Goal: Task Accomplishment & Management: Use online tool/utility

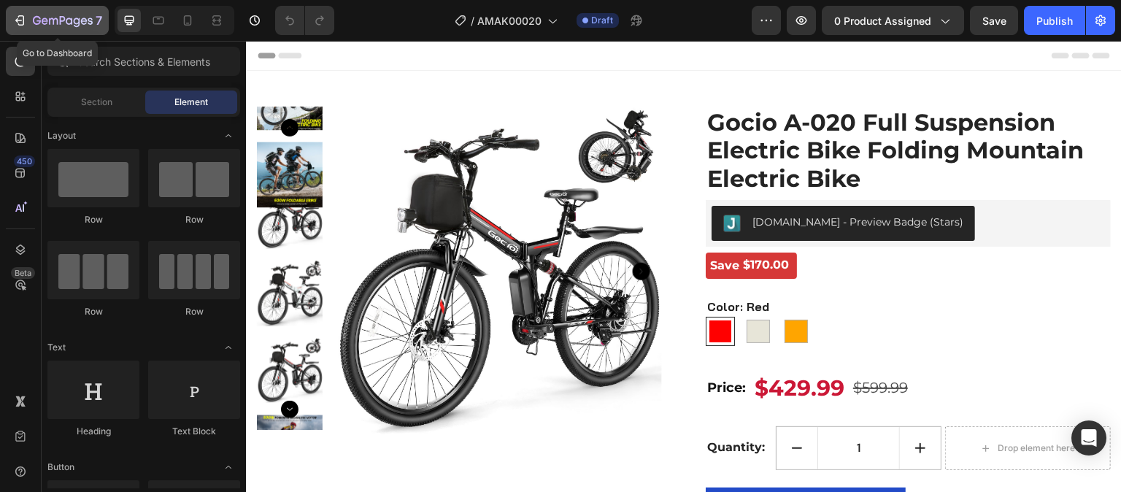
click at [49, 21] on icon "button" at bounding box center [53, 21] width 9 height 7
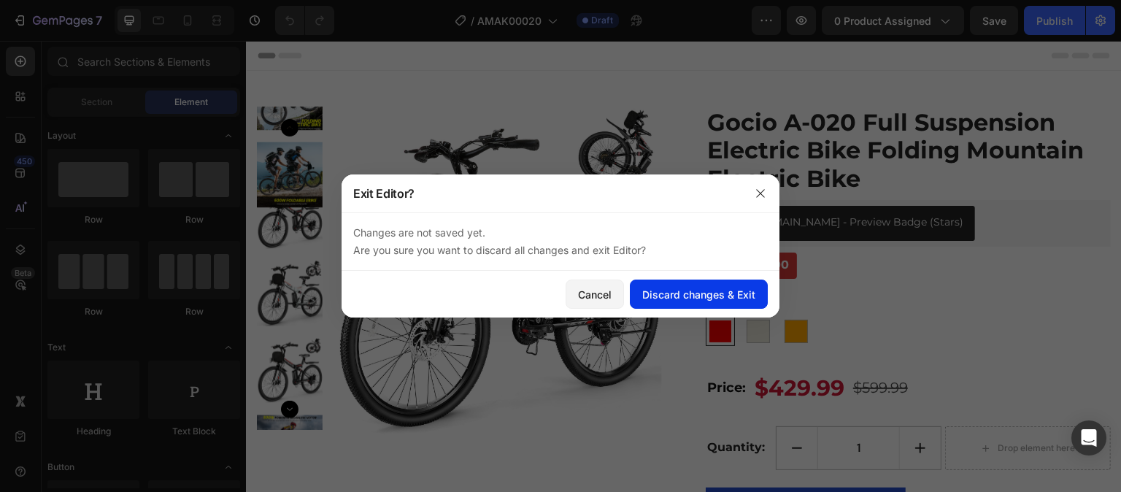
click at [669, 297] on div "Discard changes & Exit" at bounding box center [698, 294] width 113 height 15
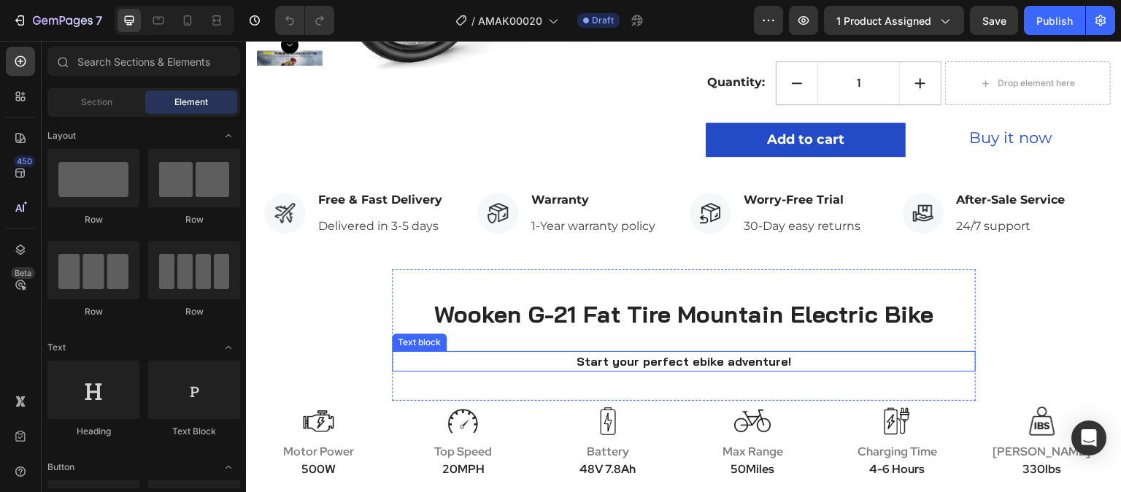
scroll to position [584, 0]
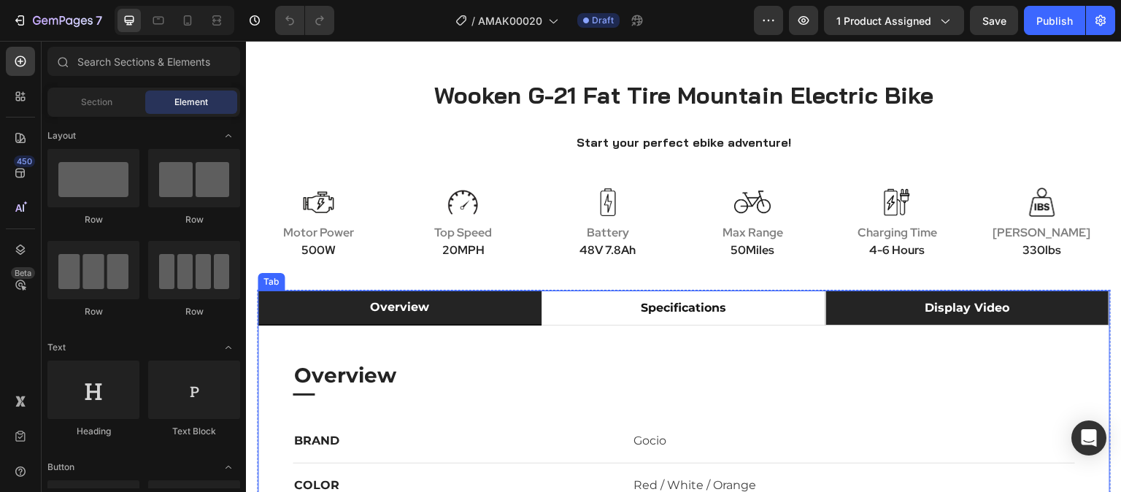
click at [1057, 302] on li "display video" at bounding box center [967, 307] width 284 height 35
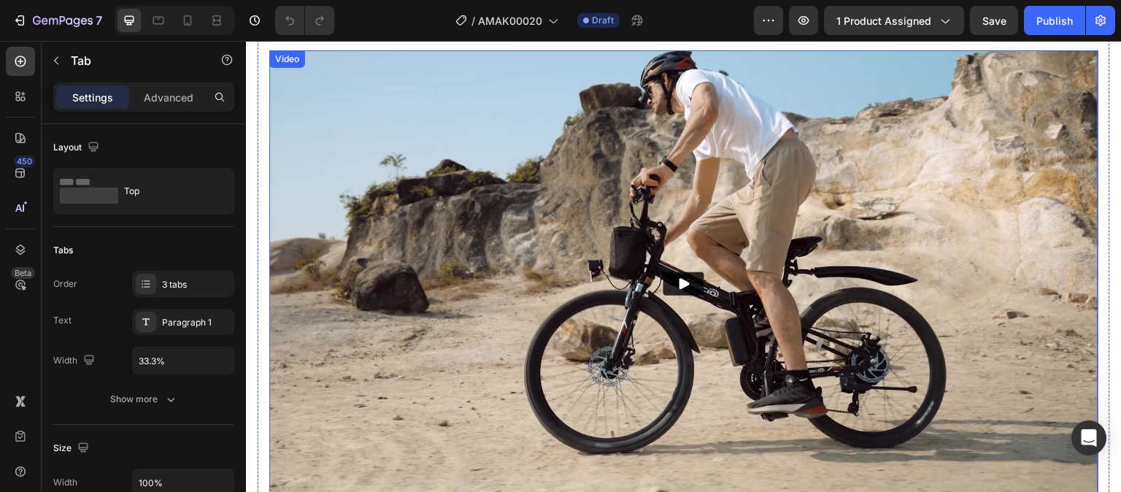
scroll to position [876, 0]
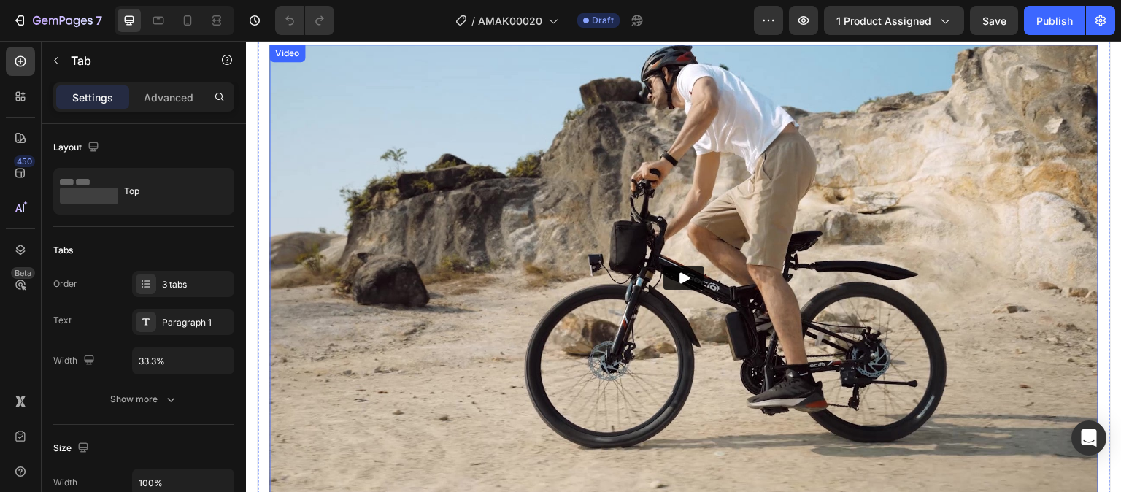
click at [663, 278] on button "Play" at bounding box center [683, 277] width 41 height 23
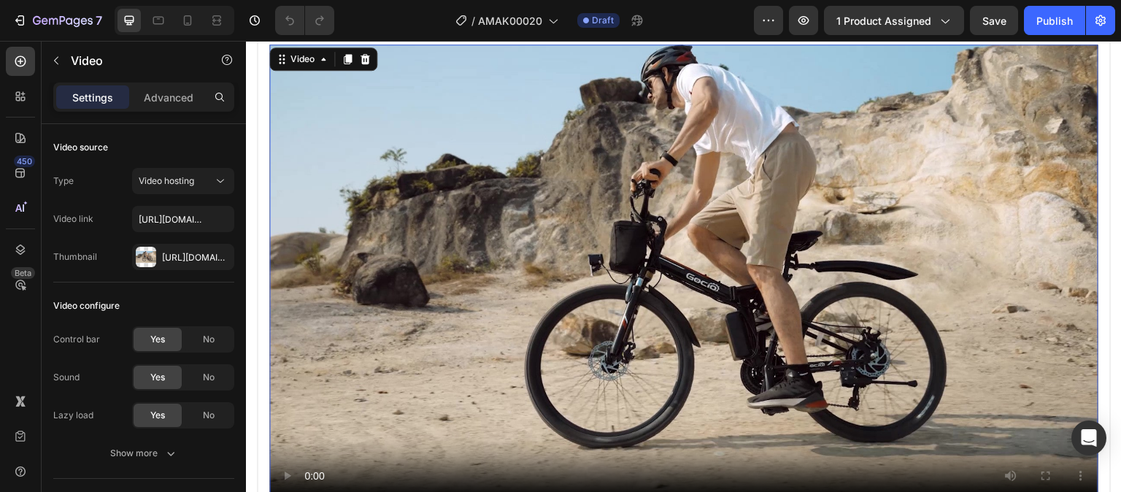
click at [609, 298] on video at bounding box center [683, 278] width 829 height 466
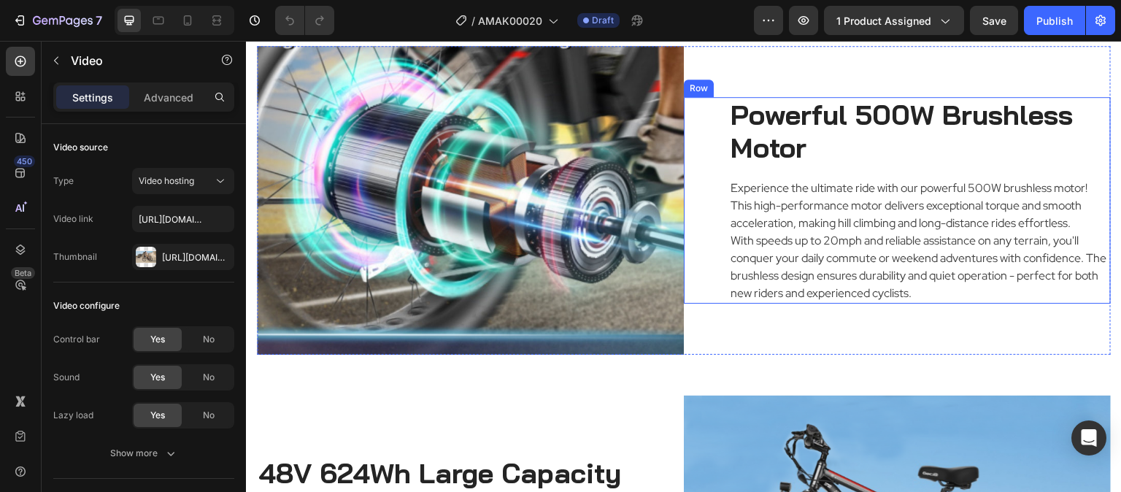
scroll to position [1459, 0]
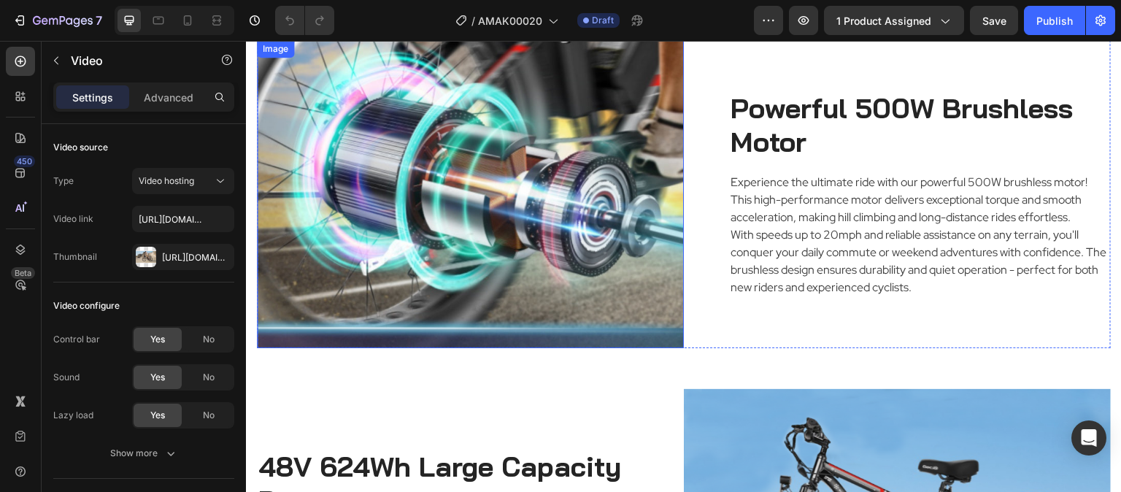
click at [539, 242] on img at bounding box center [470, 194] width 427 height 309
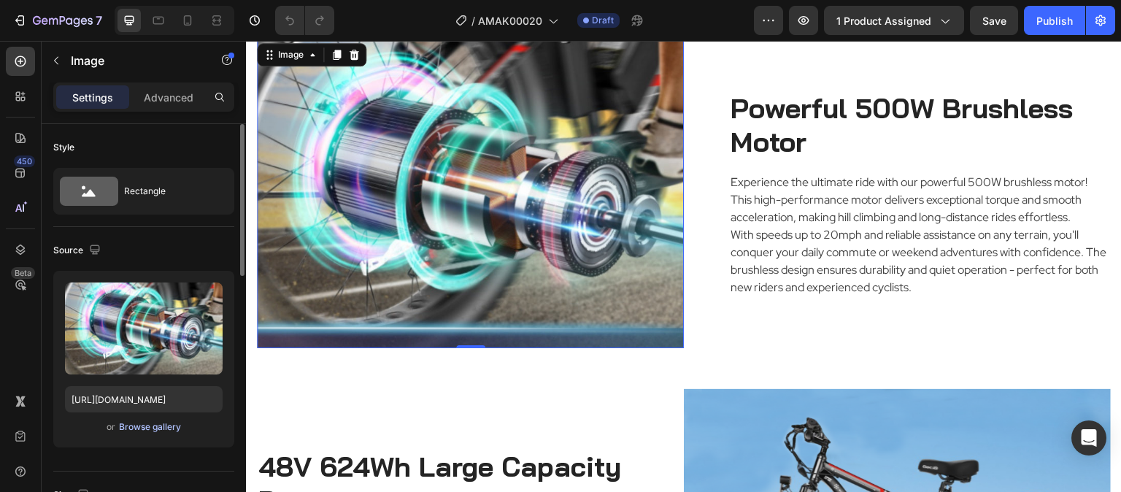
click at [151, 425] on div "Browse gallery" at bounding box center [150, 426] width 62 height 13
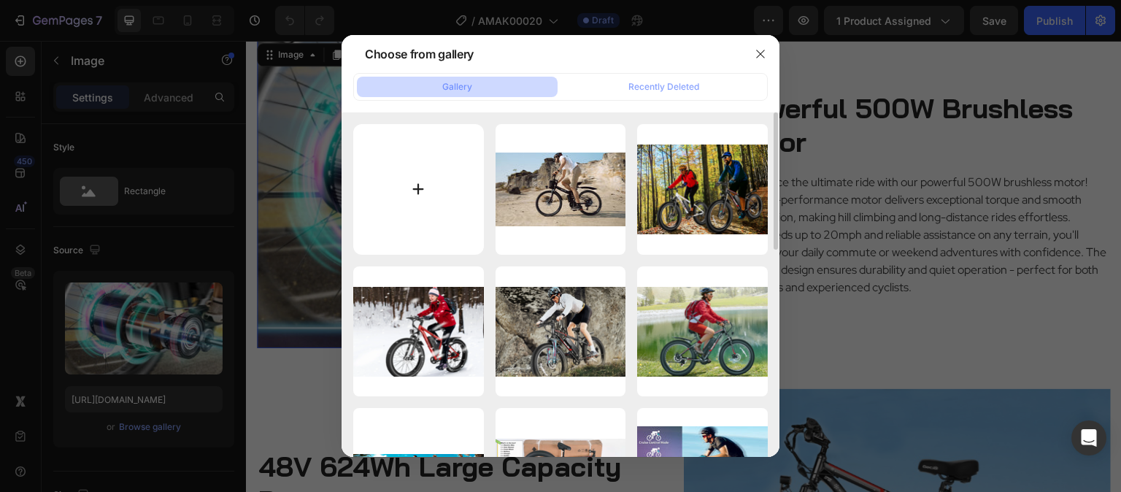
click at [431, 168] on input "file" at bounding box center [418, 189] width 131 height 131
type input "C:\fakepath\Gocio A-020 Ebike-Motor.png"
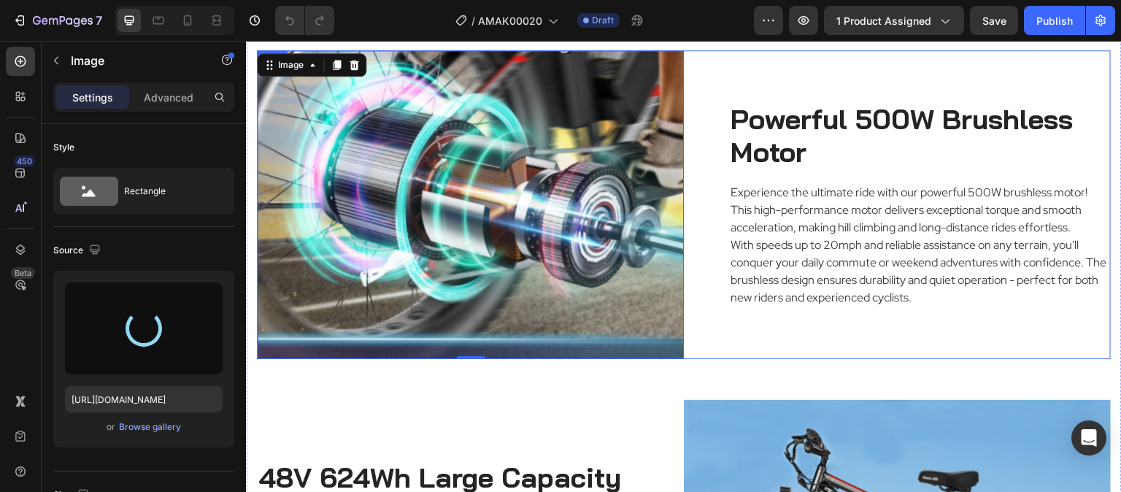
scroll to position [1386, 0]
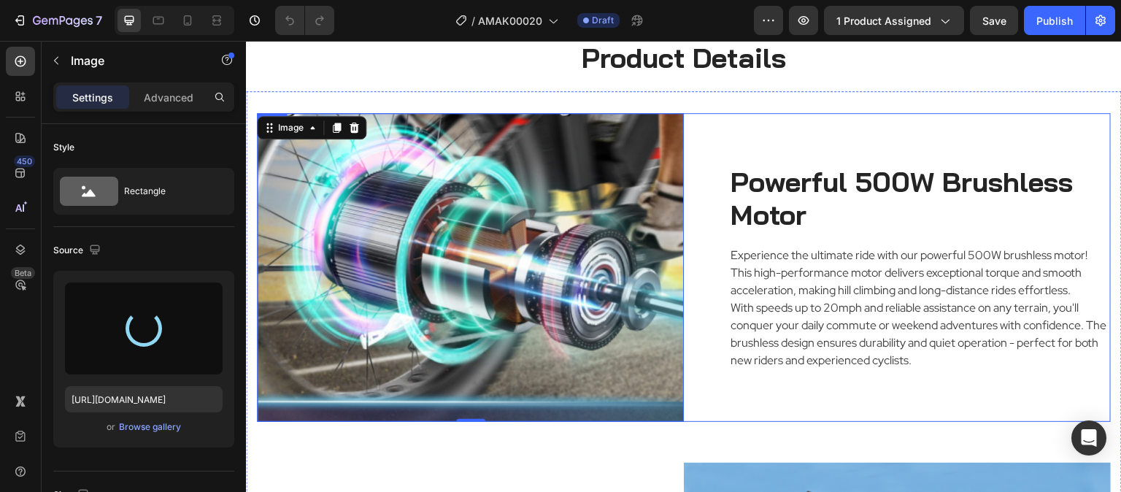
type input "[URL][DOMAIN_NAME]"
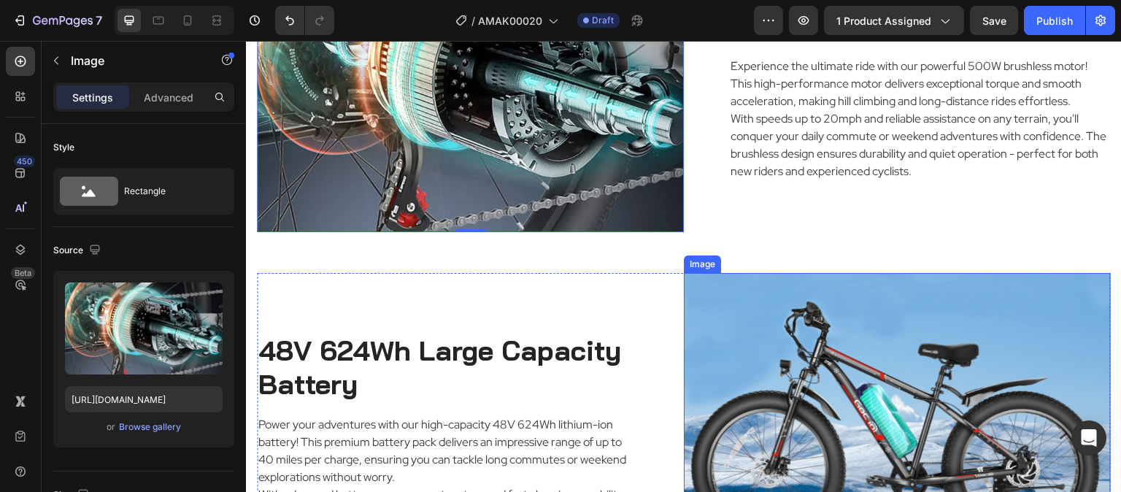
scroll to position [1605, 0]
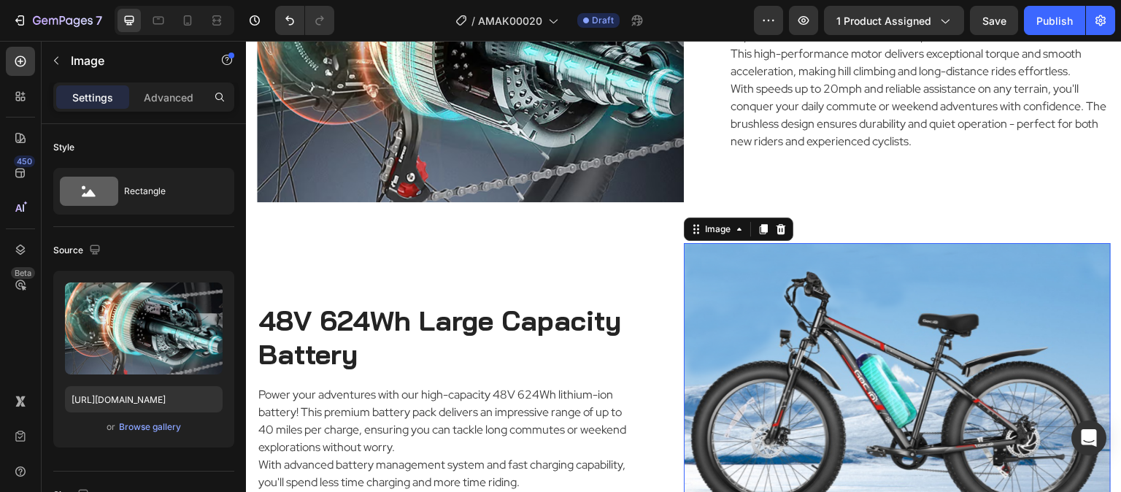
click at [882, 357] on img at bounding box center [897, 397] width 427 height 309
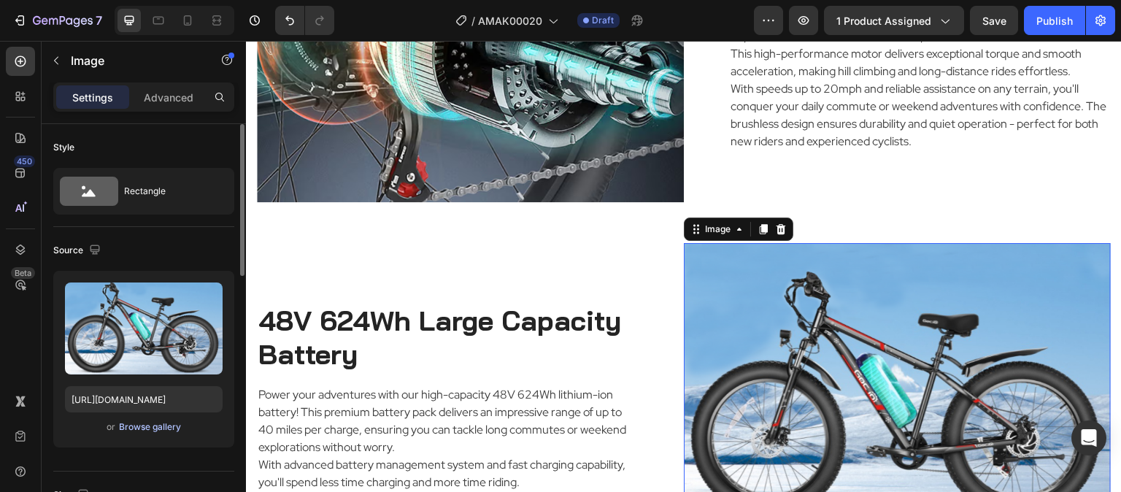
click at [158, 430] on div "Browse gallery" at bounding box center [150, 426] width 62 height 13
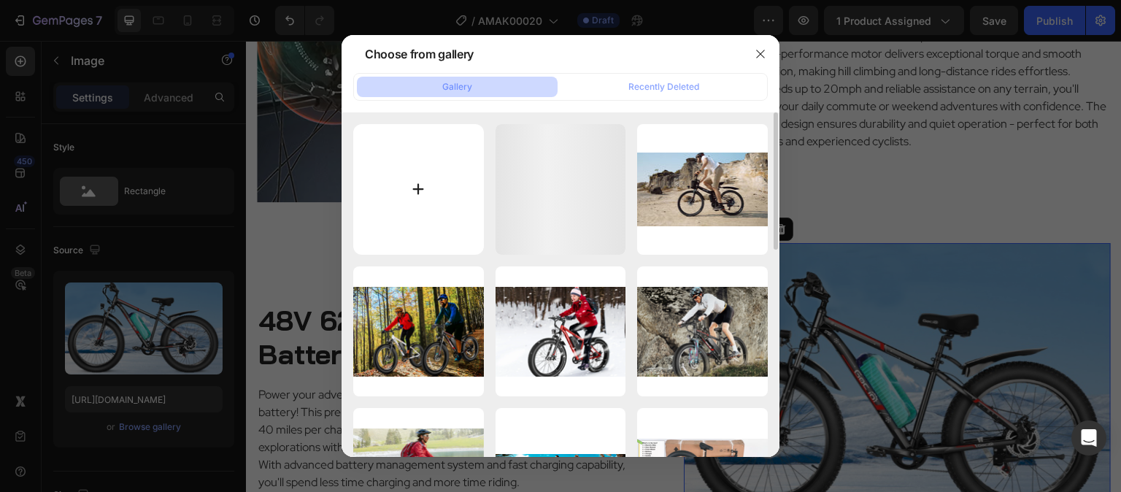
click at [427, 208] on input "file" at bounding box center [418, 189] width 131 height 131
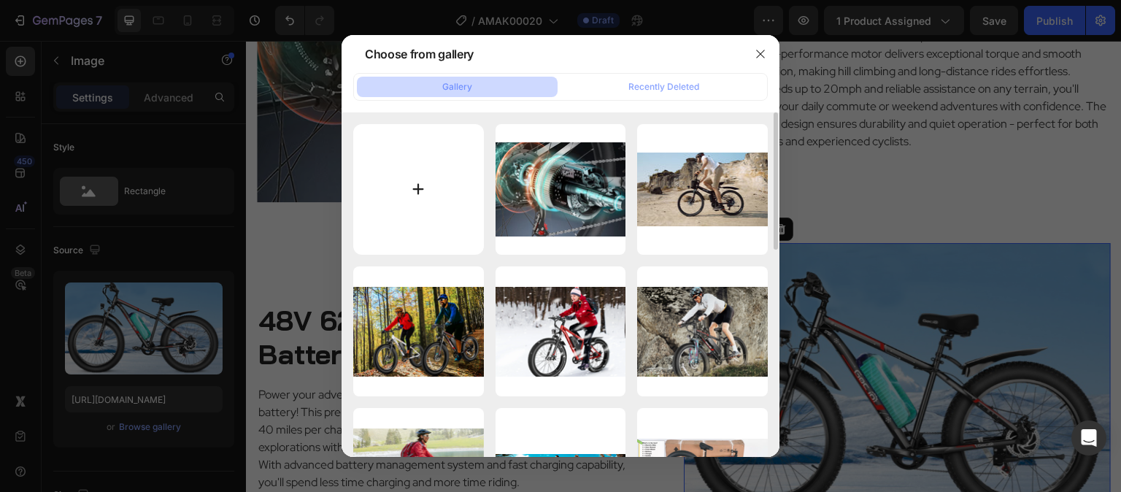
type input "C:\fakepath\Gocio A-020 Ebike-Battery.jpg"
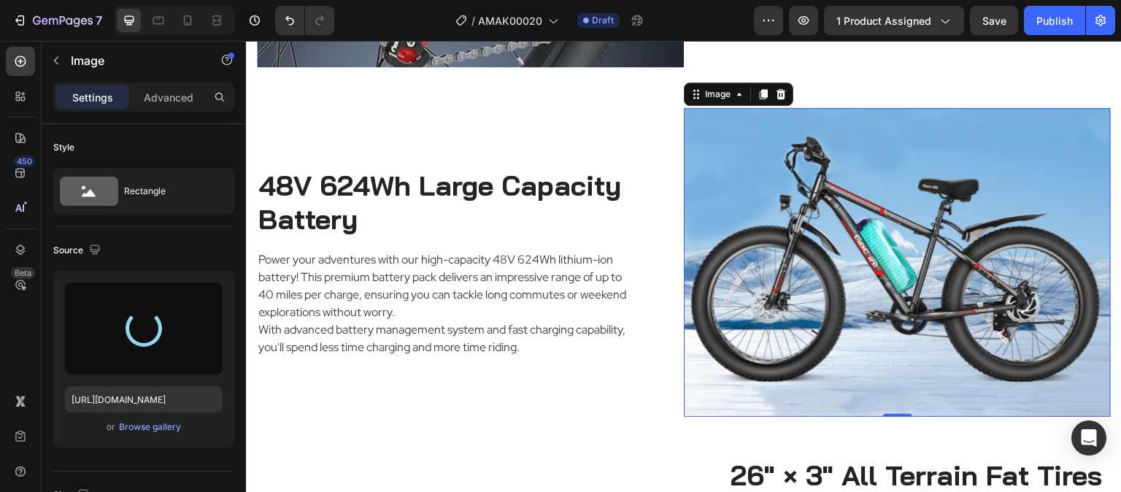
scroll to position [1751, 0]
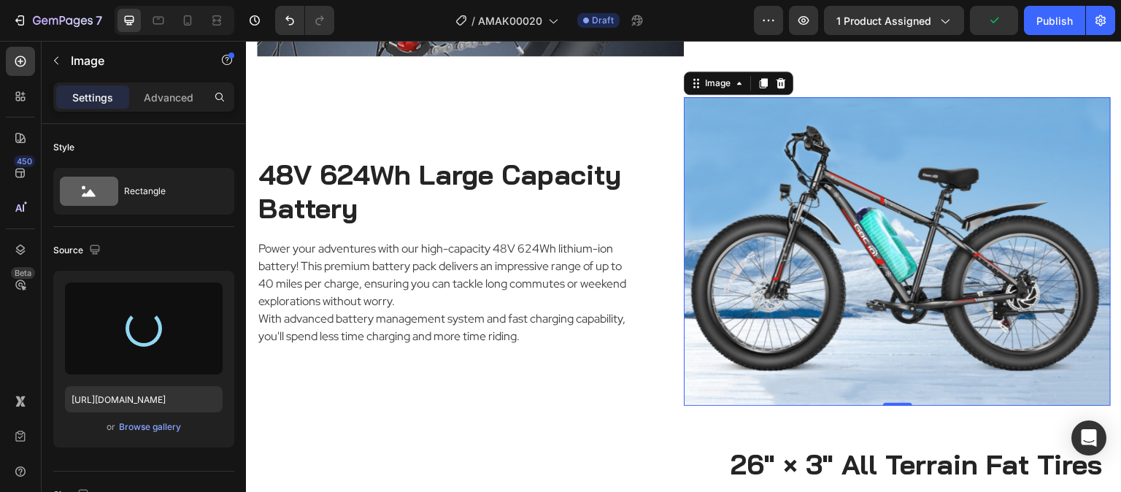
type input "[URL][DOMAIN_NAME]"
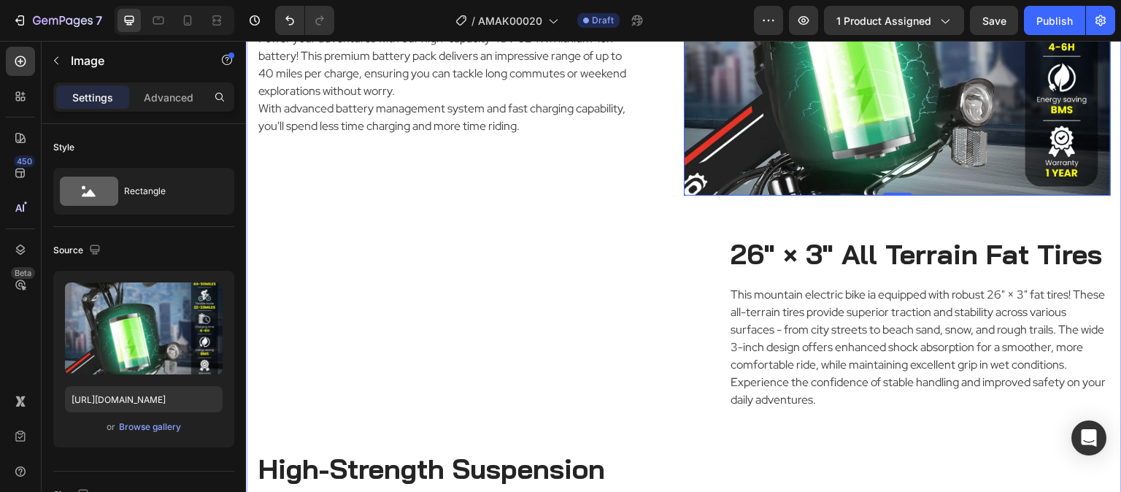
scroll to position [2043, 0]
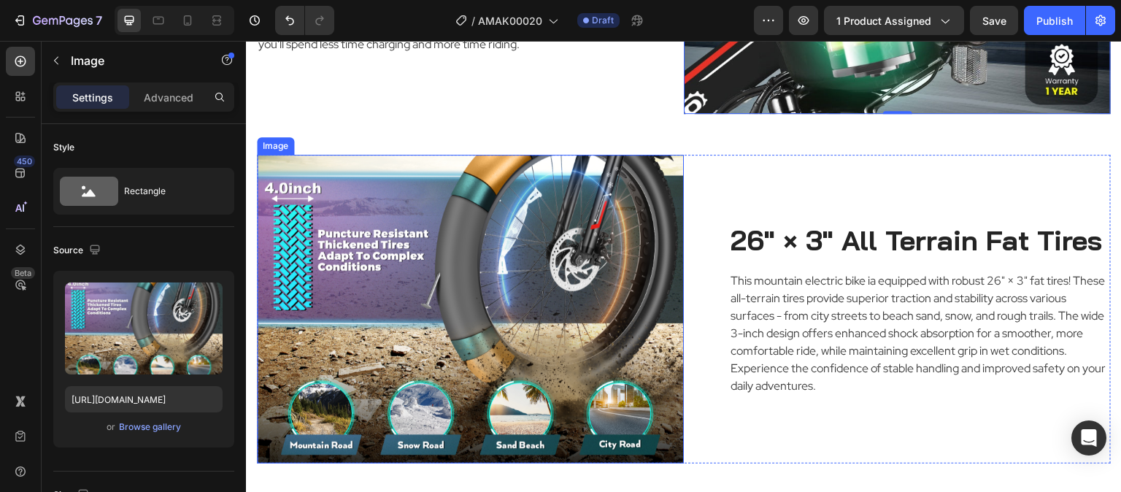
click at [509, 296] on img at bounding box center [470, 309] width 427 height 309
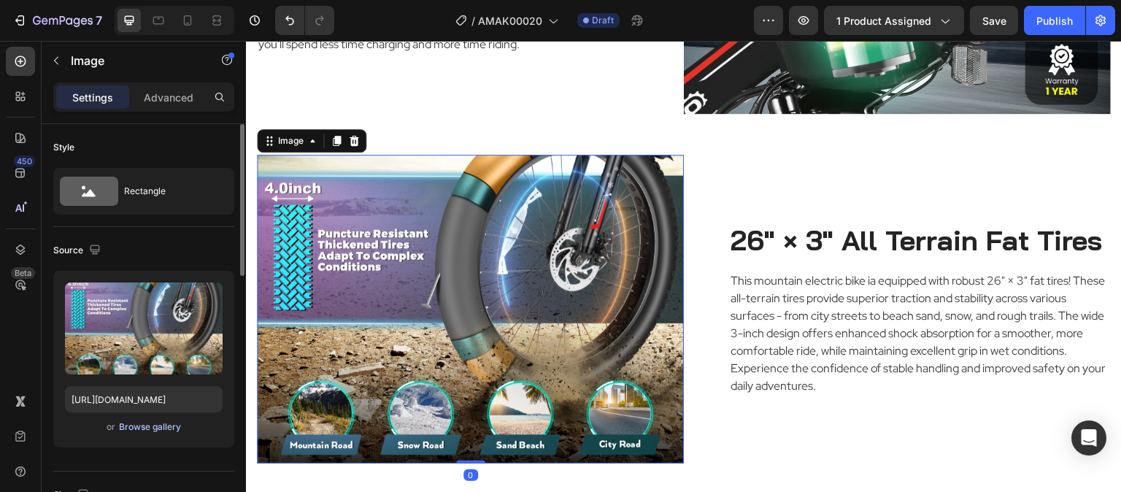
click at [160, 428] on div "Browse gallery" at bounding box center [150, 426] width 62 height 13
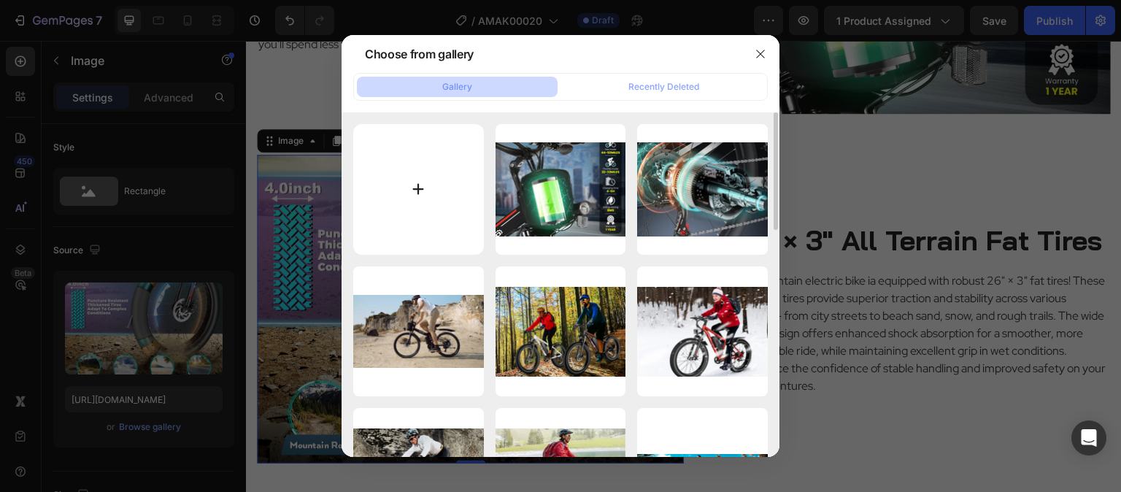
click at [412, 173] on input "file" at bounding box center [418, 189] width 131 height 131
type input "C:\fakepath\Gocio A-020 Ebike-Tires.jpg"
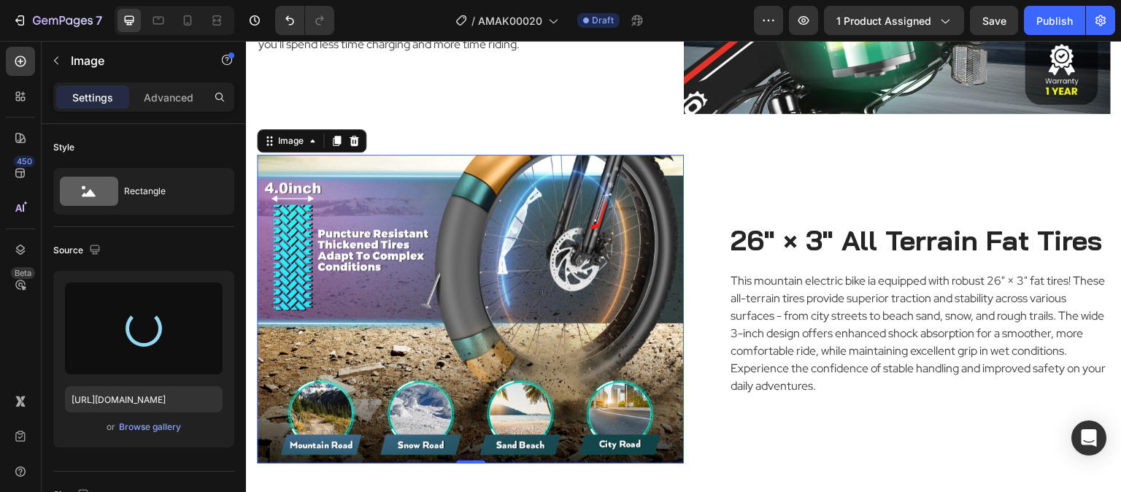
type input "[URL][DOMAIN_NAME]"
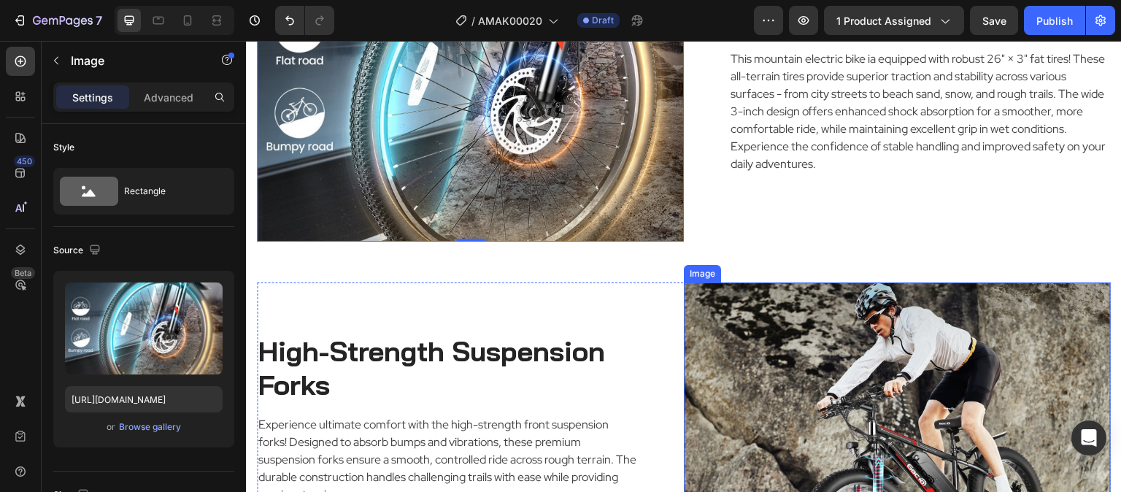
scroll to position [2408, 0]
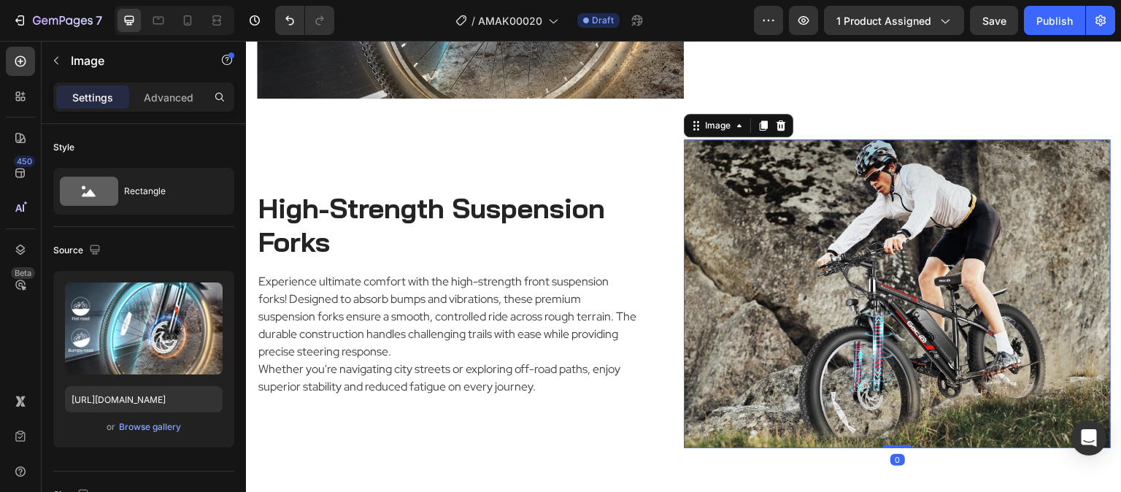
click at [913, 296] on img at bounding box center [897, 293] width 427 height 309
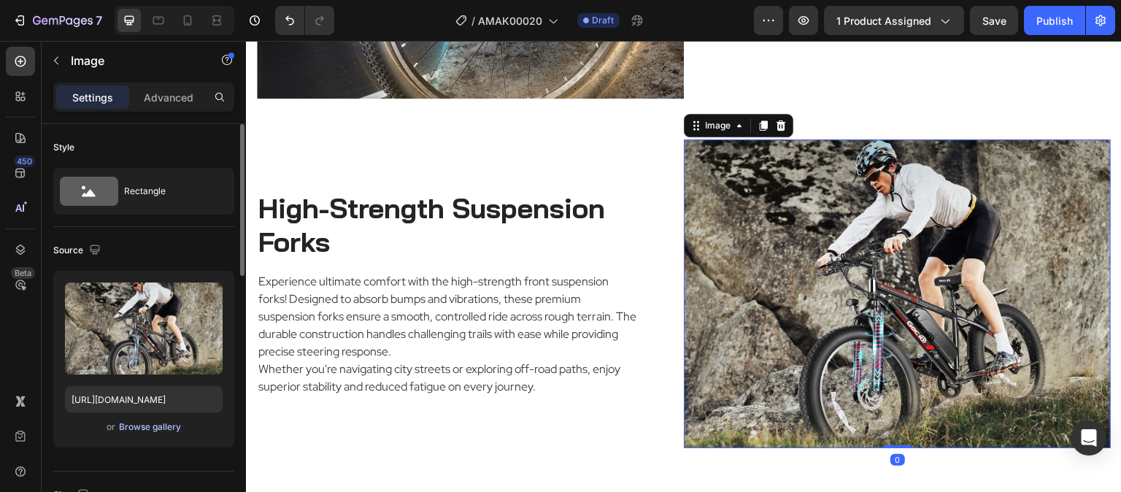
click at [163, 425] on div "Browse gallery" at bounding box center [150, 426] width 62 height 13
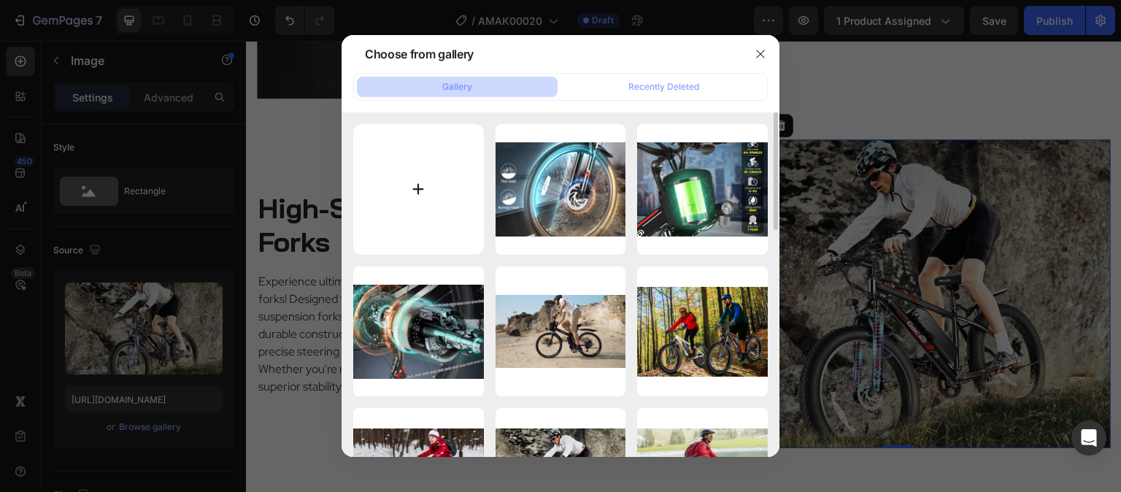
click at [412, 156] on input "file" at bounding box center [418, 189] width 131 height 131
type input "C:\fakepath\Gocio A-020 Ebike-Adjustable Seat & Handlebar.jpg"
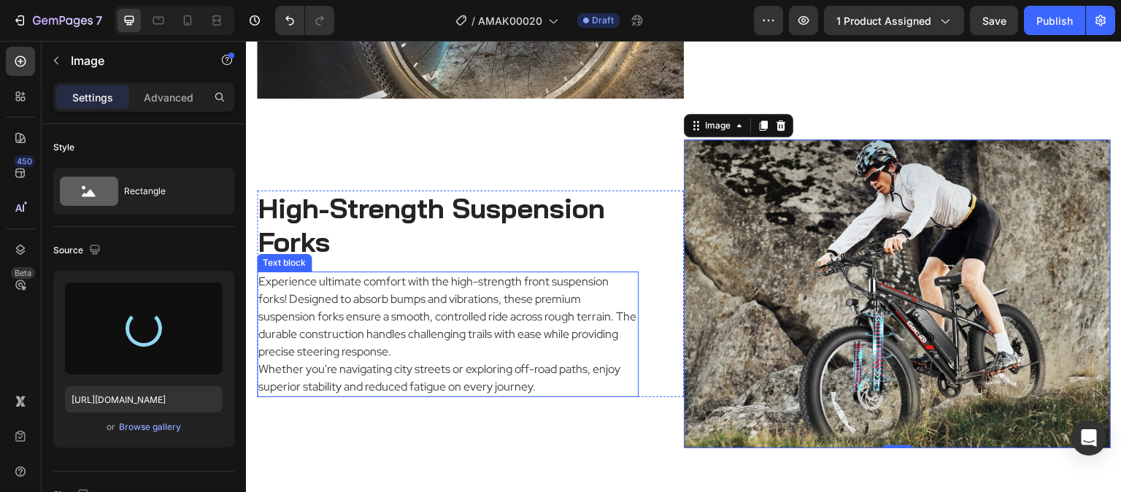
type input "[URL][DOMAIN_NAME]"
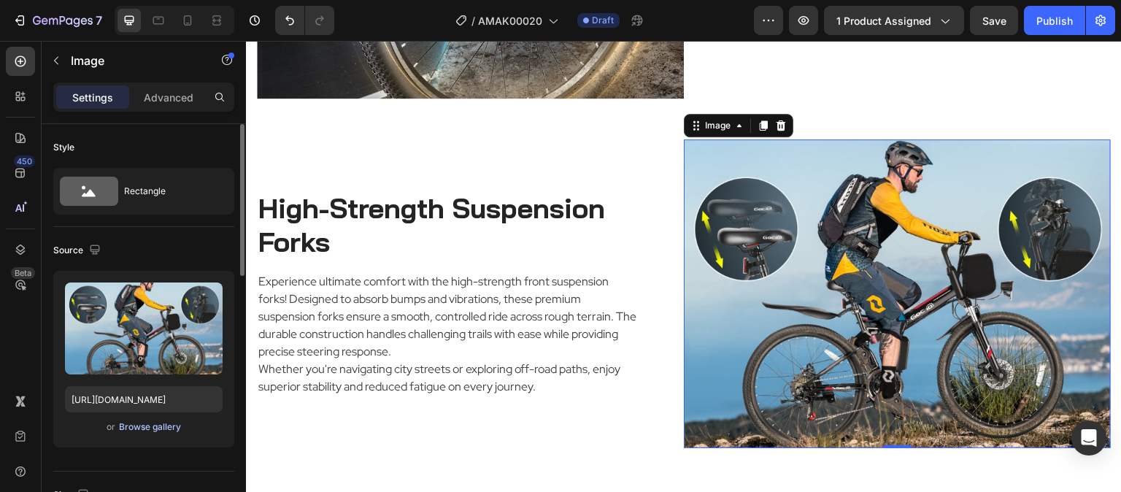
click at [166, 427] on div "Browse gallery" at bounding box center [150, 426] width 62 height 13
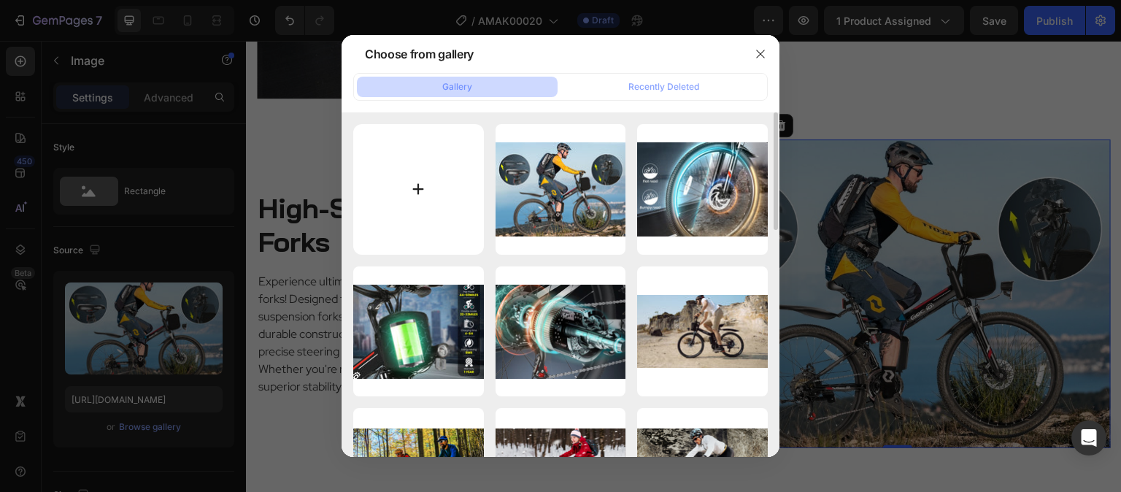
click at [420, 180] on input "file" at bounding box center [418, 189] width 131 height 131
type input "C:\fakepath\Gocio A-020 Ebike-Dual Shock Absorbers.jpg"
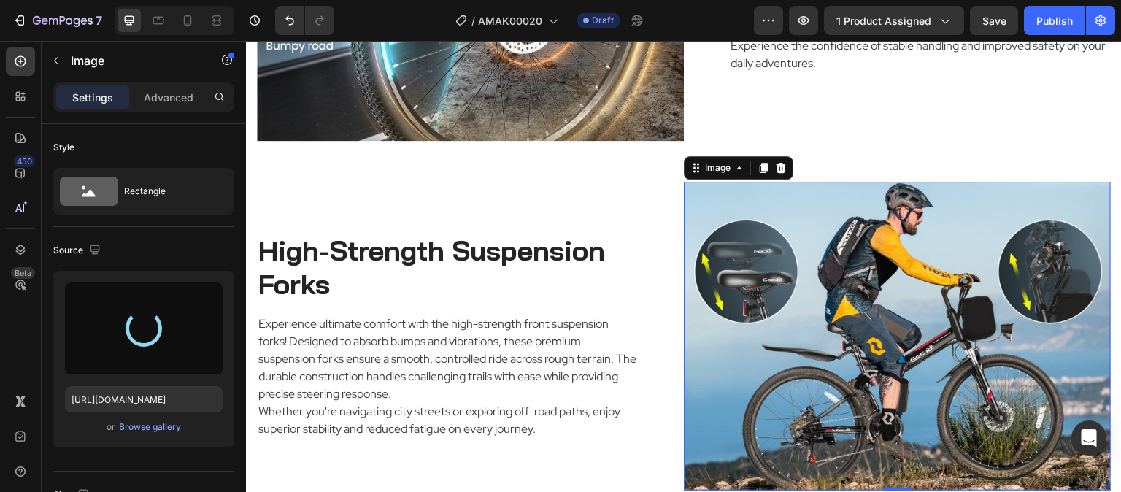
scroll to position [2043, 0]
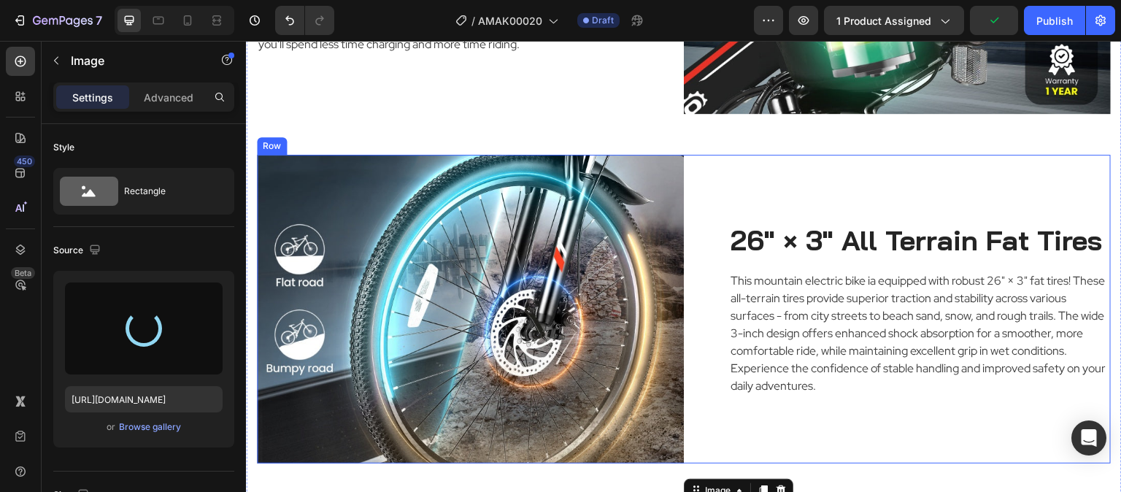
type input "[URL][DOMAIN_NAME]"
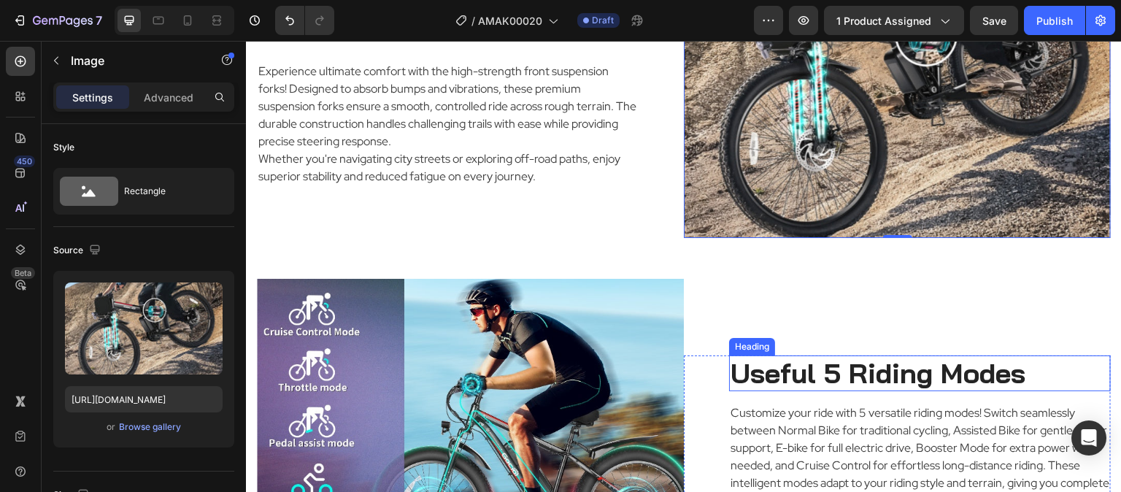
scroll to position [2773, 0]
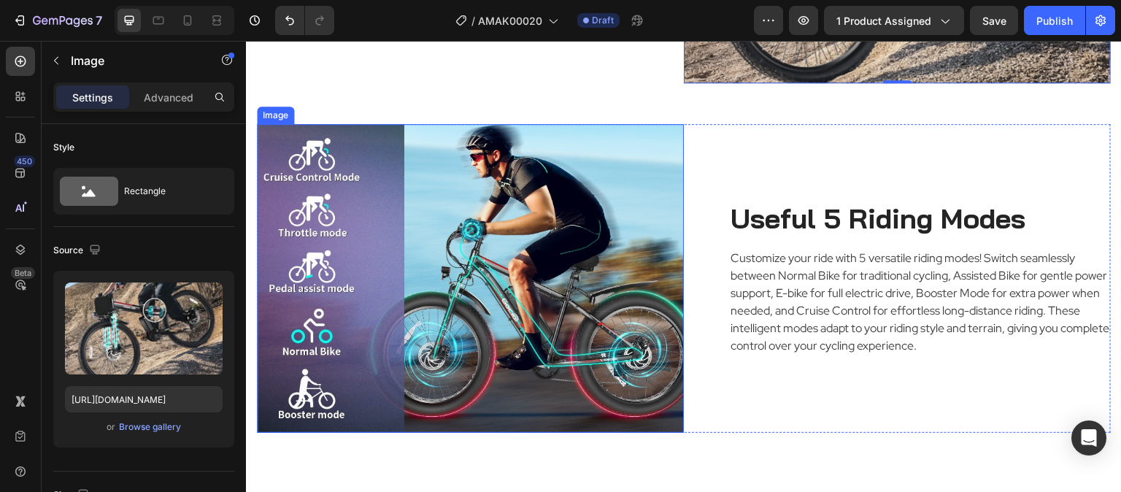
click at [448, 212] on img at bounding box center [470, 278] width 427 height 309
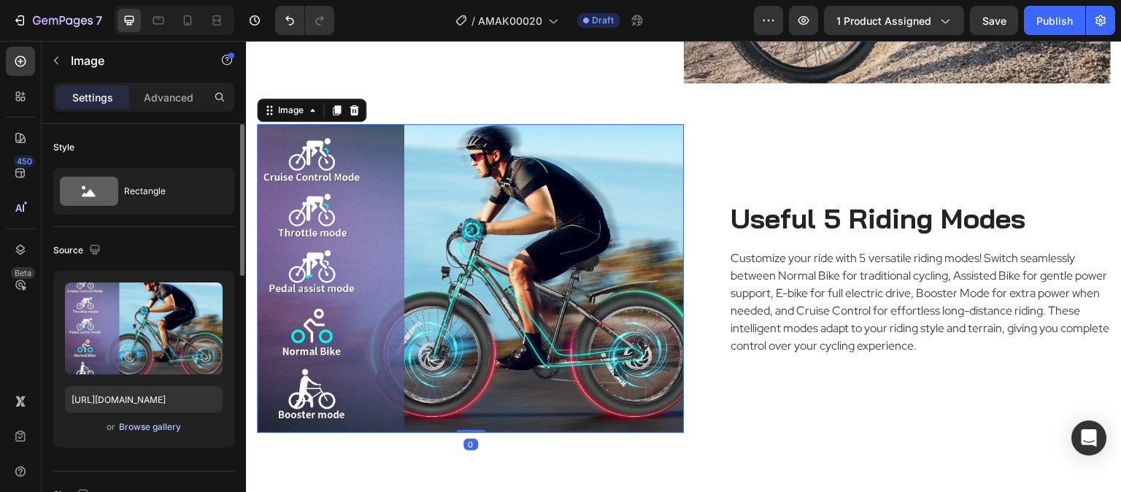
click at [155, 423] on div "Browse gallery" at bounding box center [150, 426] width 62 height 13
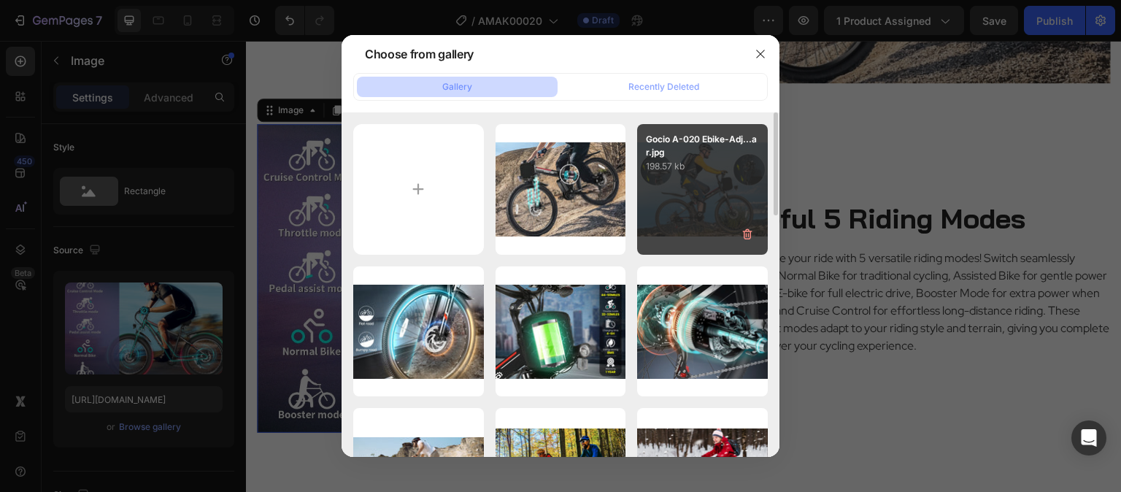
click at [701, 198] on div "Gocio A-020 Ebike-Adj...ar.jpg 198.57 kb" at bounding box center [702, 189] width 131 height 131
type input "[URL][DOMAIN_NAME]"
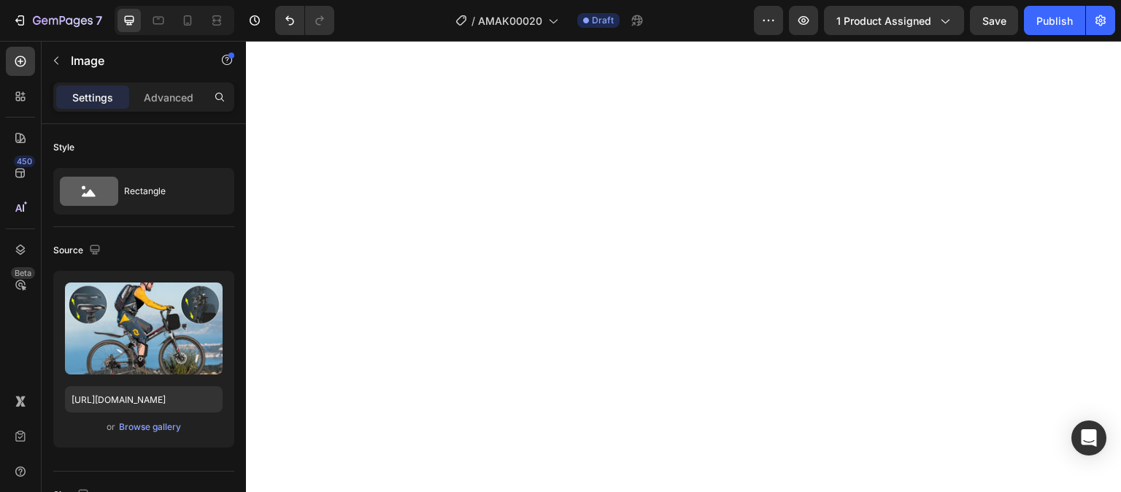
scroll to position [3138, 0]
click at [559, 31] on img at bounding box center [474, 31] width 413 height 0
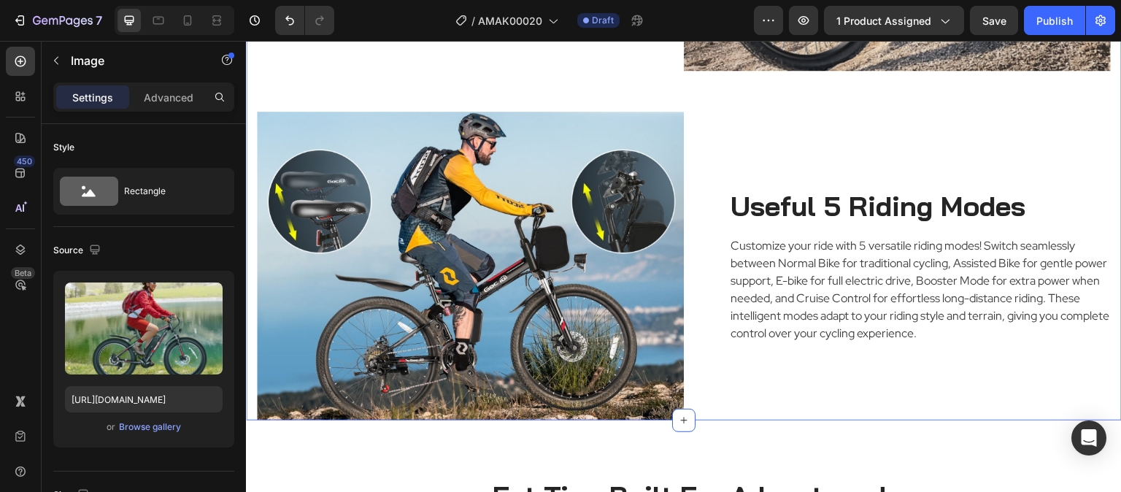
scroll to position [2992, 0]
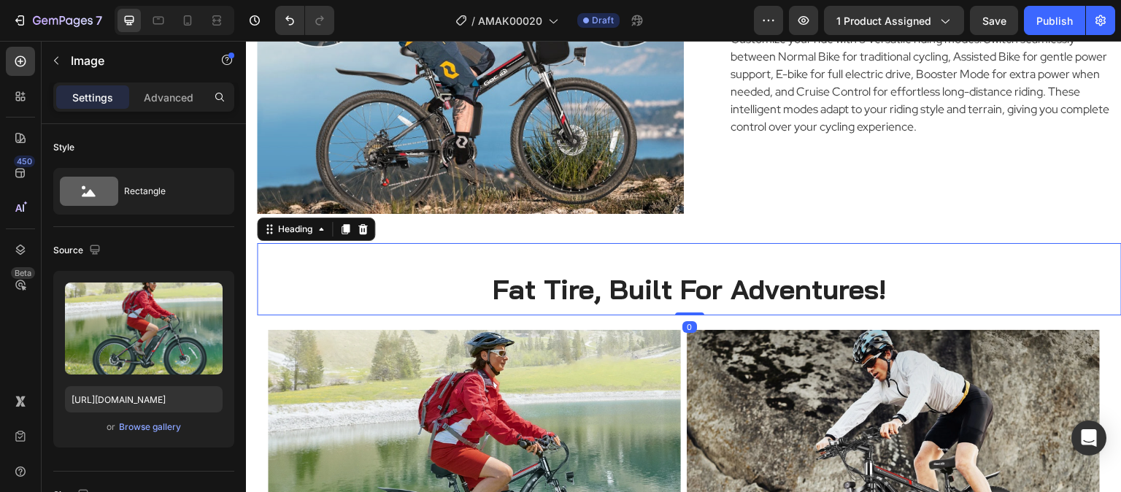
click at [564, 275] on span "Fat Tire, Built For Adventures!" at bounding box center [689, 288] width 393 height 35
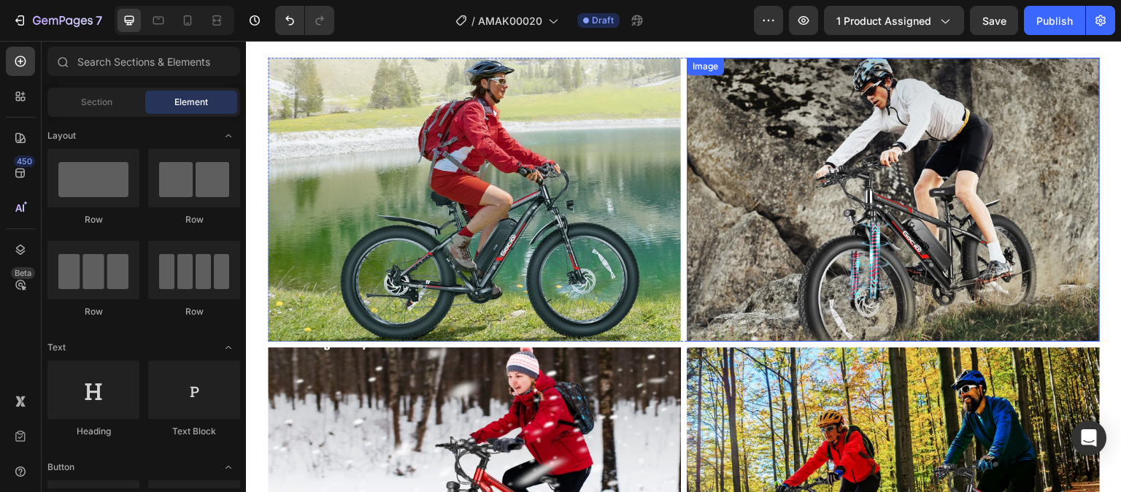
scroll to position [3023, 0]
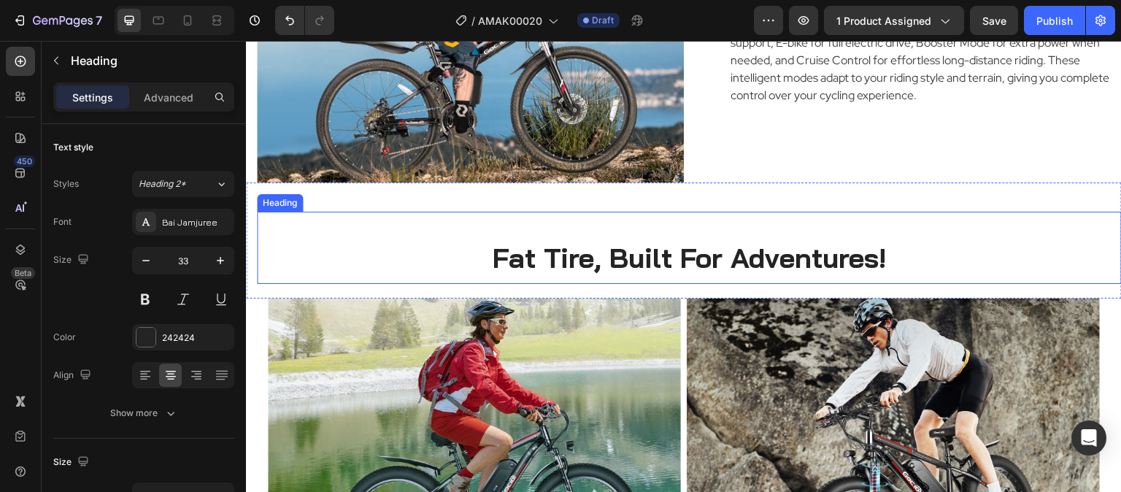
click at [575, 240] on span "Fat Tire, Built For Adventures!" at bounding box center [689, 257] width 393 height 35
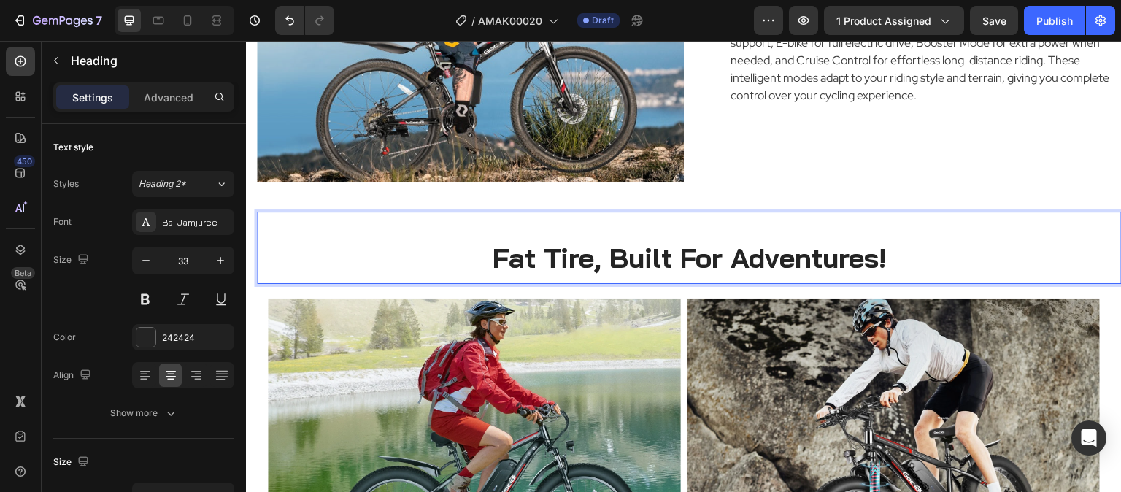
click at [582, 245] on span "Fat Tire, Built For Adventures!" at bounding box center [689, 257] width 393 height 35
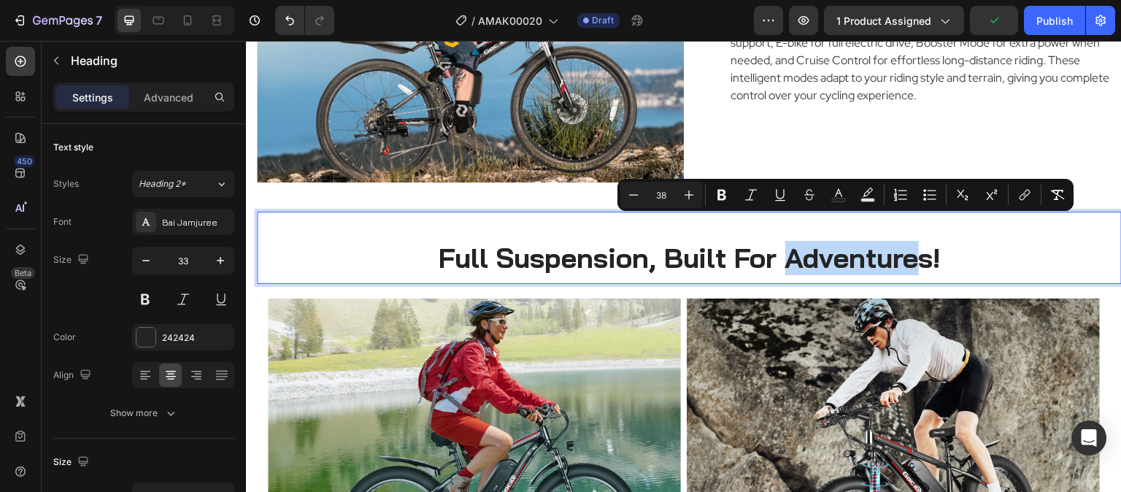
drag, startPoint x: 779, startPoint y: 239, endPoint x: 919, endPoint y: 245, distance: 140.2
click at [919, 245] on span "Full Suspension, Built For Adventures!" at bounding box center [690, 257] width 502 height 35
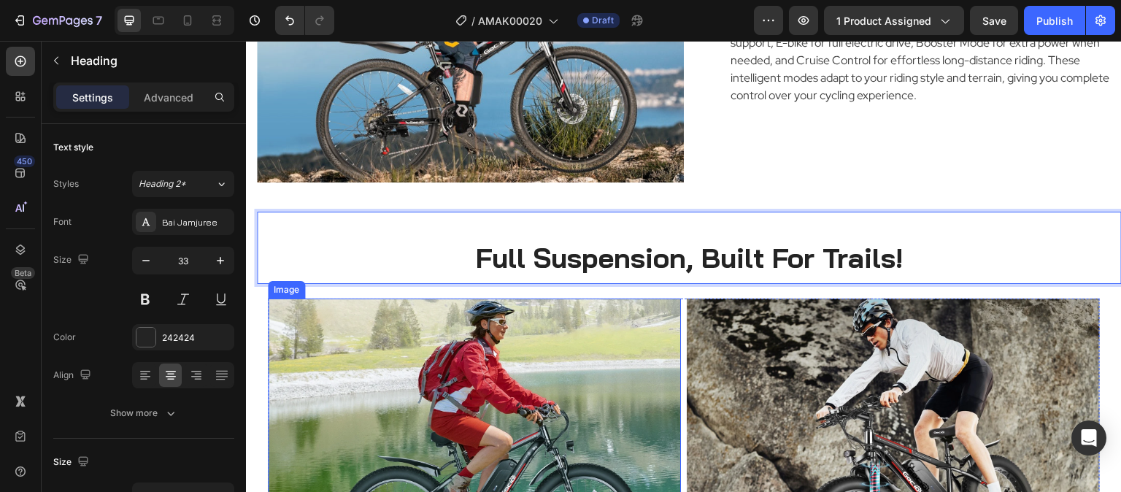
click at [579, 363] on img at bounding box center [474, 440] width 413 height 284
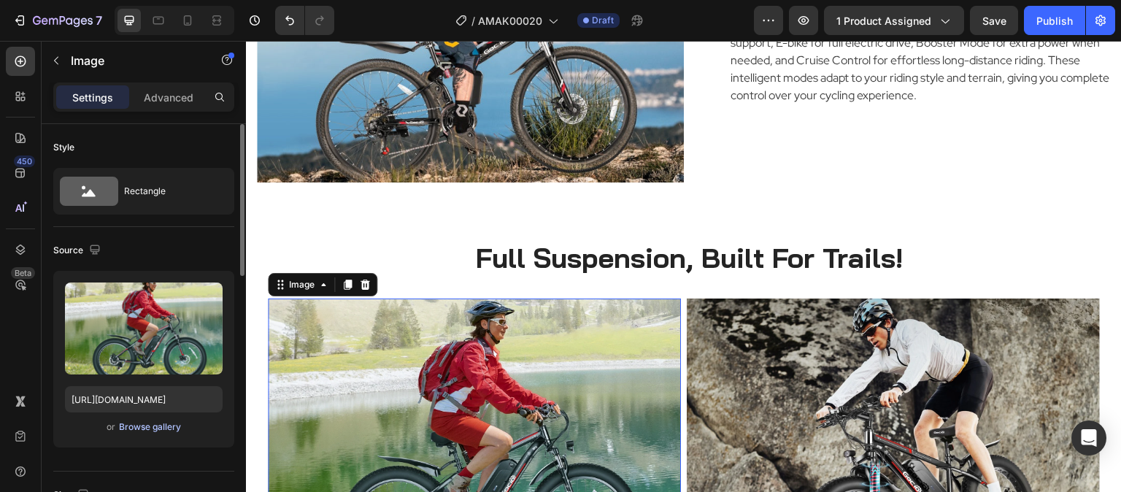
click at [154, 427] on div "Browse gallery" at bounding box center [150, 426] width 62 height 13
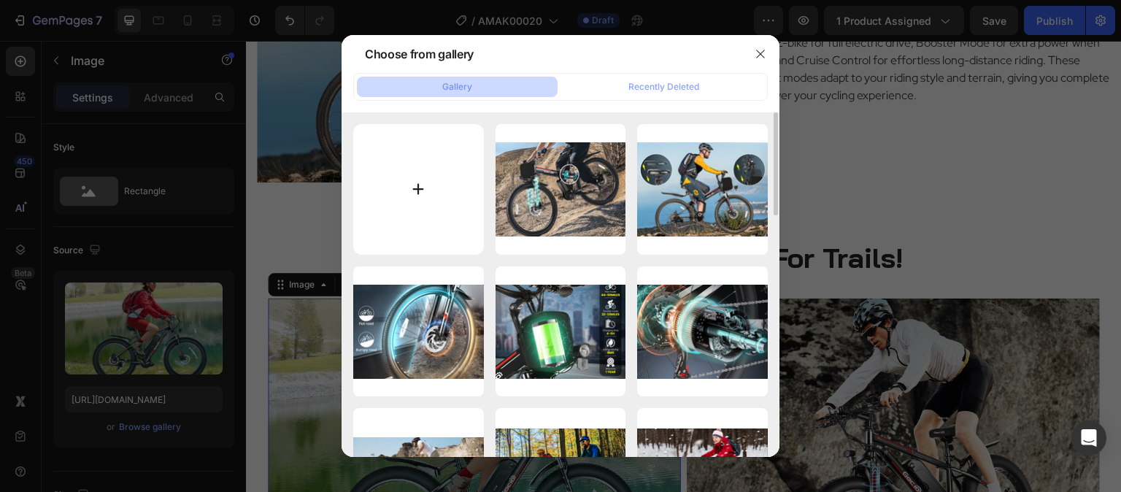
click at [417, 173] on input "file" at bounding box center [418, 189] width 131 height 131
type input "C:\fakepath\Gocio A-020 Ebike Display-4.png"
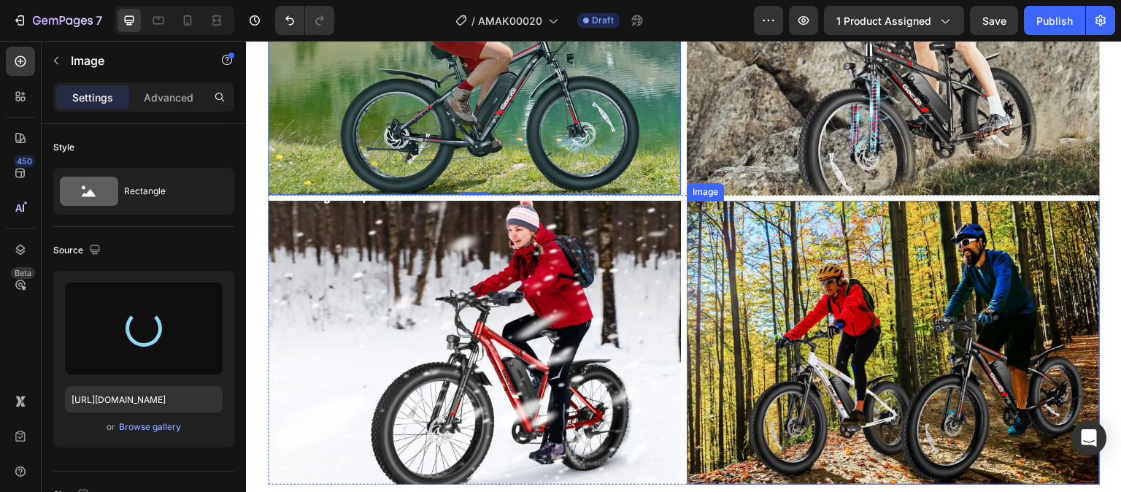
scroll to position [3169, 0]
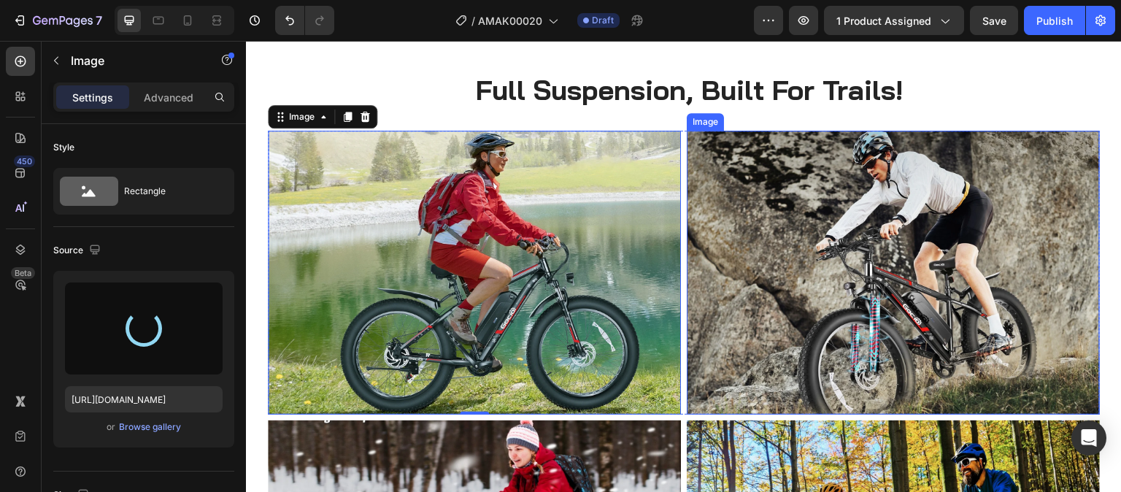
type input "[URL][DOMAIN_NAME]"
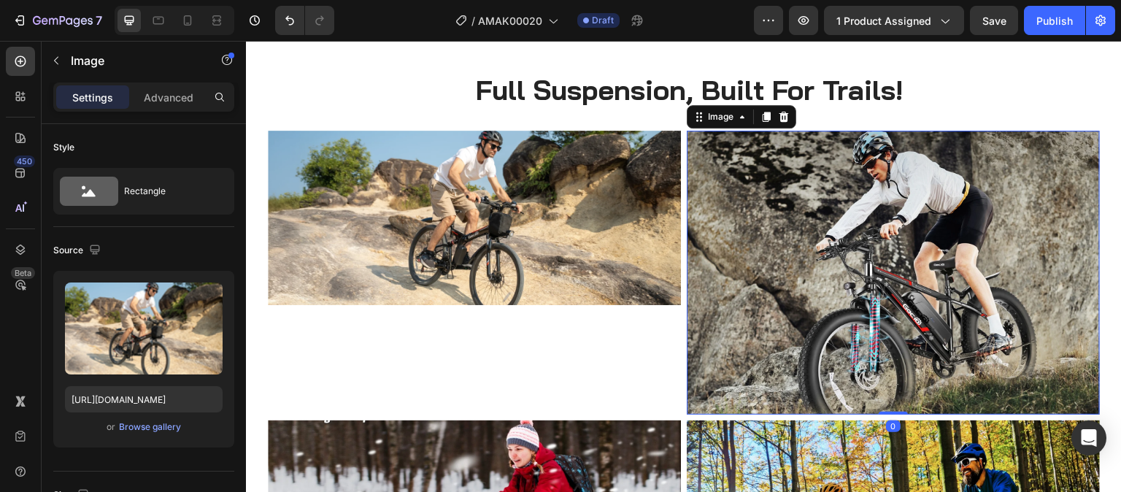
click at [857, 269] on img at bounding box center [893, 273] width 413 height 284
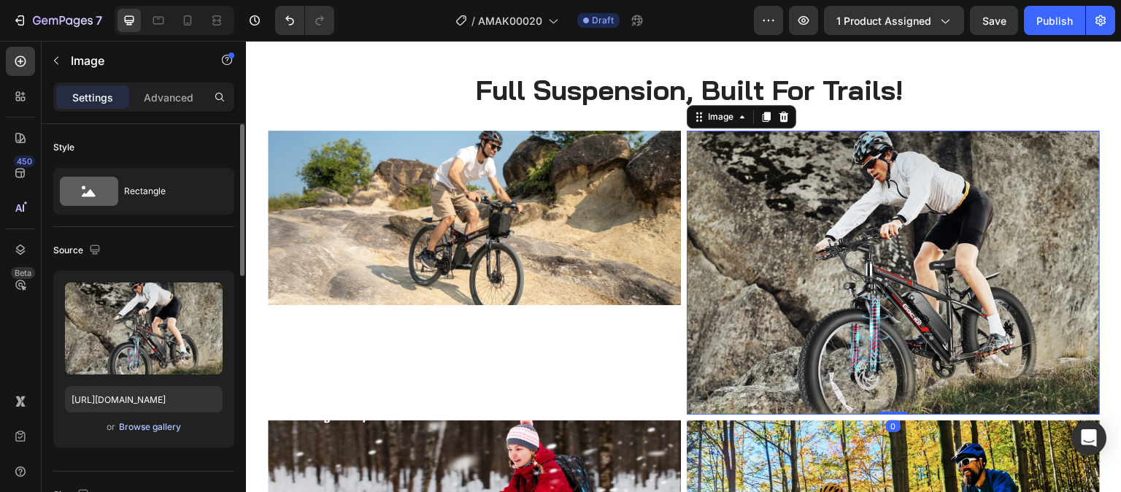
click at [163, 425] on div "Browse gallery" at bounding box center [150, 426] width 62 height 13
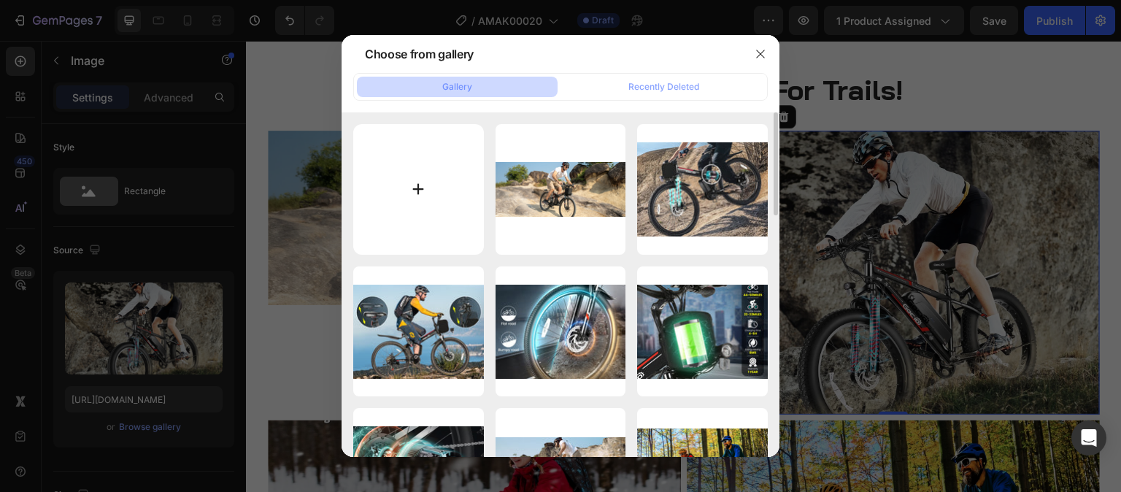
click at [397, 196] on input "file" at bounding box center [418, 189] width 131 height 131
type input "C:\fakepath\Gocio A-020 Ebike Display-1.png"
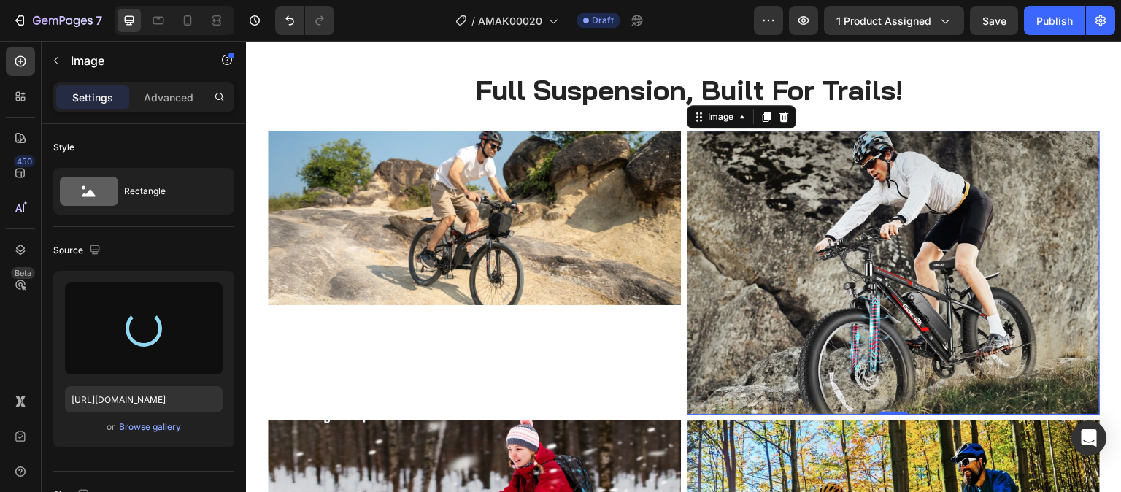
type input "[URL][DOMAIN_NAME]"
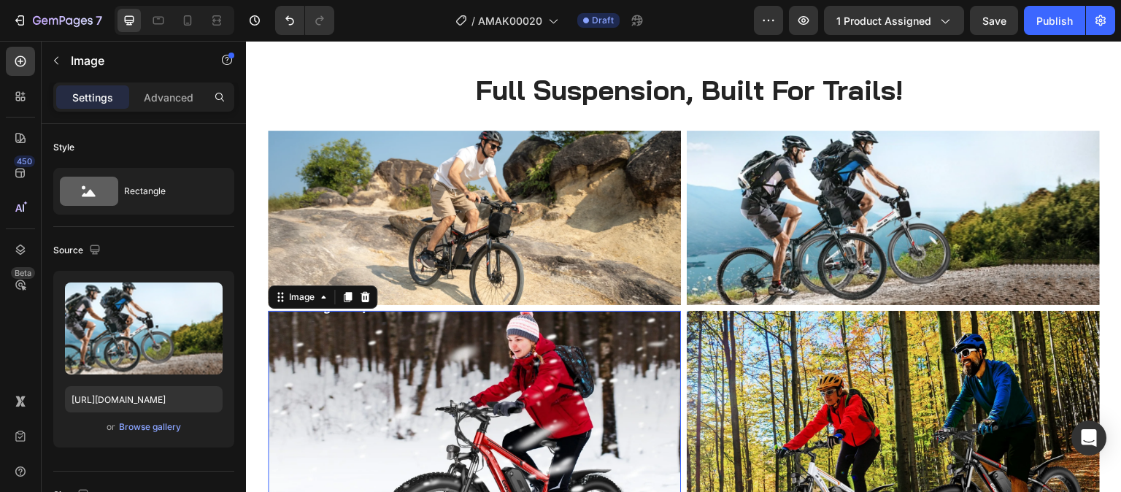
click at [573, 338] on img at bounding box center [474, 453] width 413 height 284
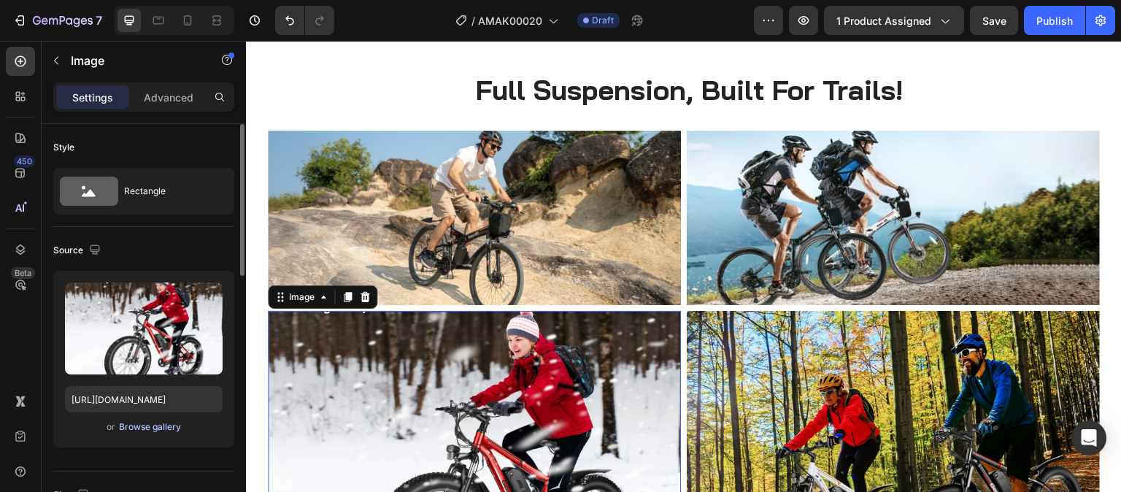
click at [141, 424] on div "Browse gallery" at bounding box center [150, 426] width 62 height 13
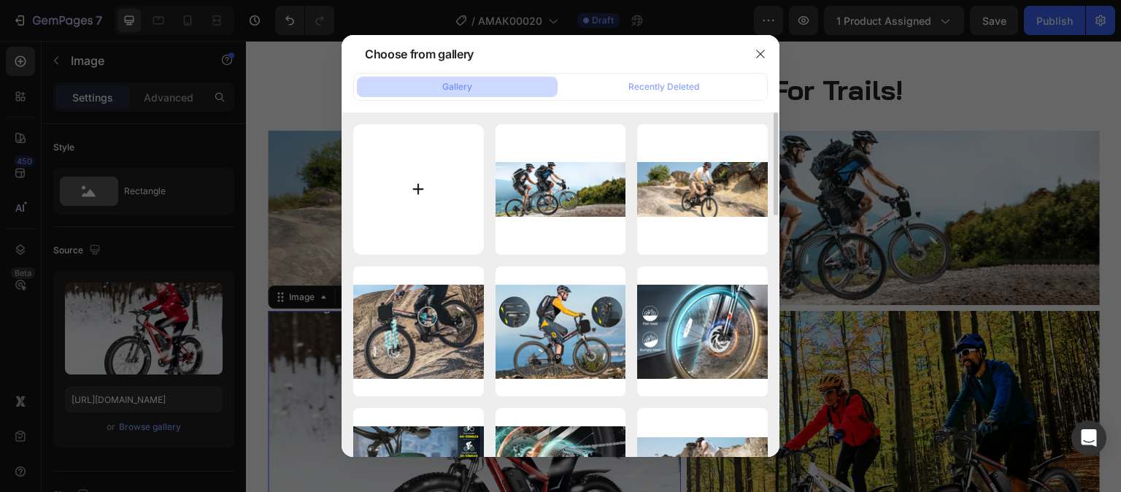
click at [398, 173] on input "file" at bounding box center [418, 189] width 131 height 131
type input "C:\fakepath\Gocio A-020 Ebike Display-3.png"
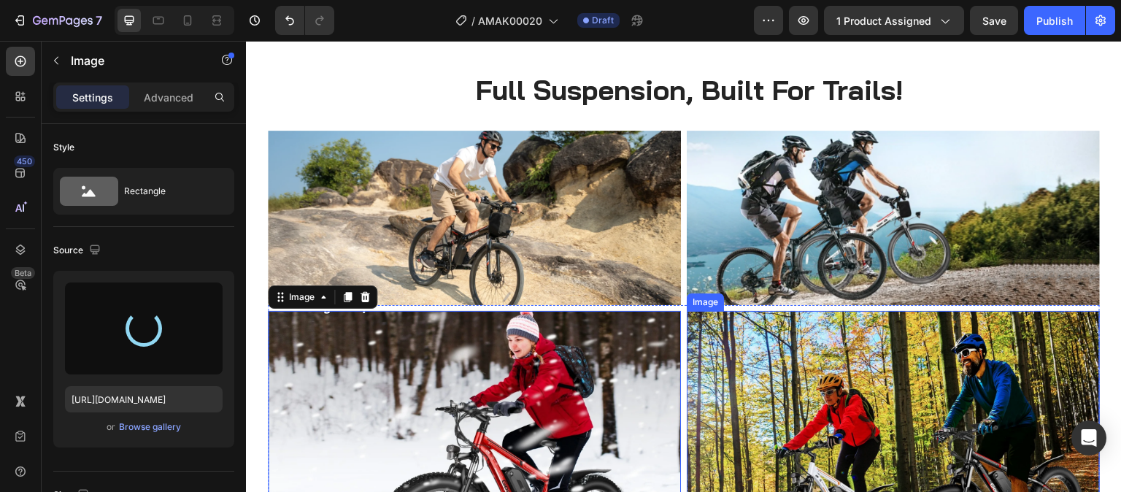
type input "[URL][DOMAIN_NAME]"
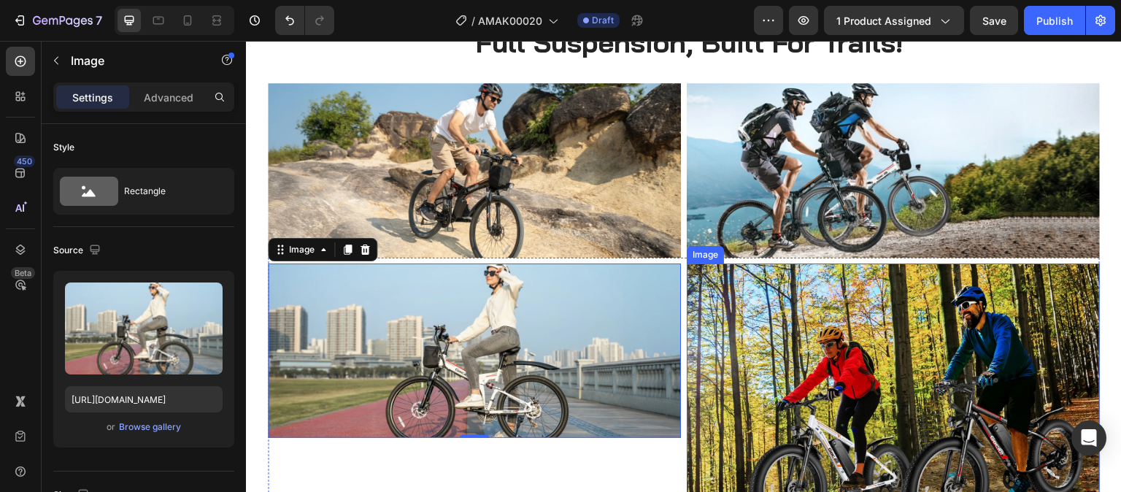
scroll to position [3242, 0]
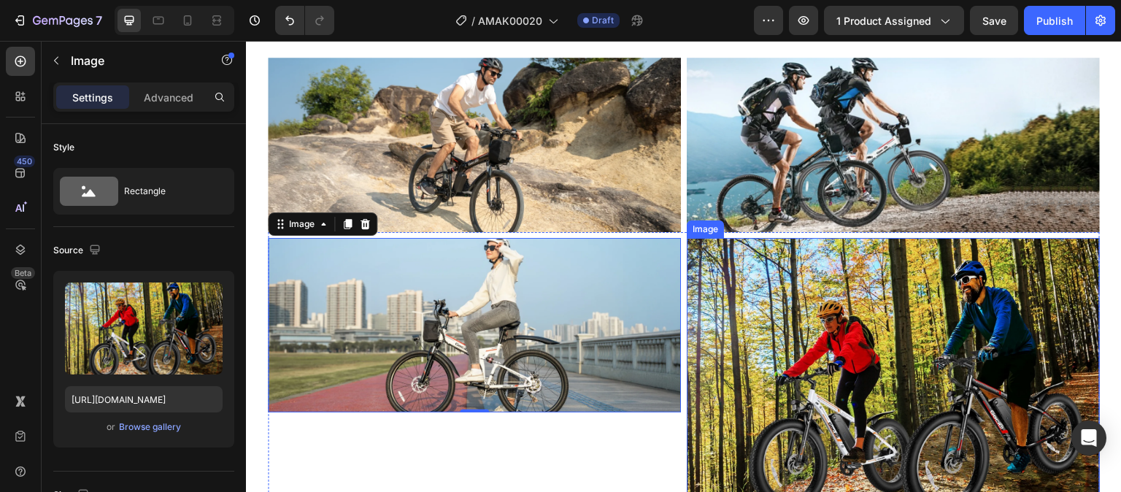
click at [825, 349] on img at bounding box center [893, 380] width 413 height 284
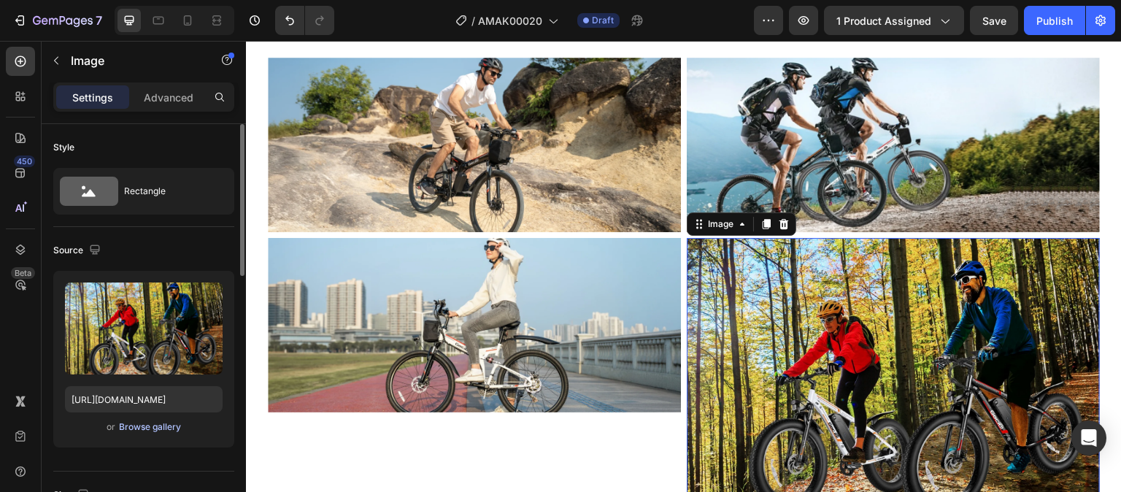
click at [136, 425] on div "Browse gallery" at bounding box center [150, 426] width 62 height 13
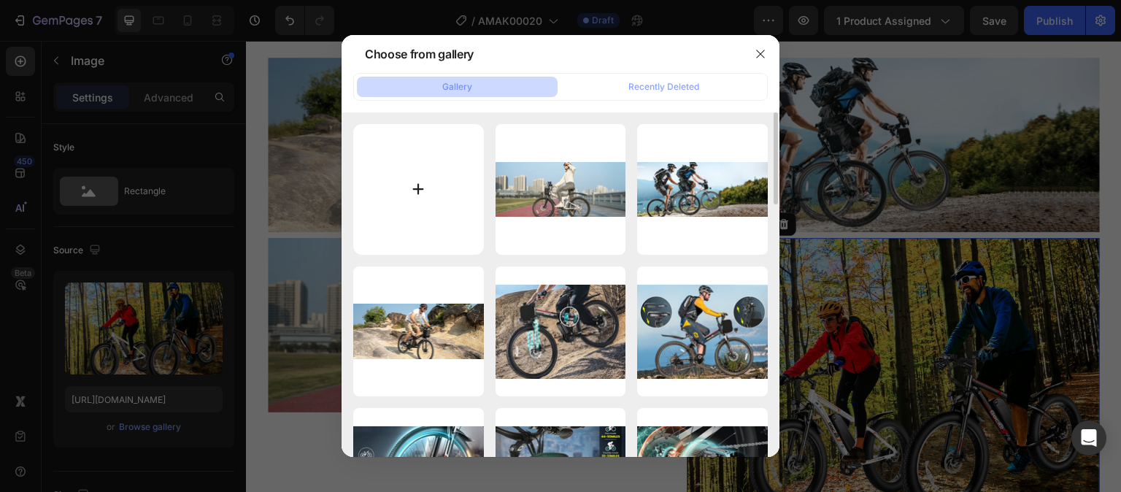
click at [411, 183] on input "file" at bounding box center [418, 189] width 131 height 131
type input "C:\fakepath\Gocio A-020 Ebike Display-2.png"
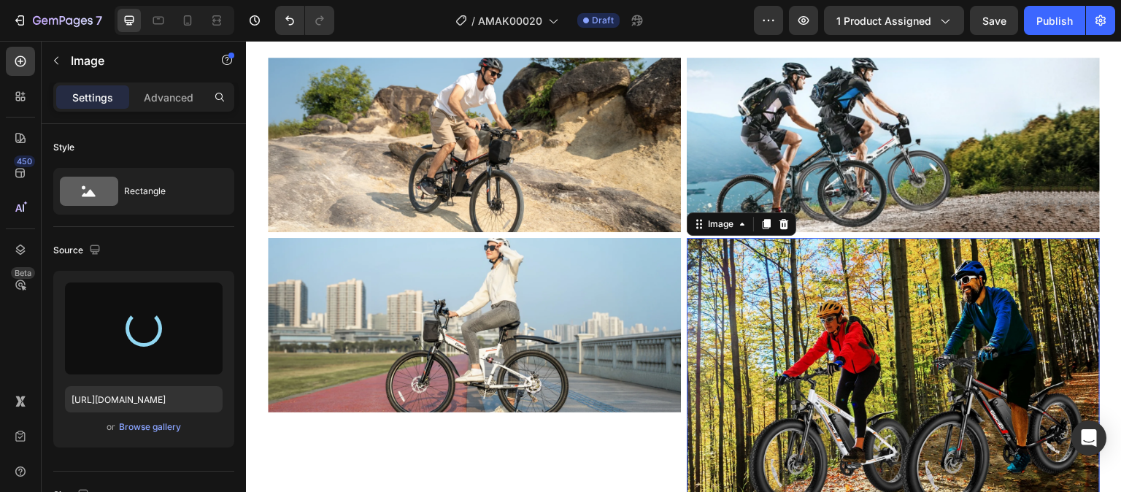
type input "[URL][DOMAIN_NAME]"
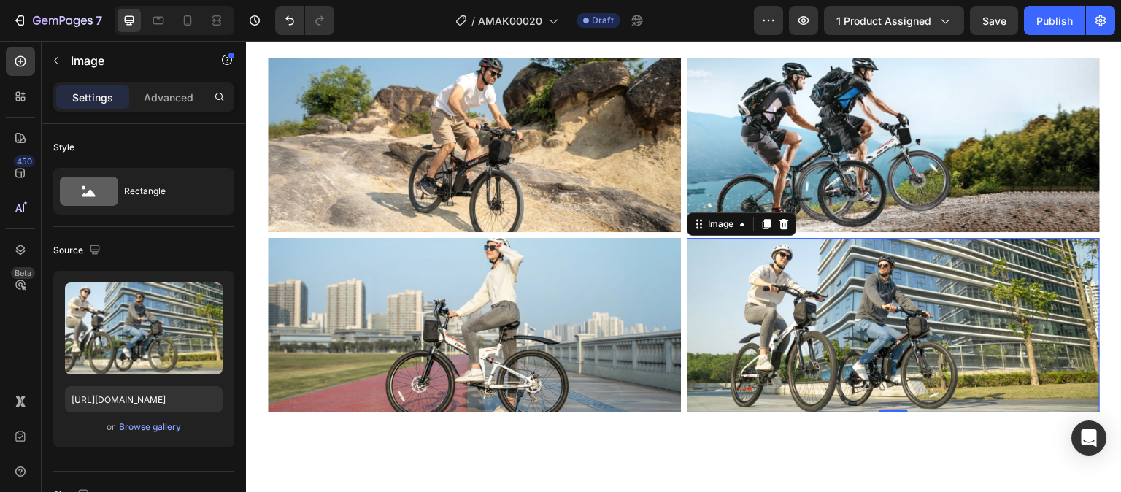
click at [973, 452] on div at bounding box center [684, 482] width 852 height 93
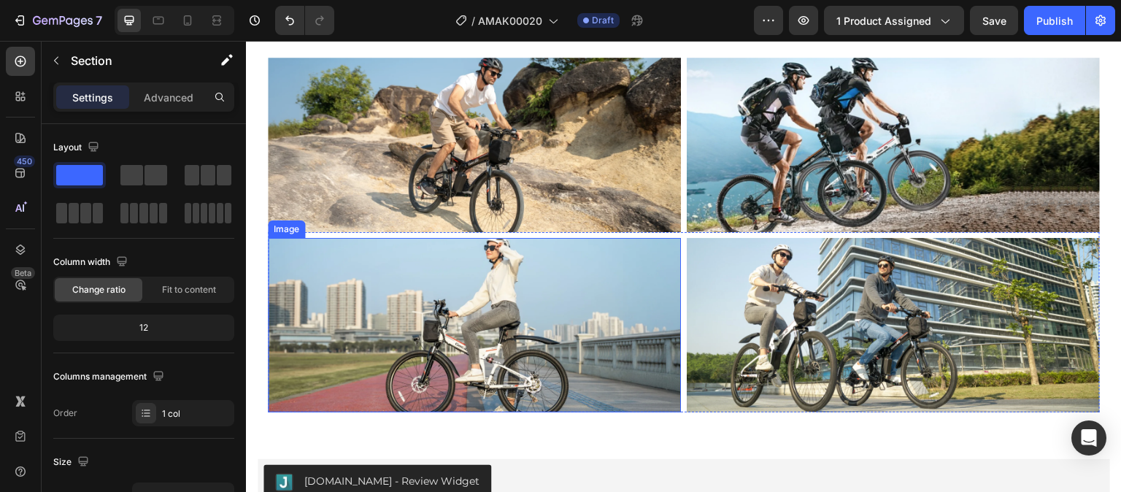
click at [583, 348] on img at bounding box center [474, 325] width 413 height 174
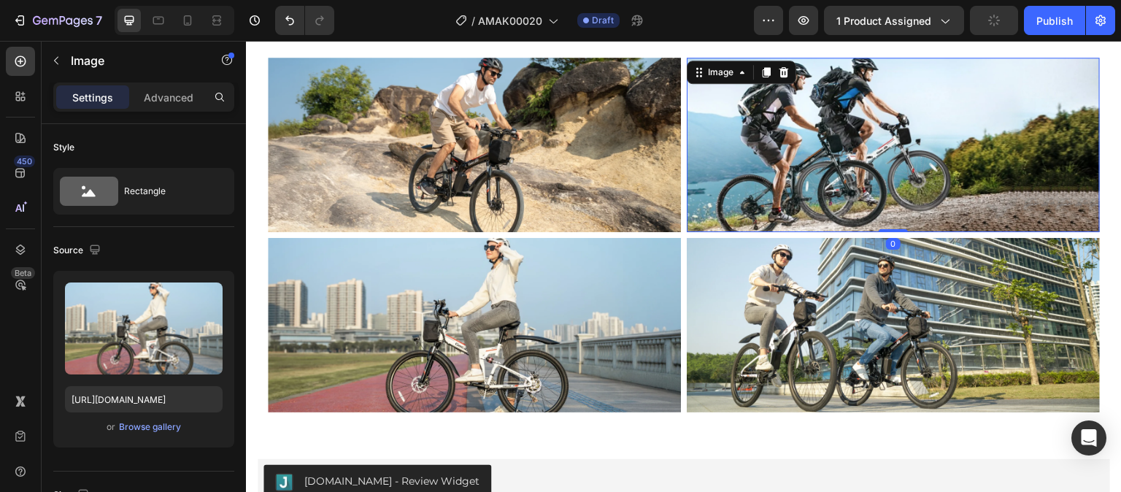
click at [772, 182] on img at bounding box center [893, 145] width 413 height 174
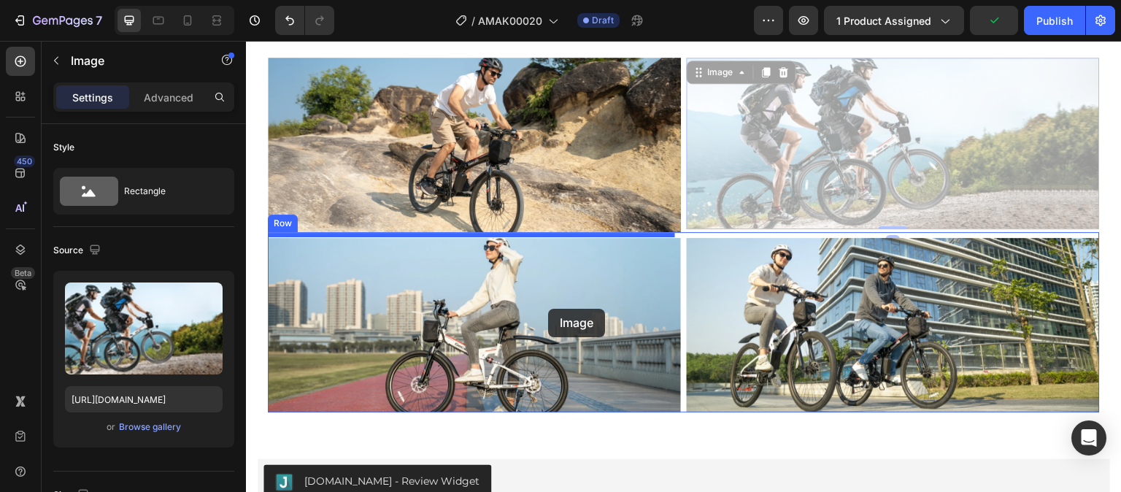
drag, startPoint x: 802, startPoint y: 171, endPoint x: 548, endPoint y: 308, distance: 288.3
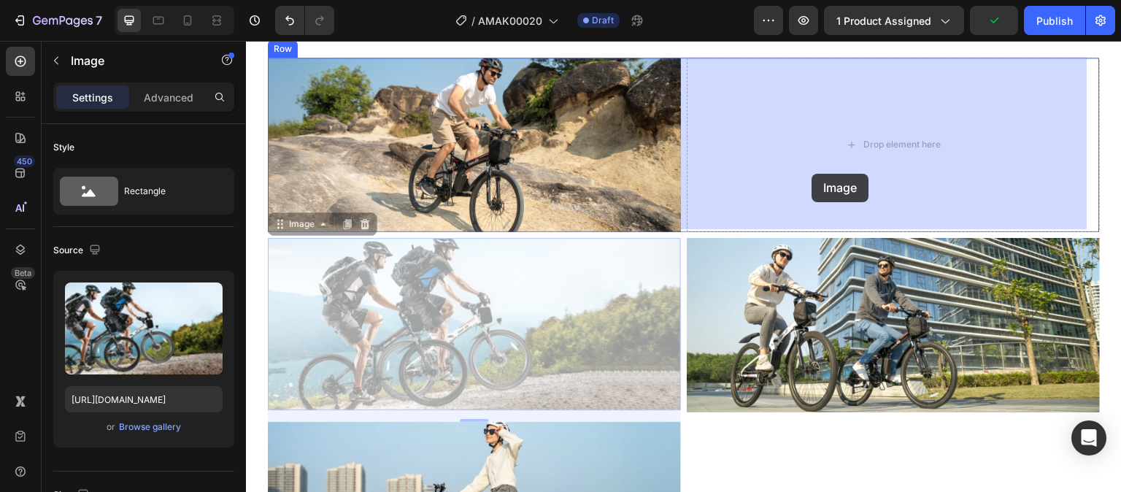
drag, startPoint x: 528, startPoint y: 328, endPoint x: 784, endPoint y: 195, distance: 288.5
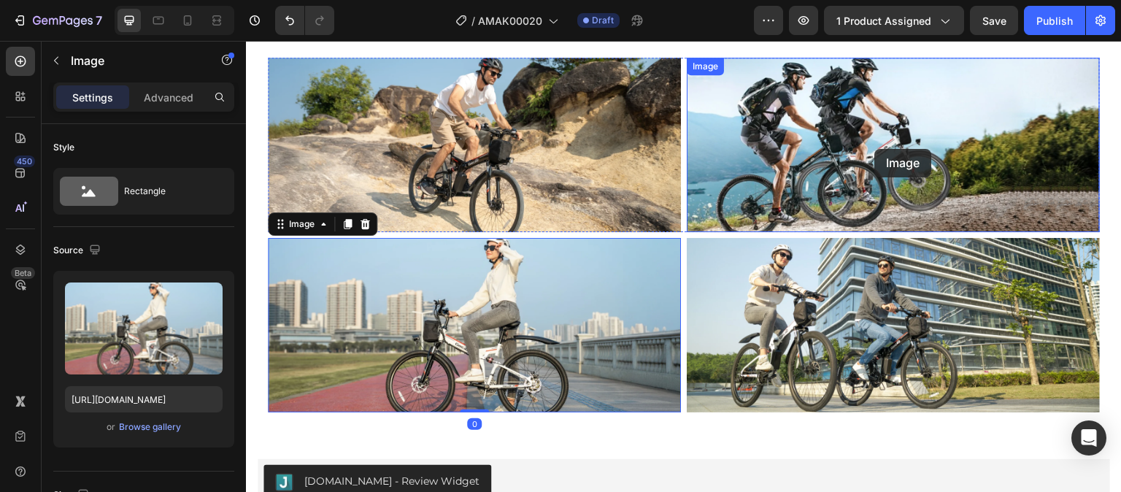
drag, startPoint x: 492, startPoint y: 305, endPoint x: 875, endPoint y: 149, distance: 413.7
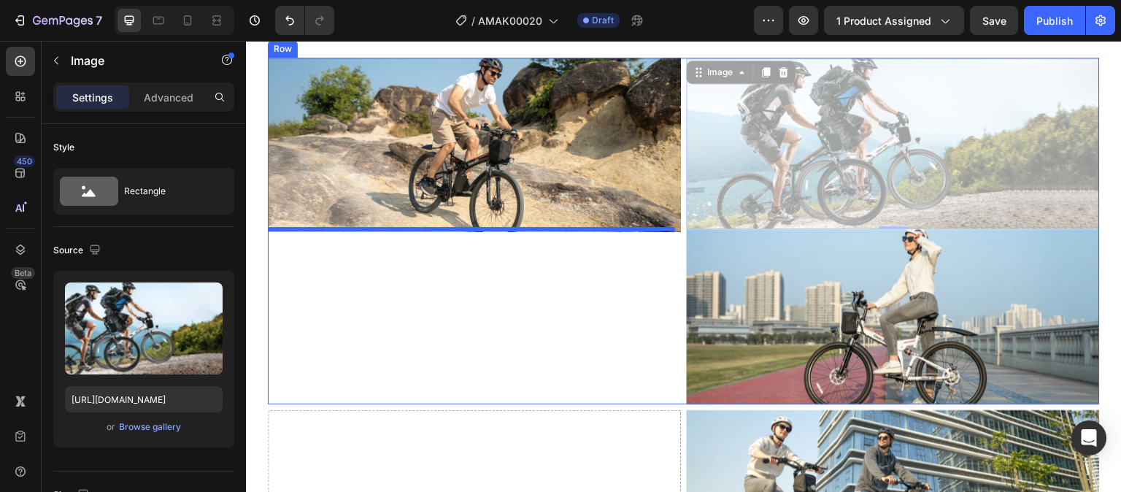
drag, startPoint x: 805, startPoint y: 163, endPoint x: 548, endPoint y: 293, distance: 288.2
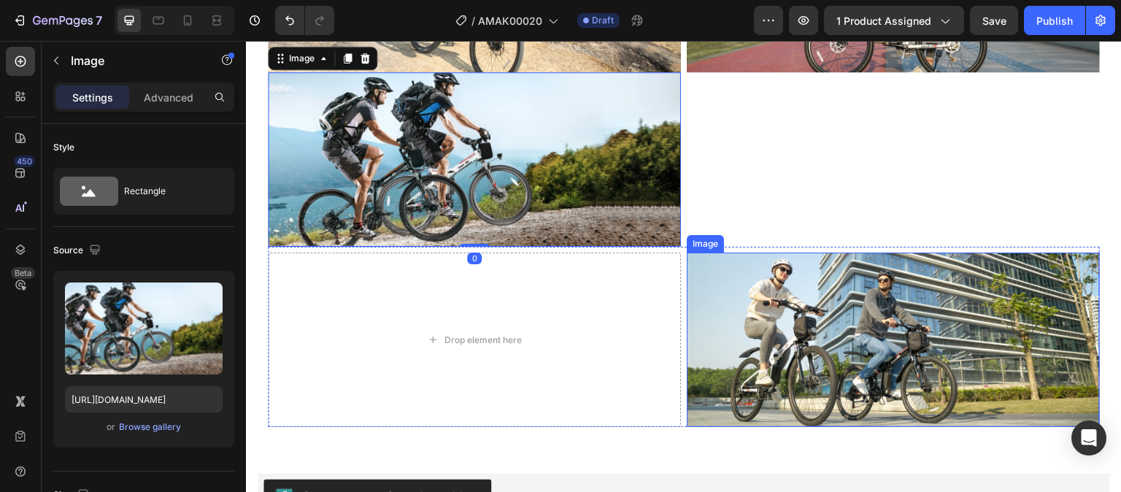
scroll to position [3315, 0]
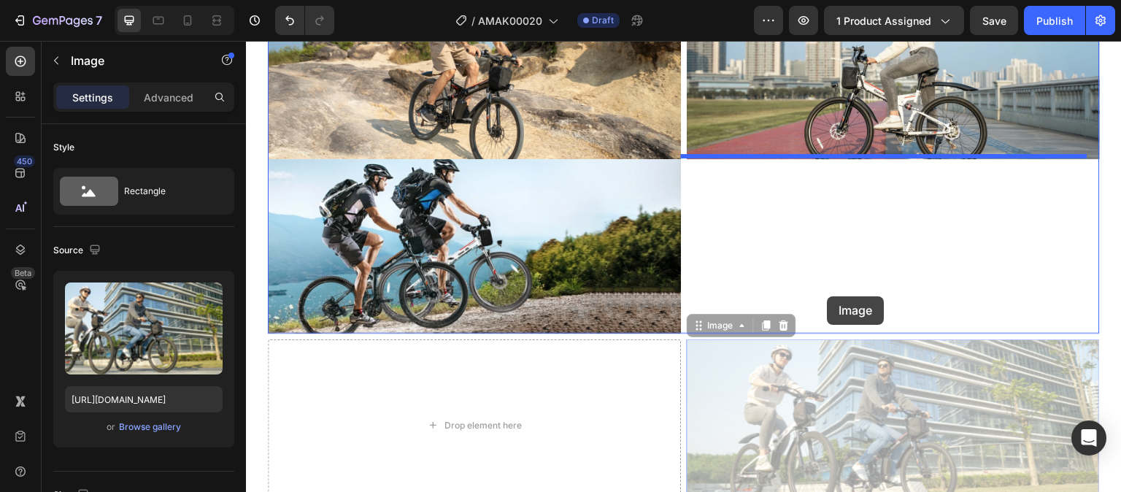
drag, startPoint x: 844, startPoint y: 413, endPoint x: 826, endPoint y: 240, distance: 173.9
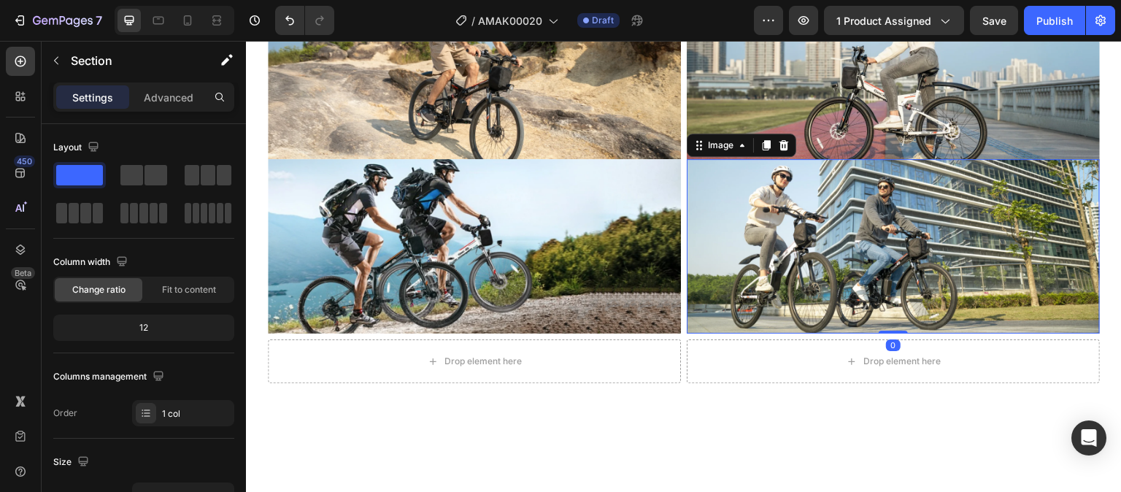
click at [798, 430] on div at bounding box center [684, 453] width 852 height 47
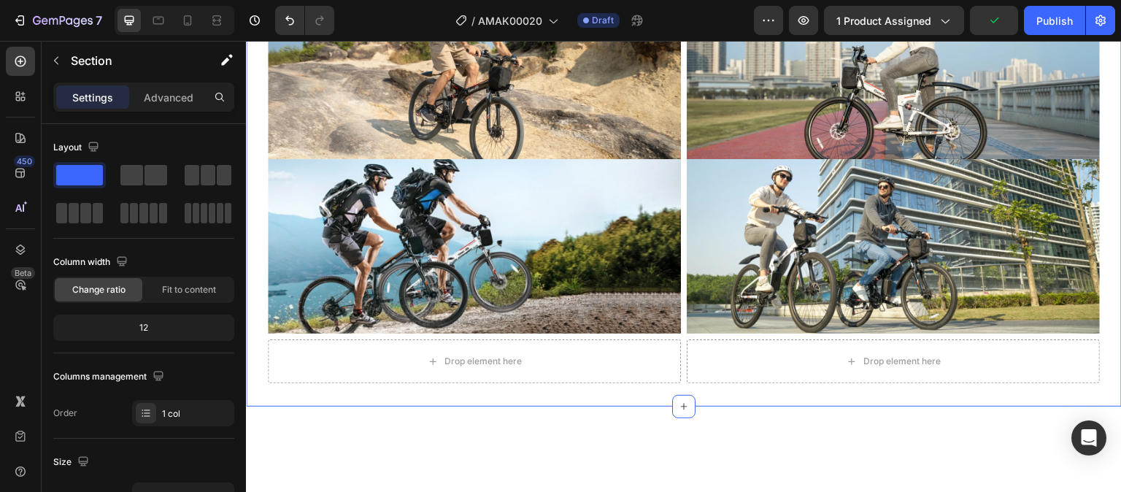
click at [688, 381] on div "Image Image Image Image Row Drop element here Drop element here Row Section 7" at bounding box center [684, 195] width 876 height 423
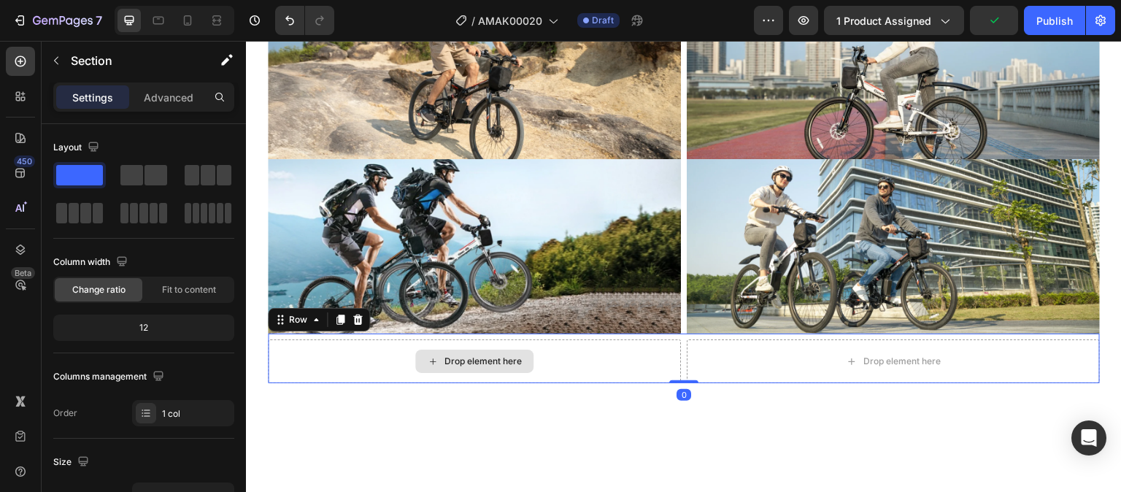
click at [584, 359] on div "Drop element here" at bounding box center [474, 361] width 413 height 44
click at [603, 360] on div "Drop element here" at bounding box center [474, 361] width 413 height 44
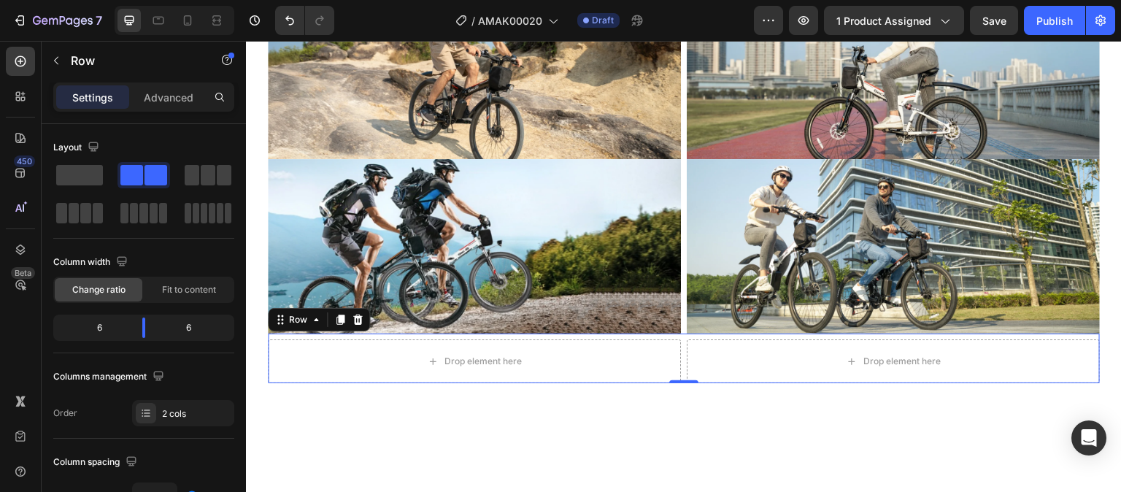
click at [675, 356] on div "Drop element here Drop element here Row 0" at bounding box center [684, 358] width 832 height 50
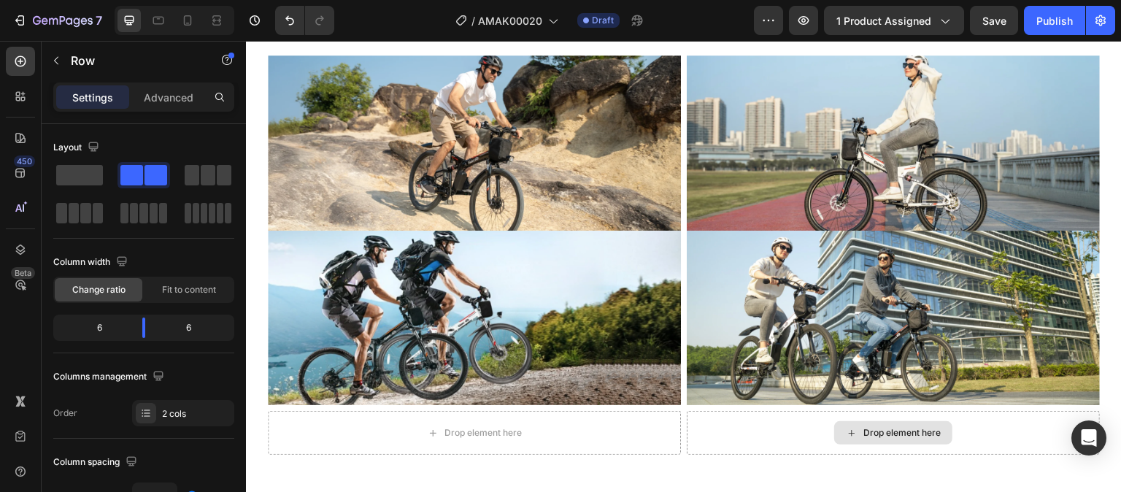
scroll to position [3293, 0]
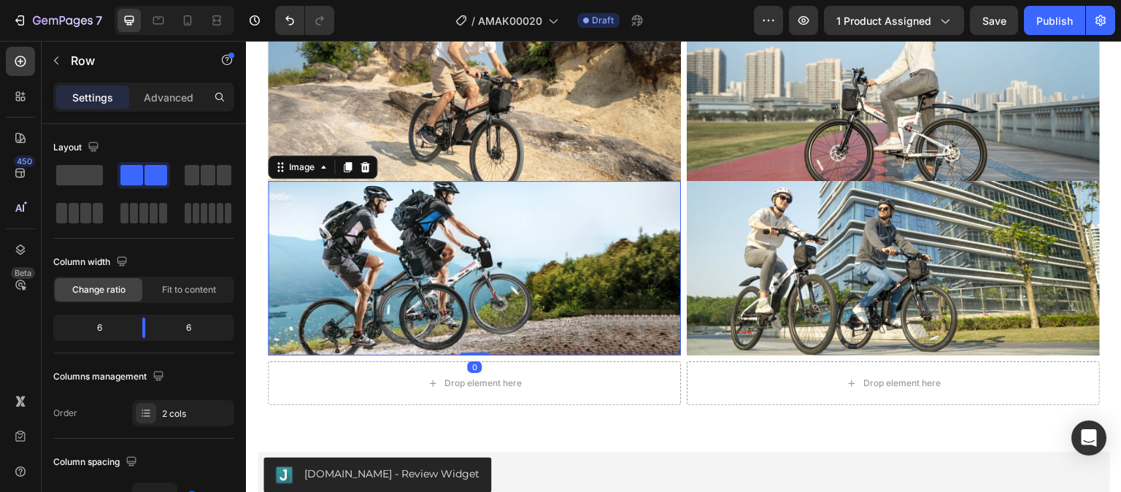
click at [591, 302] on img at bounding box center [474, 268] width 413 height 174
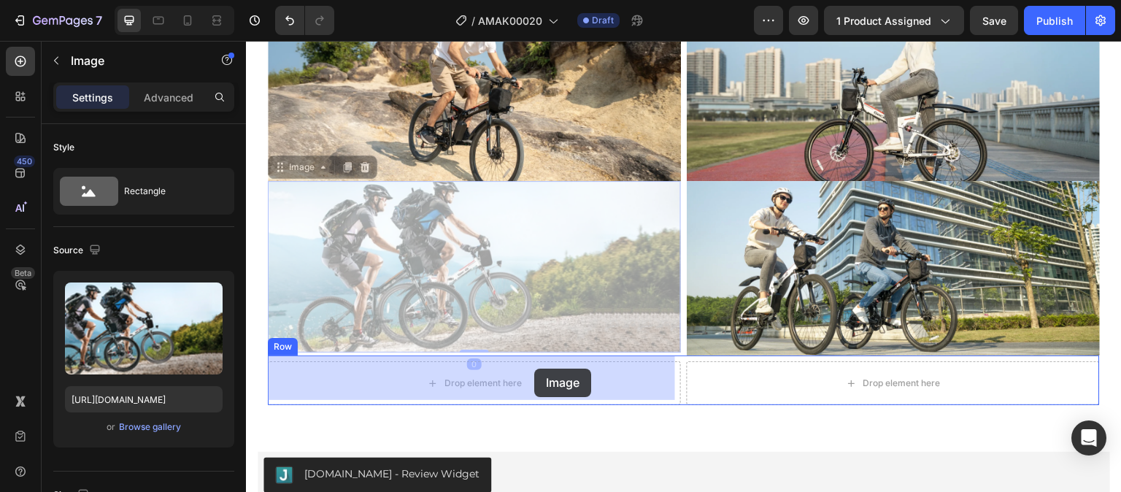
drag, startPoint x: 555, startPoint y: 288, endPoint x: 535, endPoint y: 367, distance: 81.9
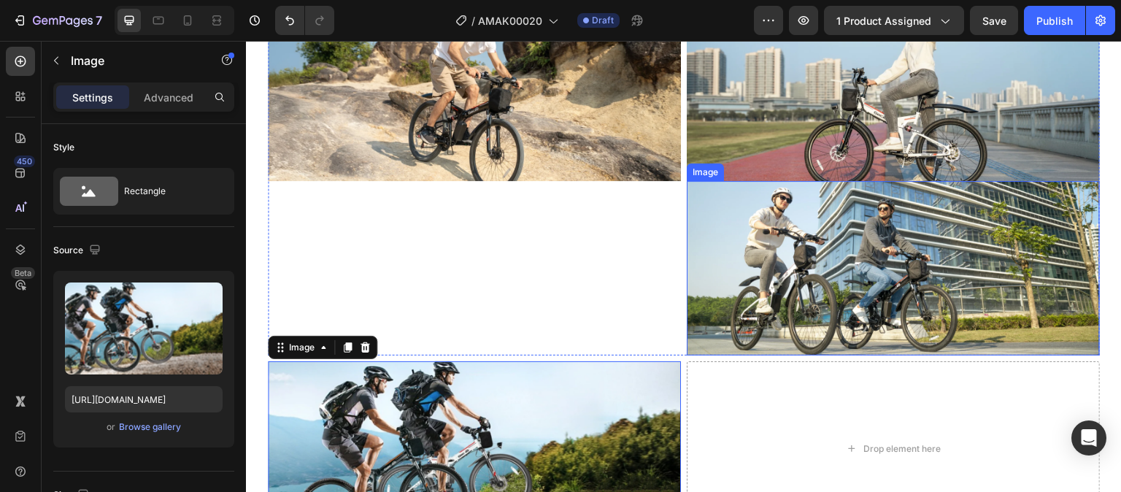
click at [793, 273] on img at bounding box center [893, 268] width 413 height 174
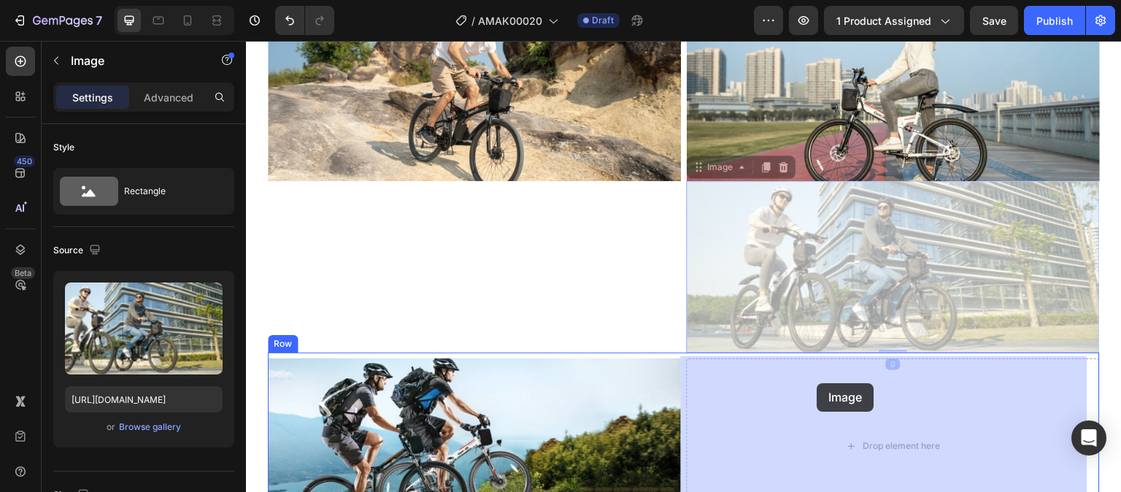
drag, startPoint x: 817, startPoint y: 331, endPoint x: 817, endPoint y: 383, distance: 51.8
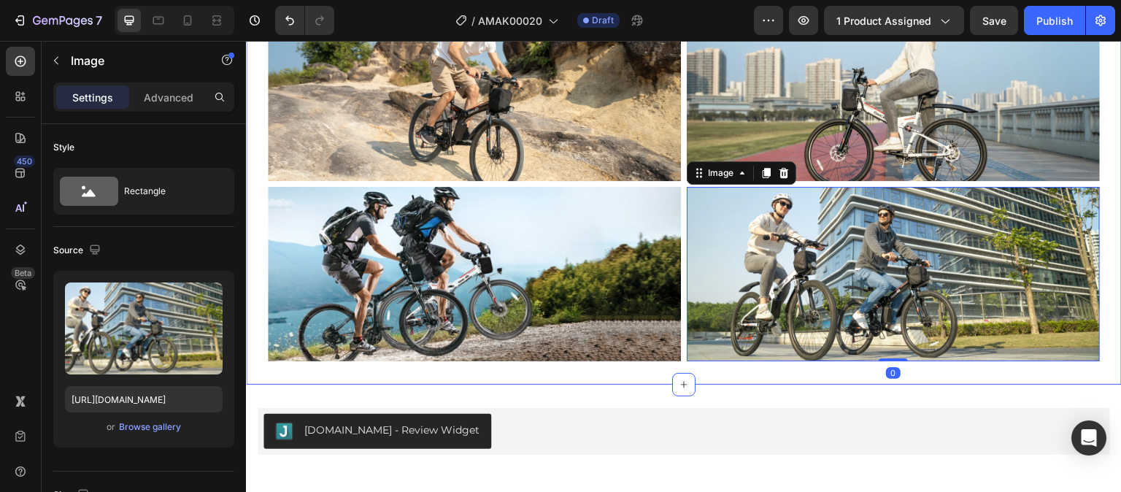
click at [809, 378] on div "Image Image Row Image Image 0 Row Section 7" at bounding box center [684, 195] width 876 height 379
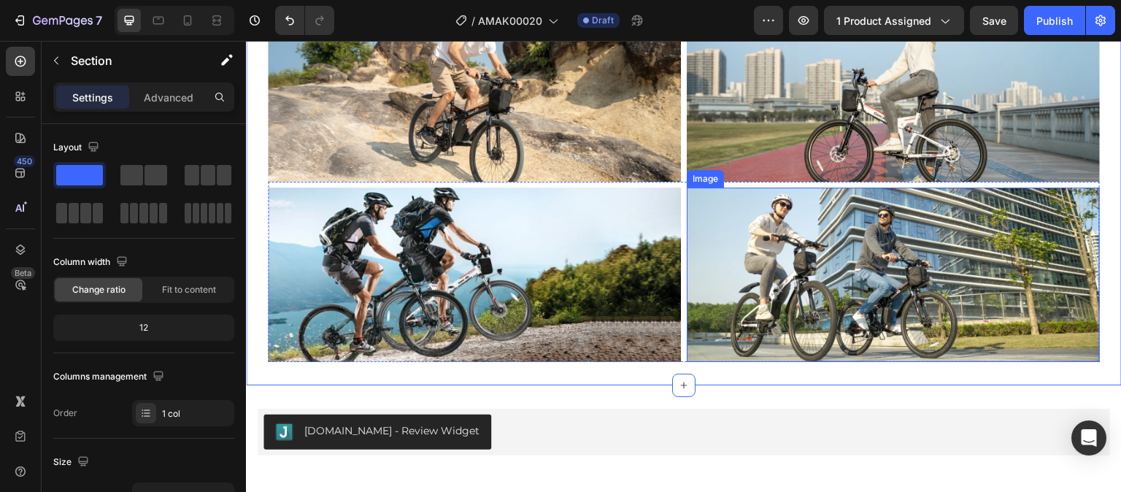
scroll to position [3147, 0]
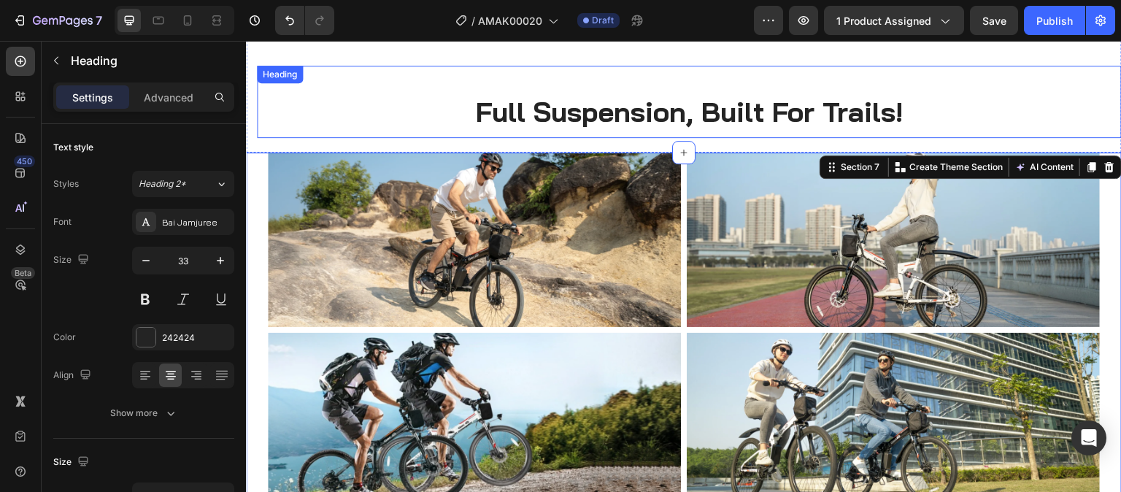
click at [1046, 104] on h2 "Full Suspension, Built For Trails!" at bounding box center [689, 113] width 865 height 36
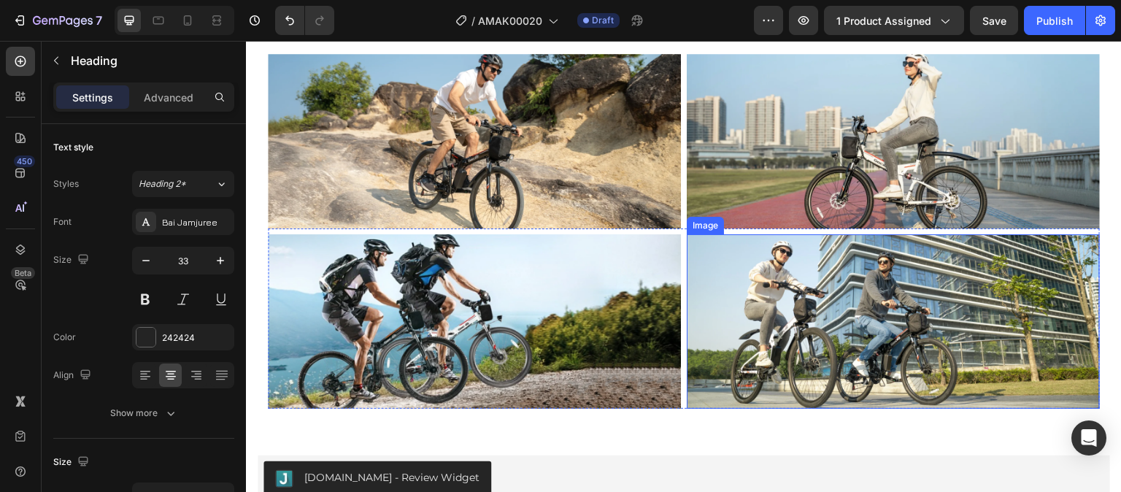
scroll to position [3220, 0]
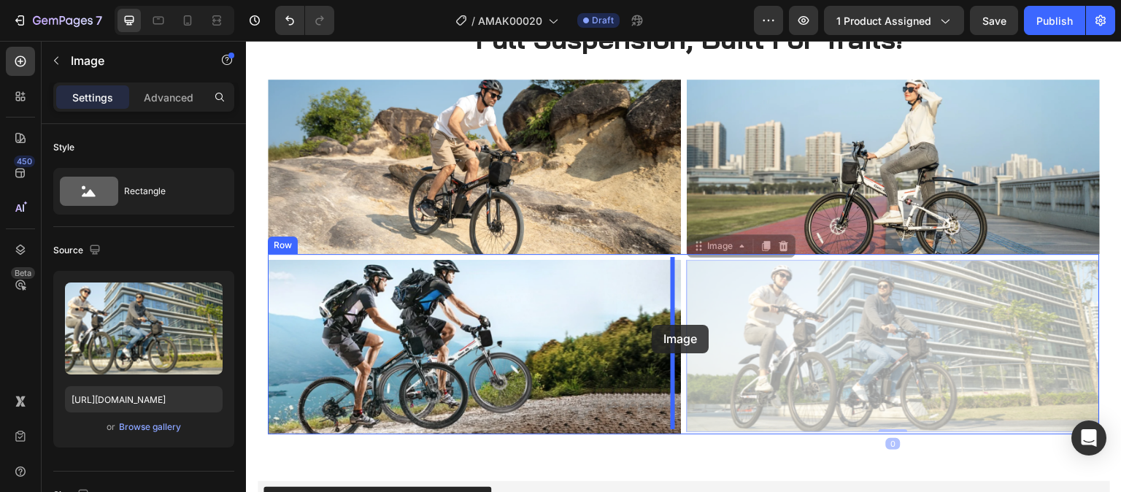
drag, startPoint x: 886, startPoint y: 331, endPoint x: 647, endPoint y: 325, distance: 238.7
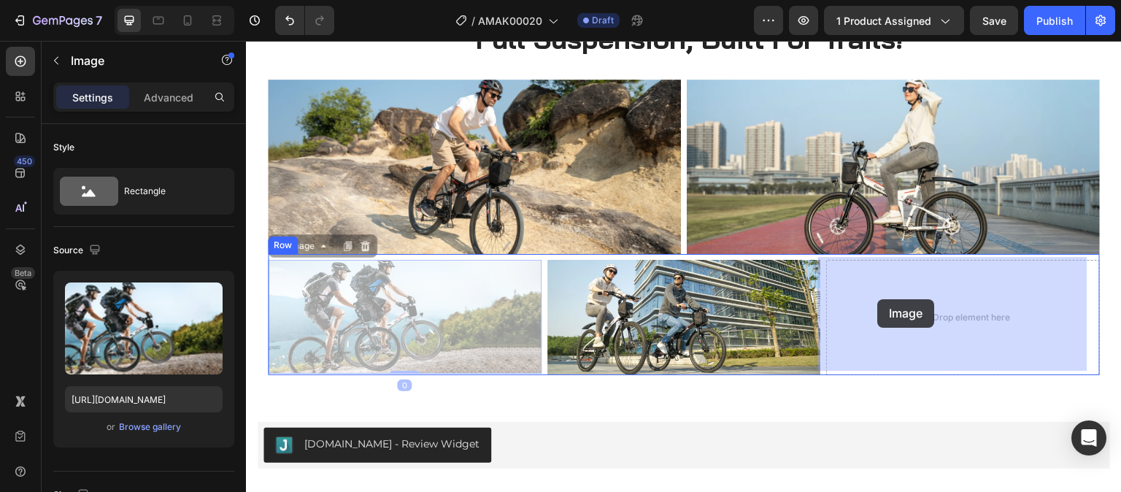
drag, startPoint x: 461, startPoint y: 296, endPoint x: 878, endPoint y: 299, distance: 416.7
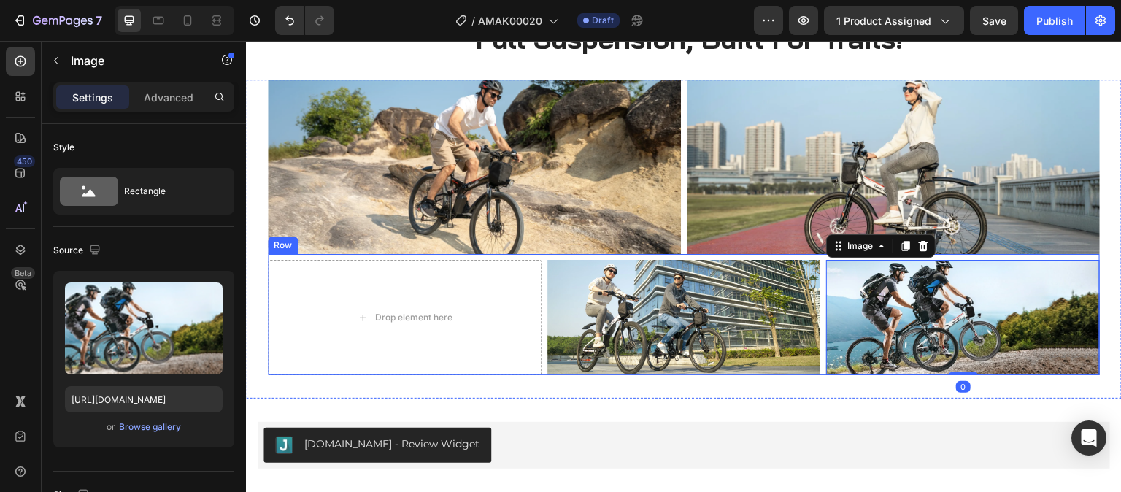
click at [538, 355] on div "Drop element here Image Image 0 Row" at bounding box center [684, 315] width 832 height 122
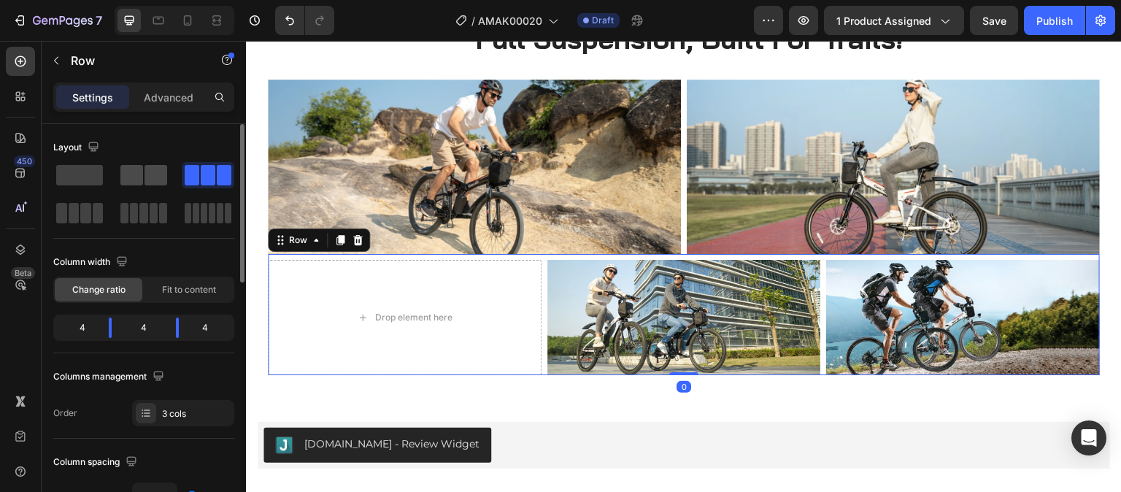
click at [146, 180] on span at bounding box center [155, 175] width 23 height 20
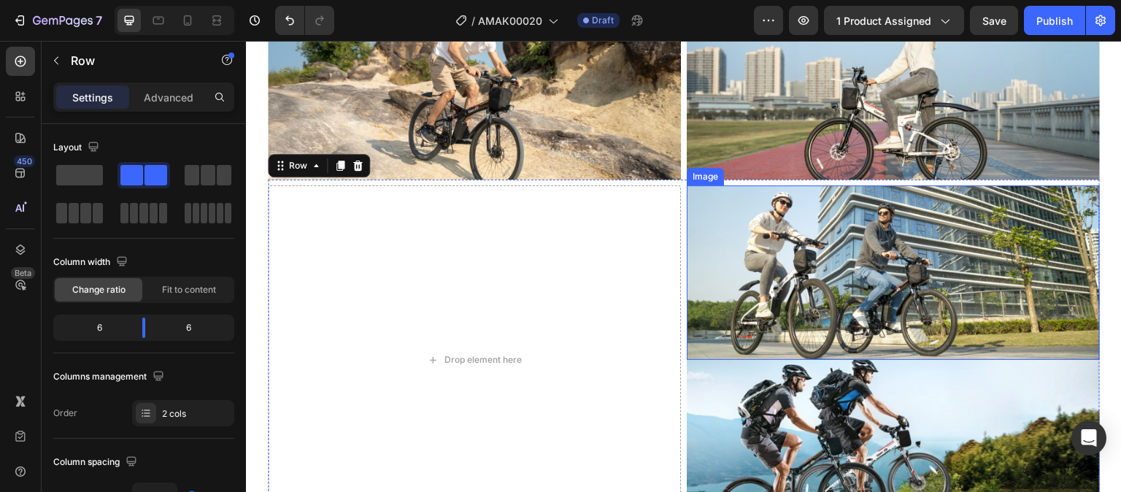
scroll to position [3366, 0]
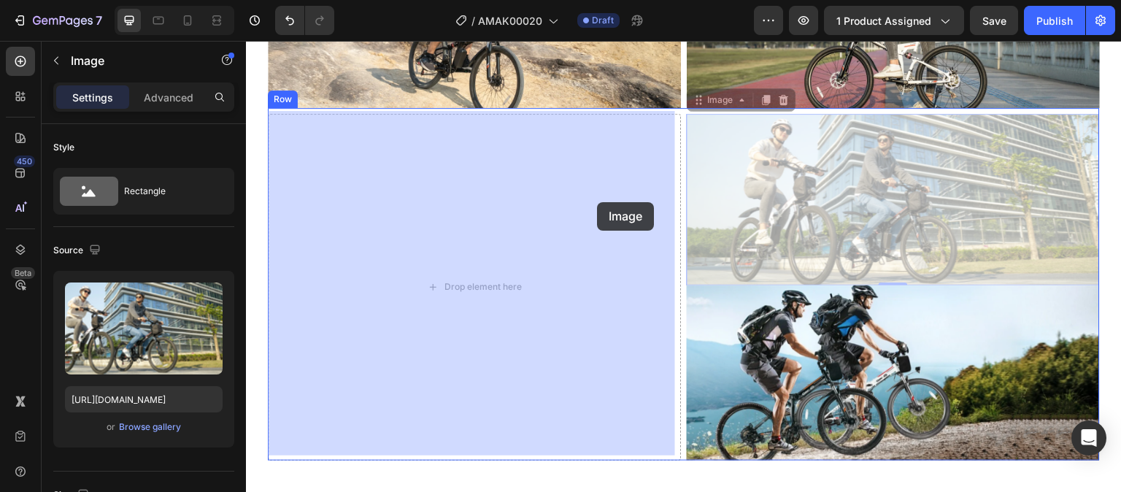
drag, startPoint x: 822, startPoint y: 204, endPoint x: 628, endPoint y: 205, distance: 194.8
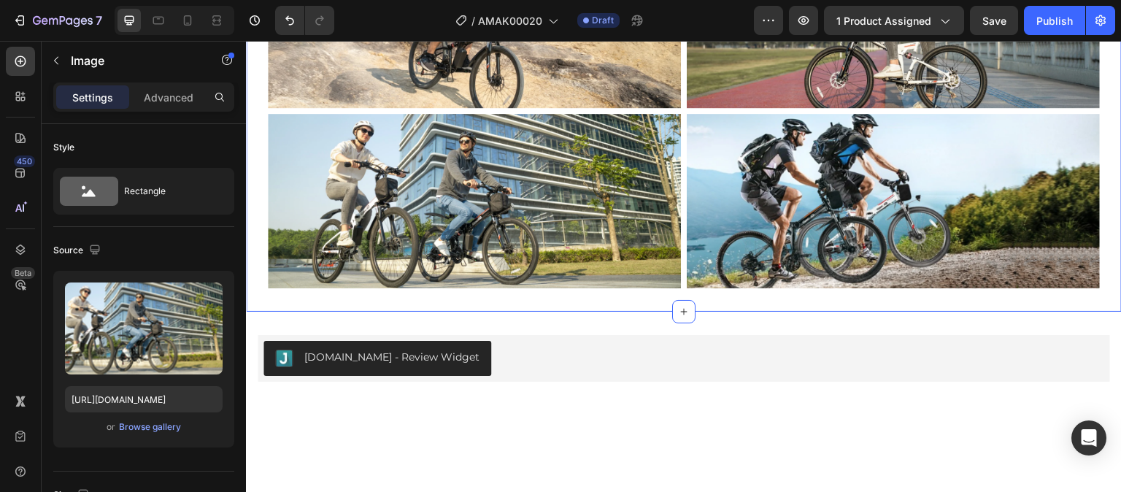
click at [812, 295] on div "Image Image Row Image Image Row Section 7 Create Theme Section AI Content Write…" at bounding box center [684, 122] width 876 height 379
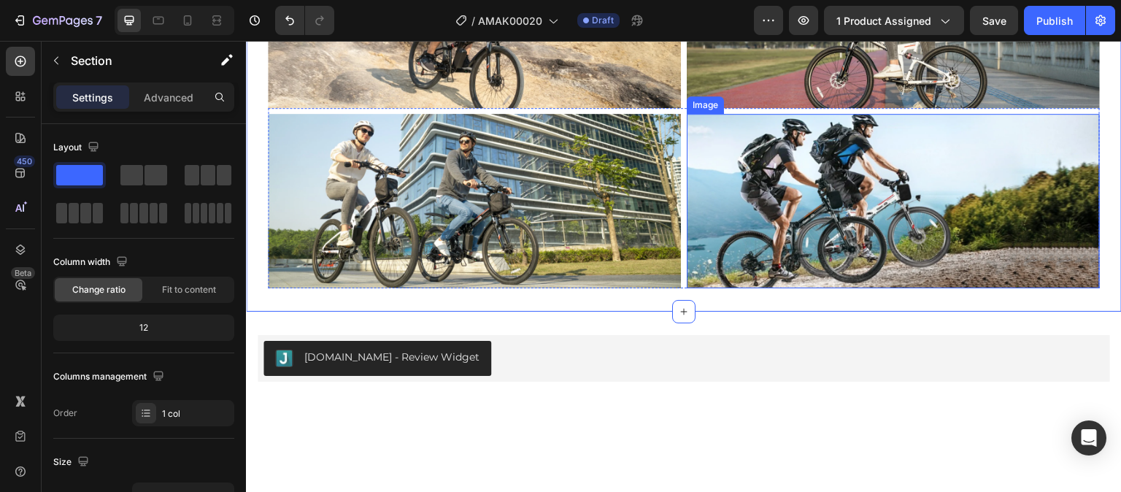
scroll to position [3220, 0]
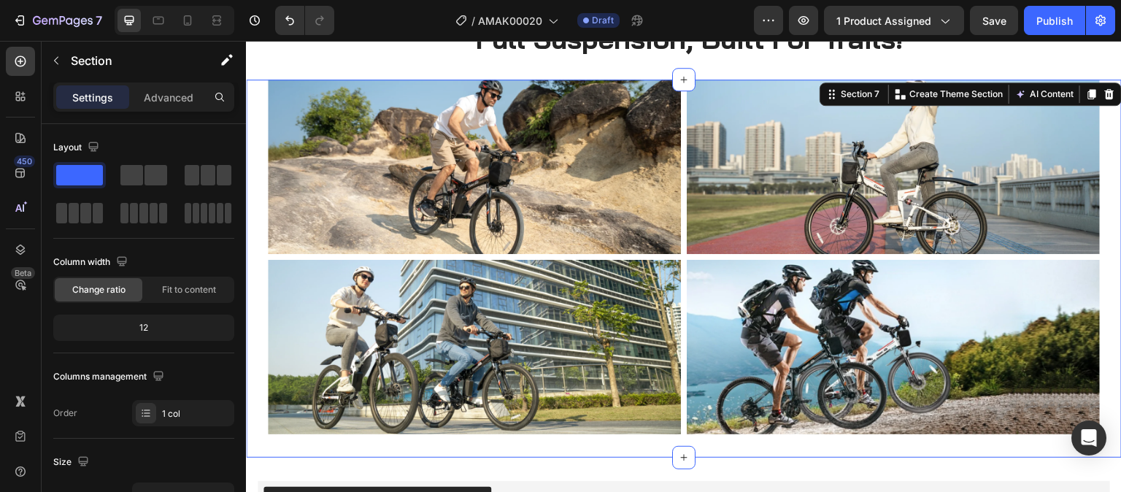
click at [1092, 320] on div "Image Image Row Image Image Row Section 7 Create Theme Section AI Content Write…" at bounding box center [684, 269] width 876 height 379
click at [298, 20] on button "Undo/Redo" at bounding box center [289, 20] width 29 height 29
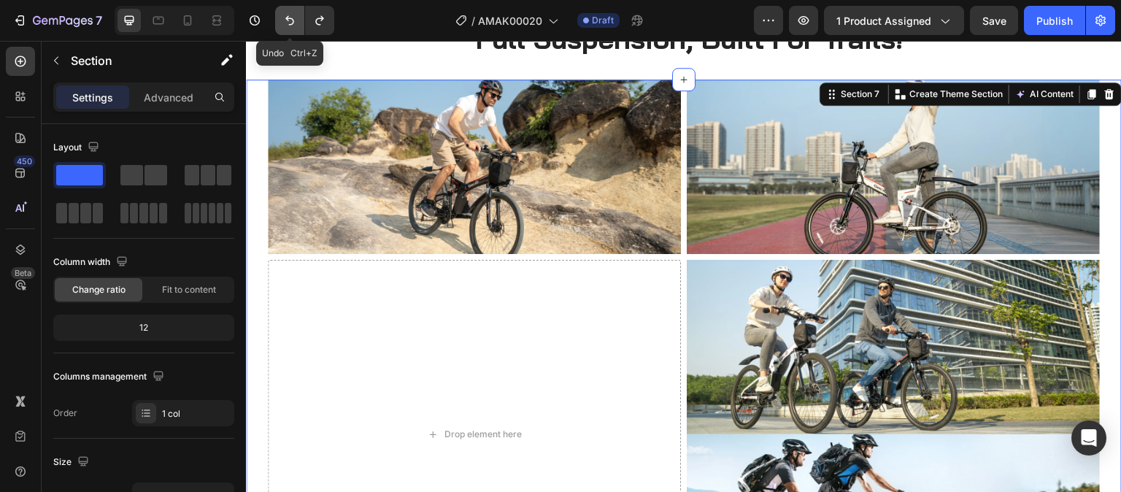
click at [298, 20] on button "Undo/Redo" at bounding box center [289, 20] width 29 height 29
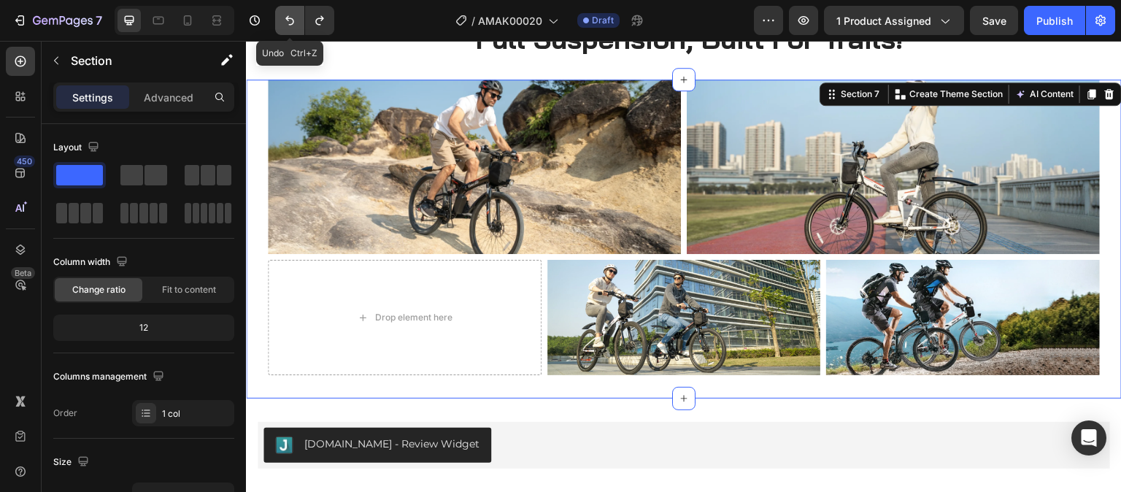
click at [298, 20] on button "Undo/Redo" at bounding box center [289, 20] width 29 height 29
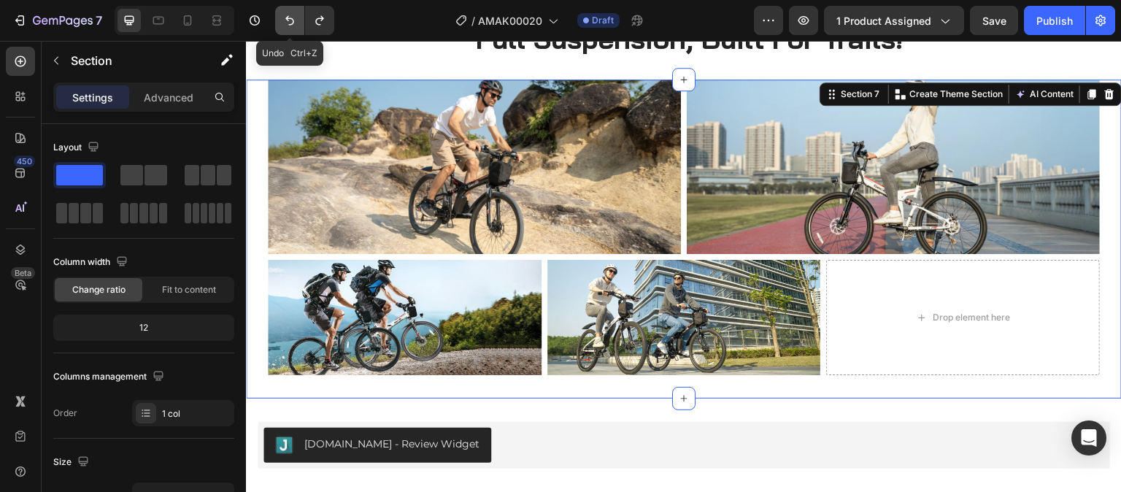
click at [298, 20] on button "Undo/Redo" at bounding box center [289, 20] width 29 height 29
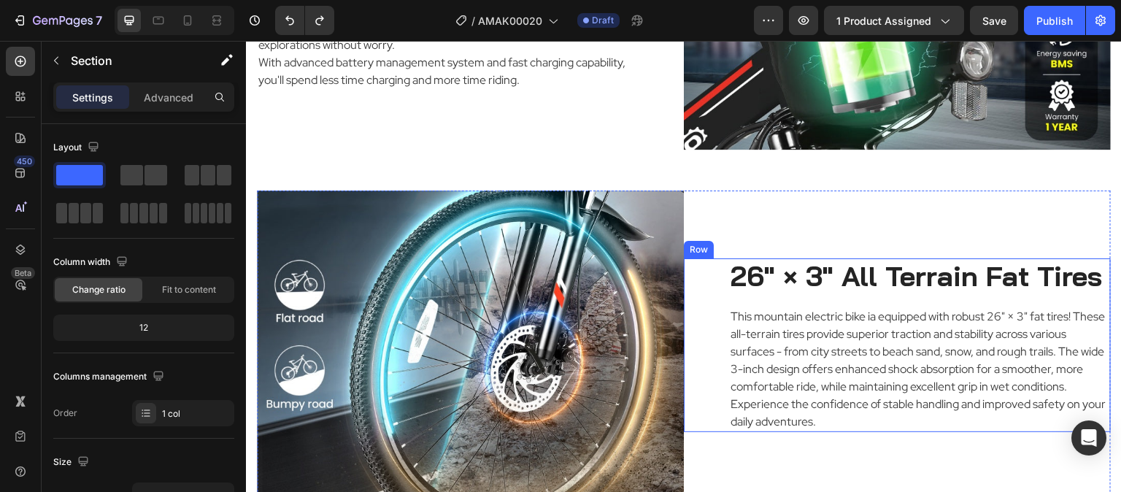
scroll to position [1643, 0]
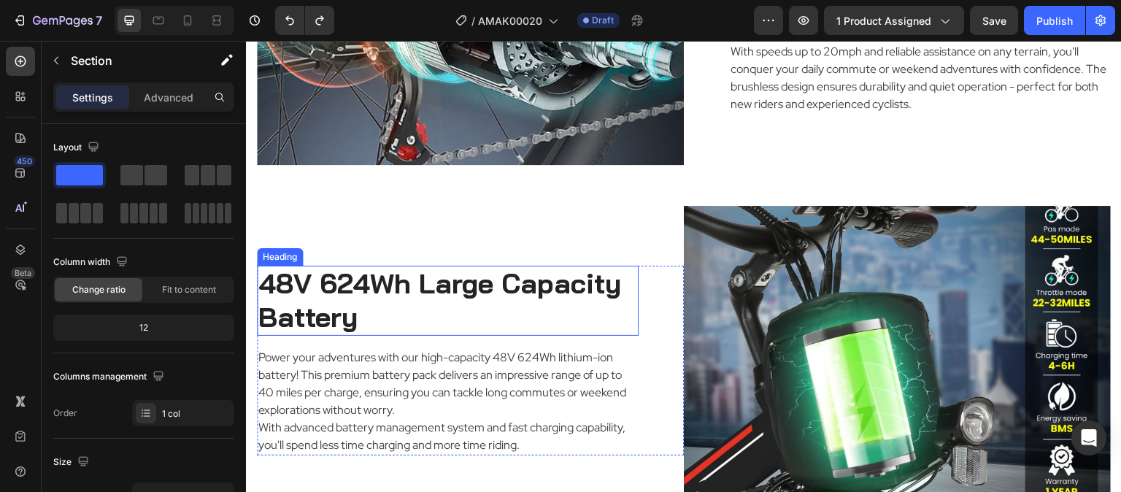
click at [344, 279] on h2 "48V 624Wh Large Capacity Battery" at bounding box center [448, 300] width 382 height 69
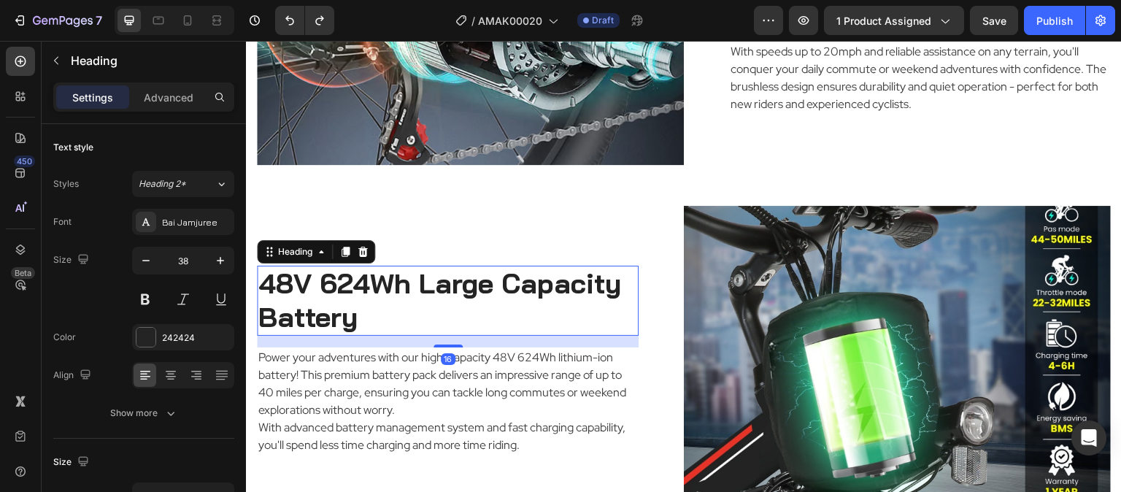
click at [344, 279] on h2 "48V 624Wh Large Capacity Battery" at bounding box center [448, 300] width 382 height 69
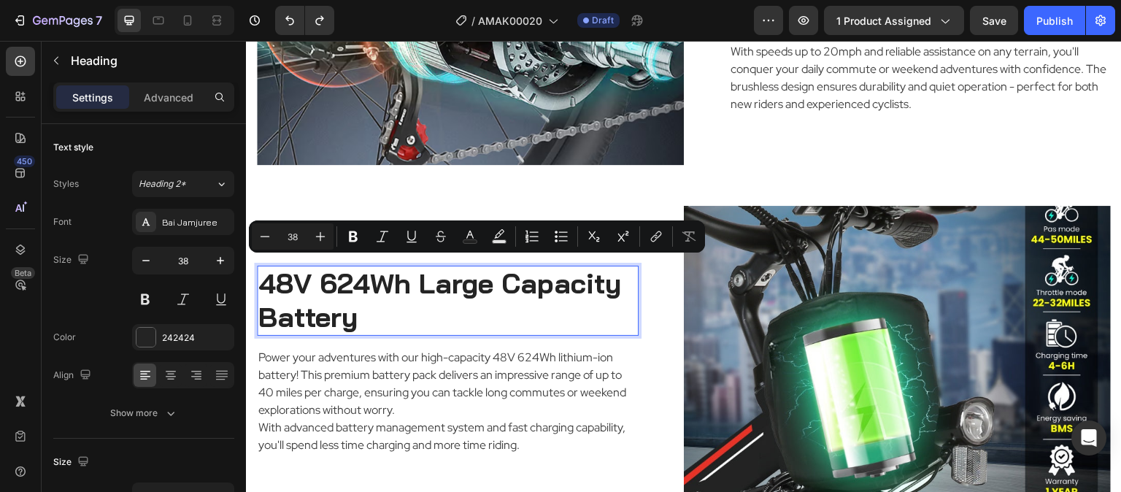
click at [366, 278] on p "48V 624Wh Large Capacity Battery" at bounding box center [447, 300] width 379 height 66
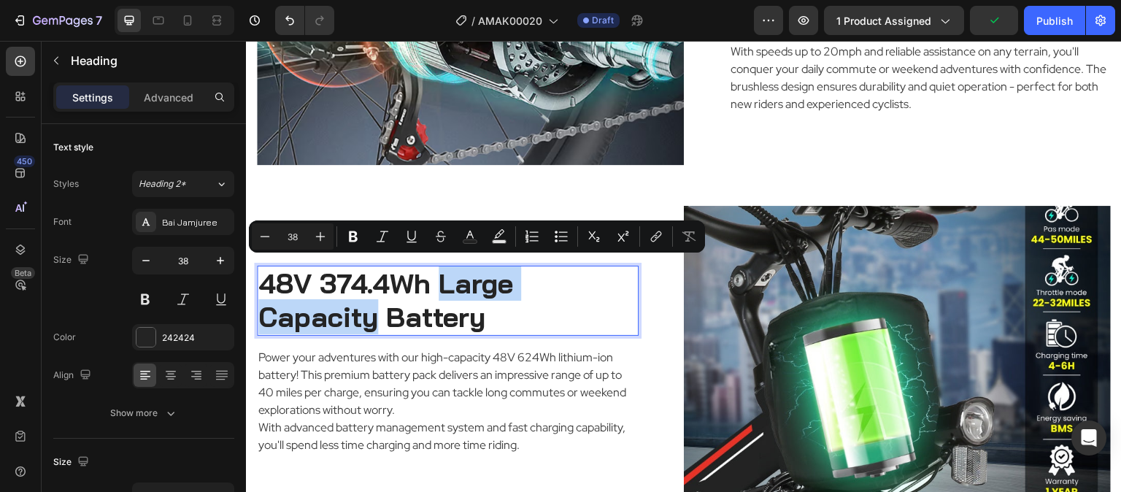
drag, startPoint x: 443, startPoint y: 284, endPoint x: 374, endPoint y: 314, distance: 74.8
click at [374, 314] on p "48V 374.4Wh Large Capacity Battery" at bounding box center [447, 300] width 379 height 66
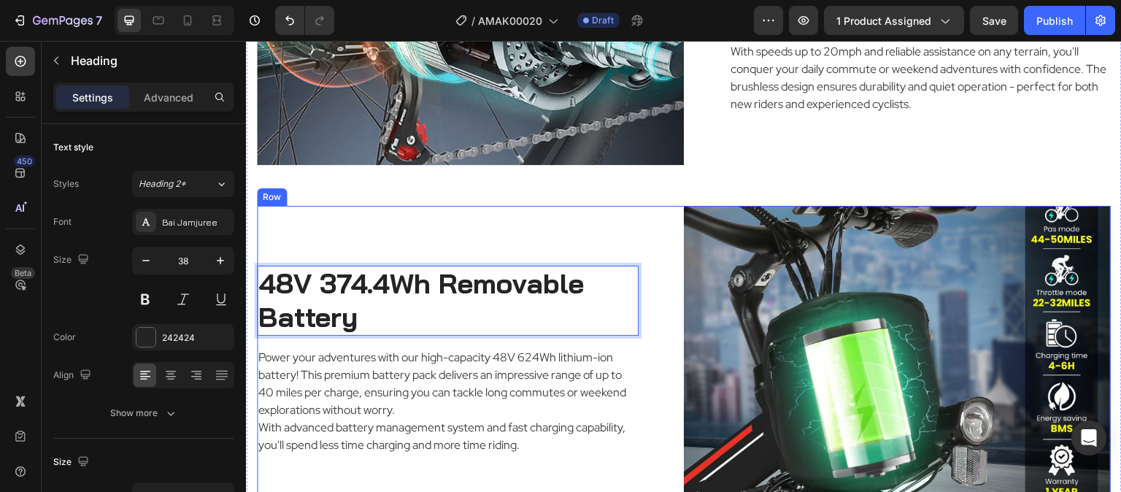
click at [598, 211] on div "48V 374.4Wh Removable Battery Heading 16 Power your adventures with our high-ca…" at bounding box center [470, 360] width 427 height 309
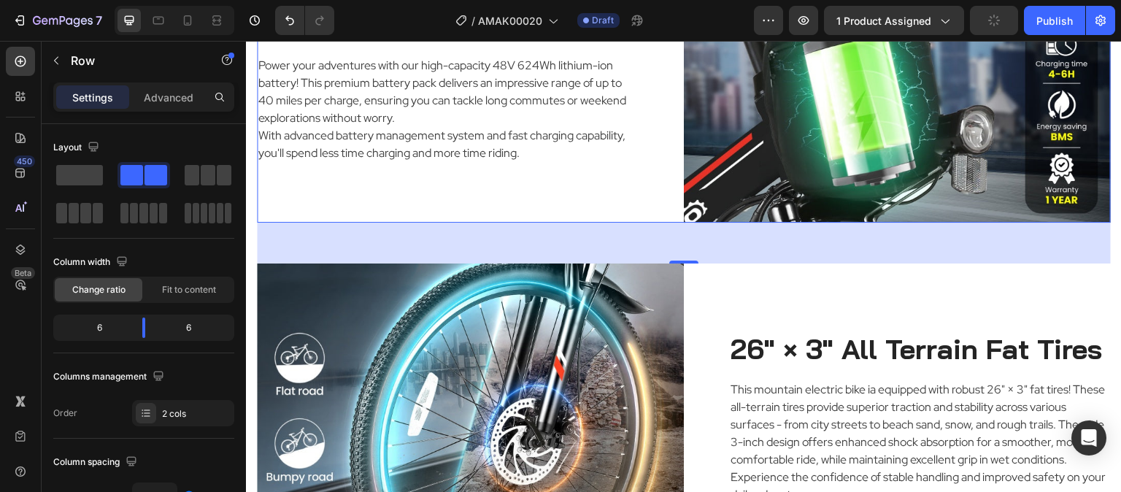
scroll to position [2080, 0]
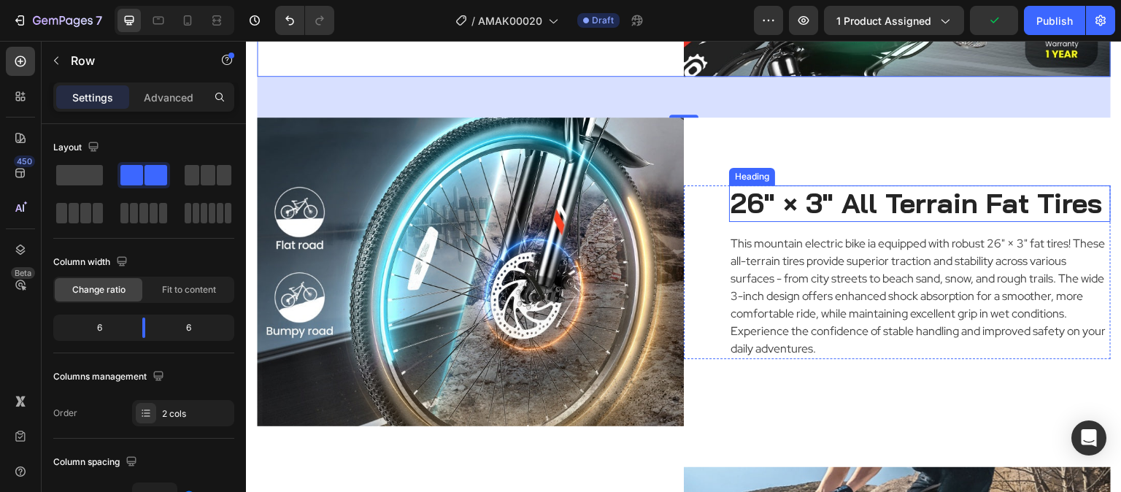
click at [821, 196] on h2 "26" × 3" All Terrain Fat Tires" at bounding box center [920, 203] width 382 height 36
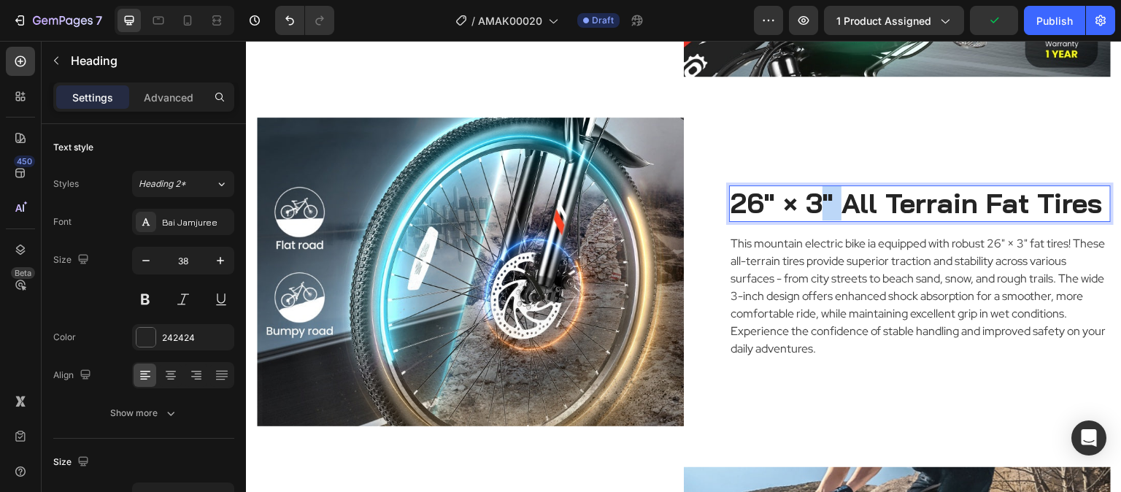
click at [822, 196] on h2 "26" × 3" All Terrain Fat Tires" at bounding box center [920, 203] width 382 height 36
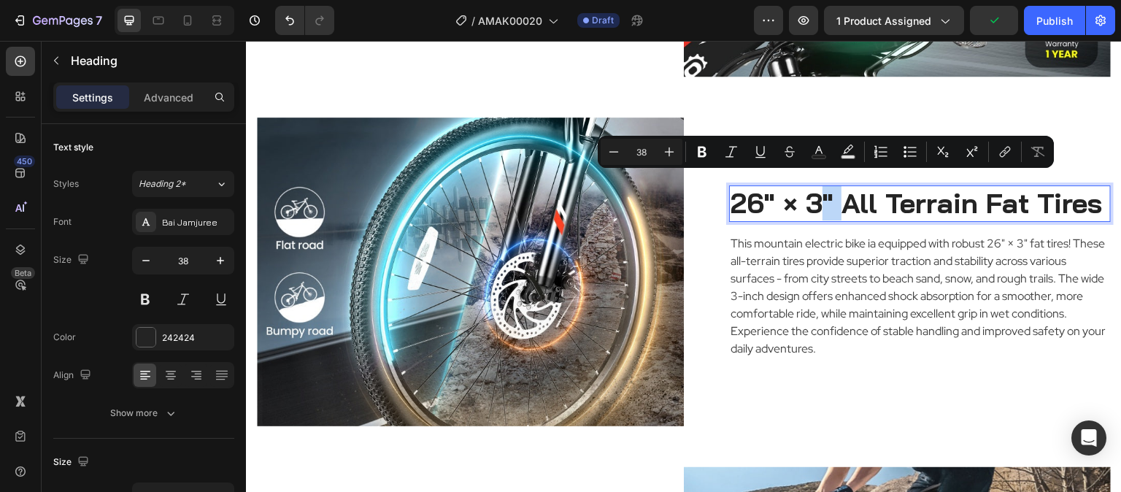
click at [816, 200] on p "26" × 3" All Terrain Fat Tires" at bounding box center [919, 204] width 379 height 34
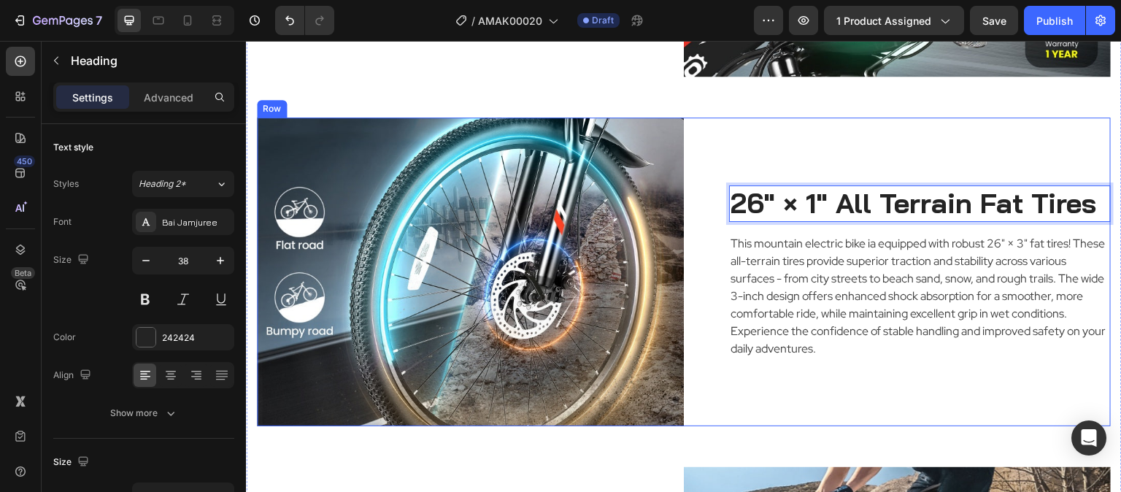
scroll to position [2064, 0]
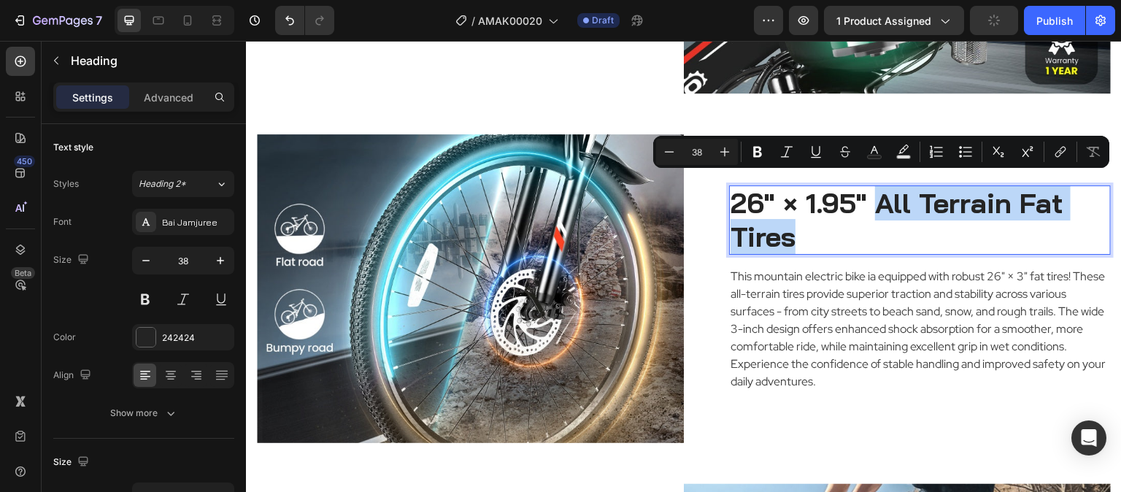
drag, startPoint x: 878, startPoint y: 199, endPoint x: 873, endPoint y: 220, distance: 20.9
click at [873, 220] on p "26" × 1.95" All Terrain Fat Tires" at bounding box center [919, 220] width 379 height 66
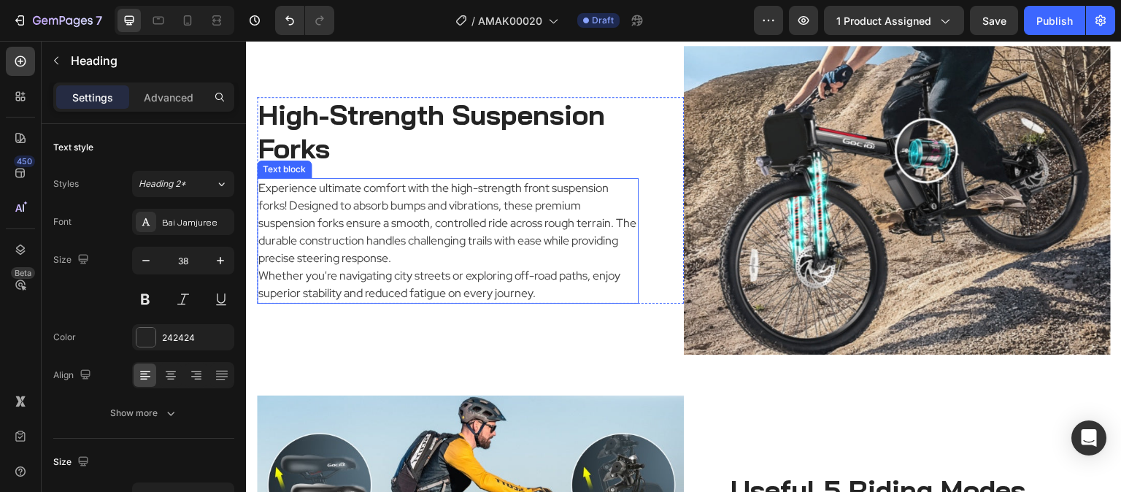
scroll to position [2429, 0]
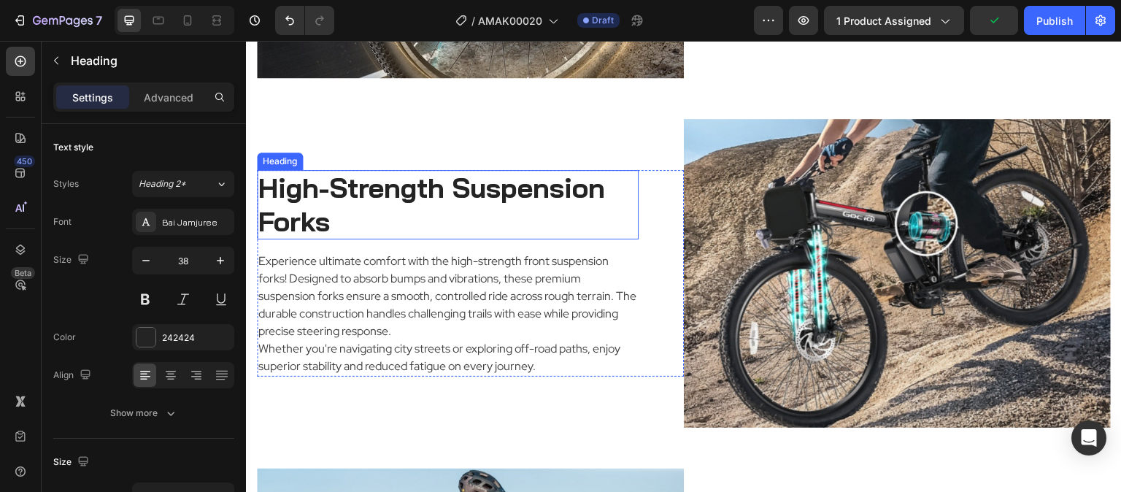
click at [365, 211] on h2 "High-Strength Suspension Forks" at bounding box center [448, 204] width 382 height 69
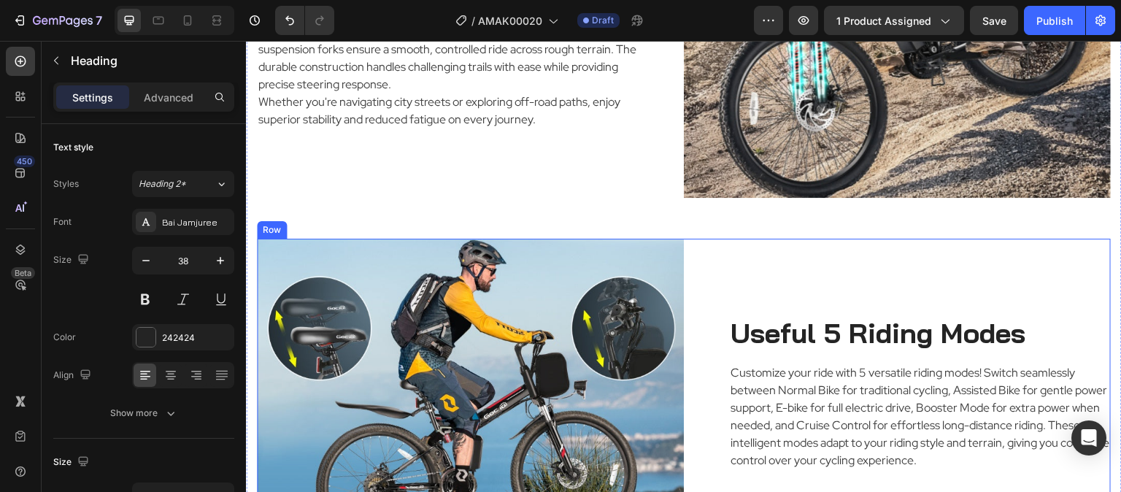
scroll to position [2737, 0]
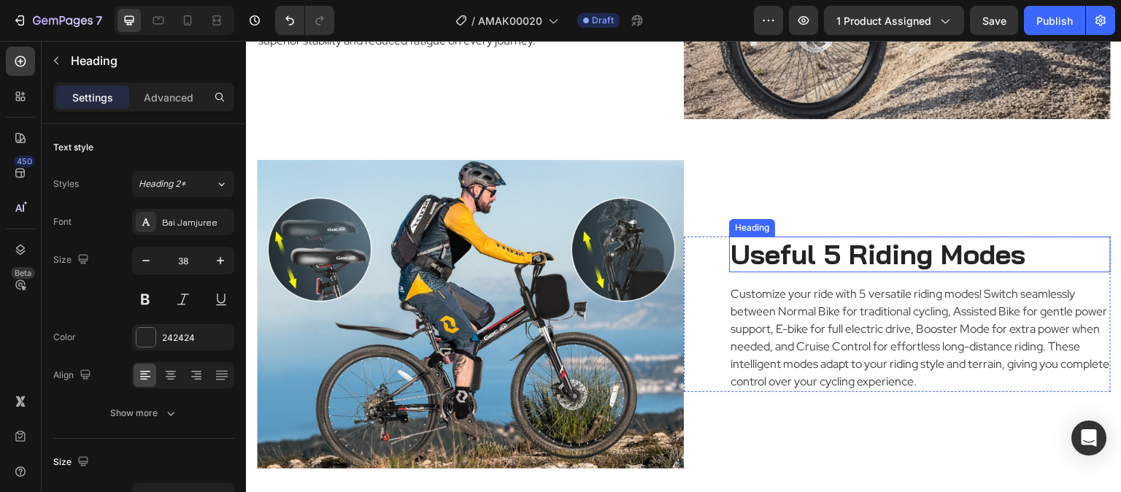
click at [927, 238] on h2 "Useful 5 Riding Modes" at bounding box center [920, 254] width 382 height 36
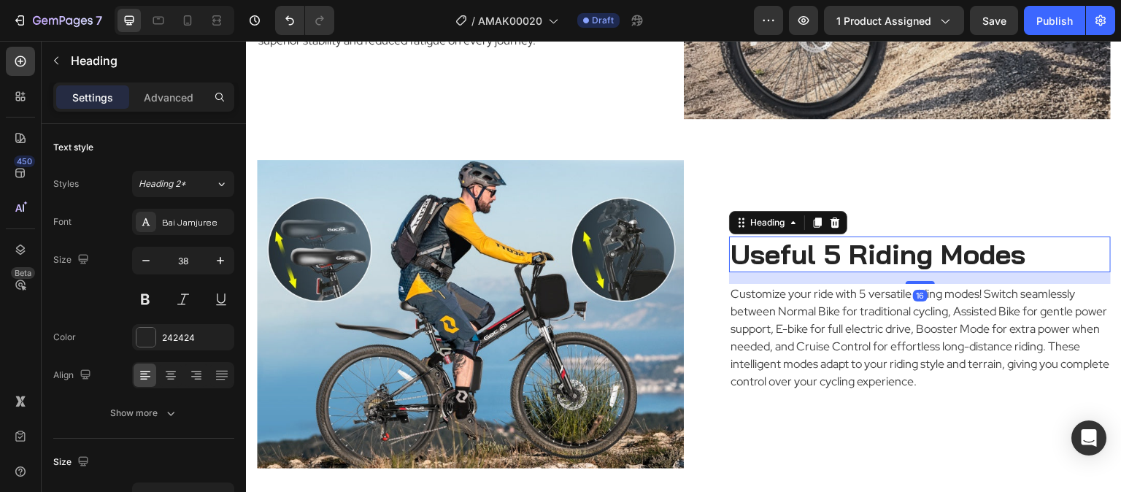
click at [927, 238] on h2 "Useful 5 Riding Modes" at bounding box center [920, 254] width 382 height 36
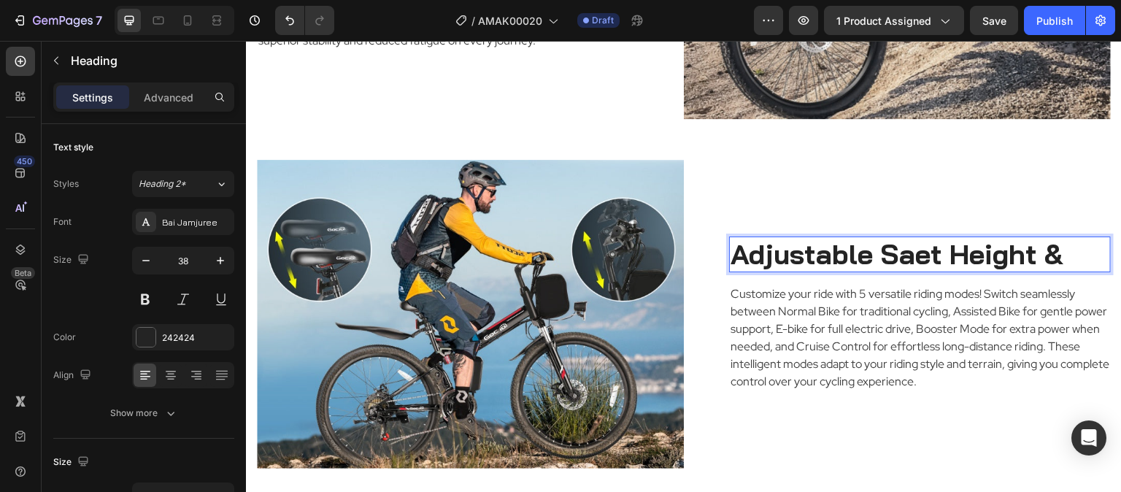
click at [919, 245] on p "Adjustable Saet Height &" at bounding box center [919, 255] width 379 height 34
click at [1069, 244] on p "Adjustable Seat Height &" at bounding box center [919, 255] width 379 height 34
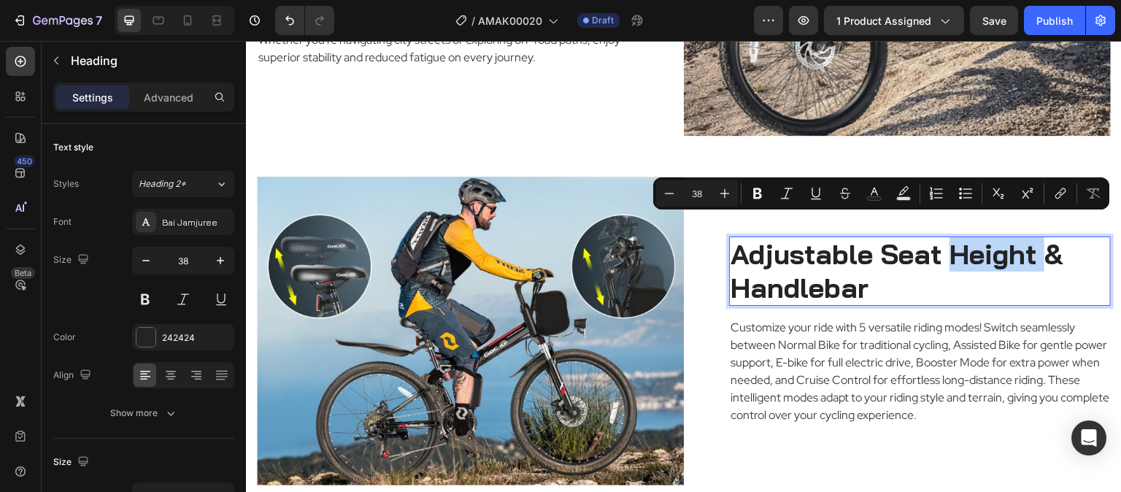
drag, startPoint x: 1043, startPoint y: 242, endPoint x: 949, endPoint y: 244, distance: 94.1
click at [949, 244] on p "Adjustable Seat Height & Handlebar" at bounding box center [919, 271] width 379 height 66
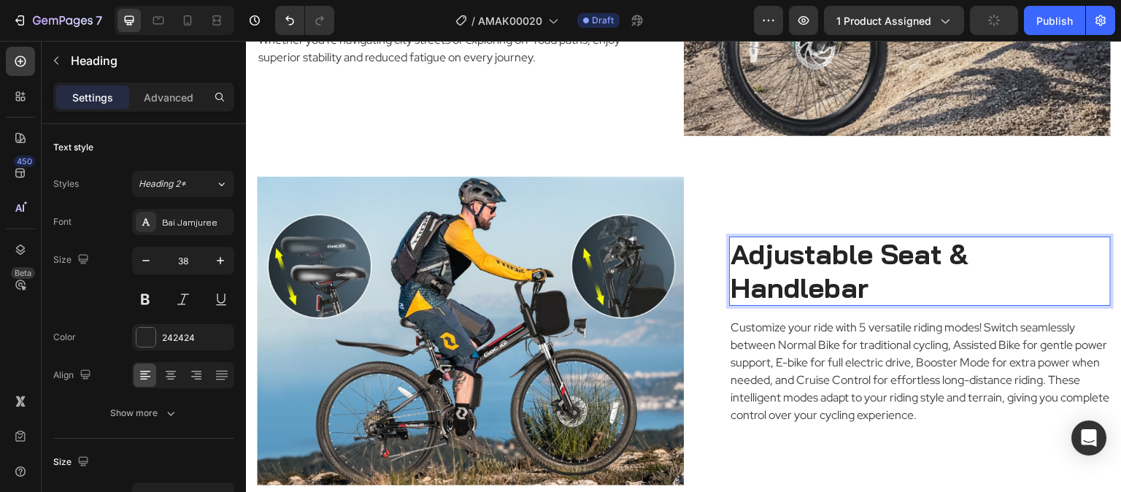
click at [886, 270] on p "Adjustable Seat & Handlebar" at bounding box center [919, 271] width 379 height 66
click at [737, 278] on p "Adjustable Seat & Handlebar Height" at bounding box center [919, 271] width 379 height 66
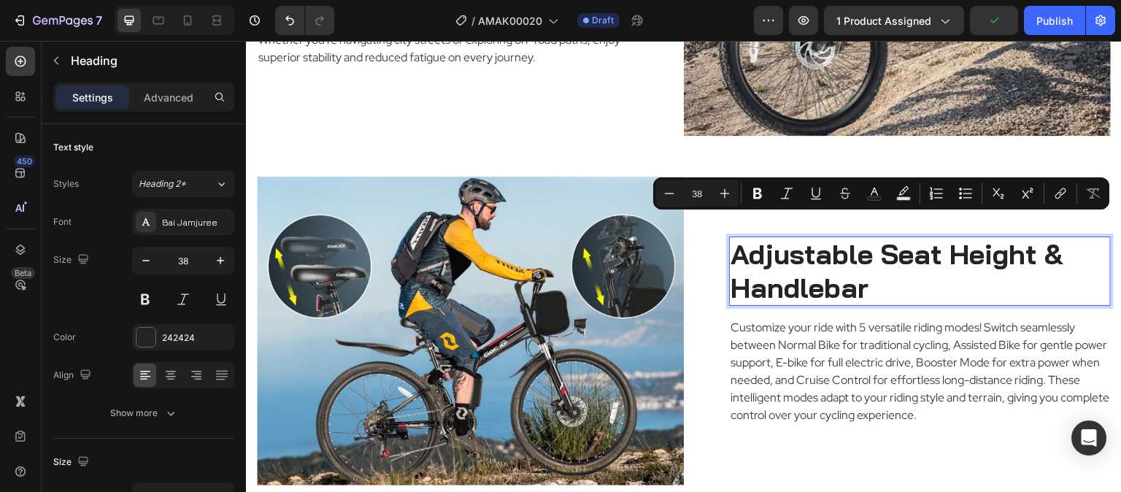
click at [887, 276] on p "Adjustable Seat Height & Handlebar" at bounding box center [919, 271] width 379 height 66
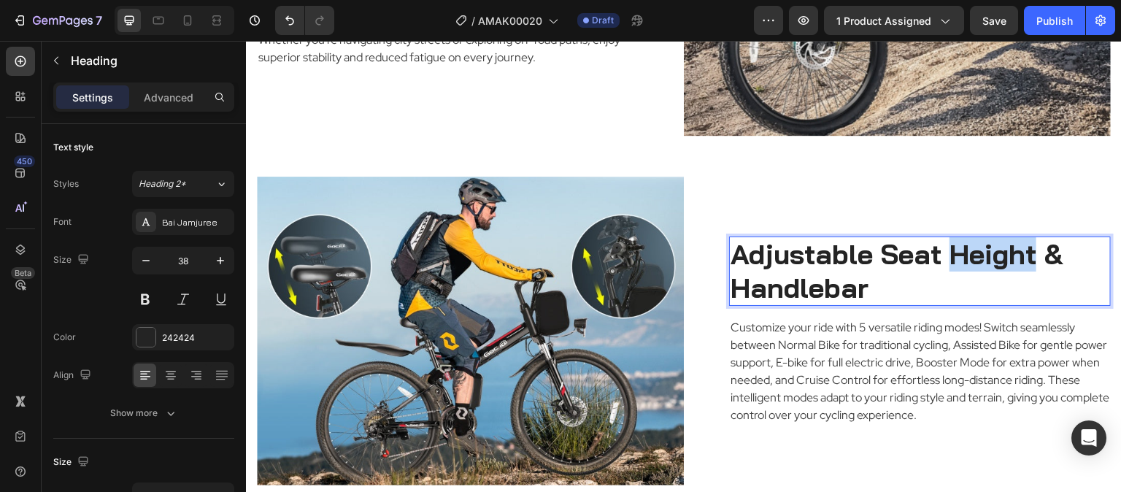
drag, startPoint x: 954, startPoint y: 233, endPoint x: 1033, endPoint y: 238, distance: 79.0
click at [1033, 238] on p "Adjustable Seat Height & Handlebar" at bounding box center [919, 271] width 379 height 66
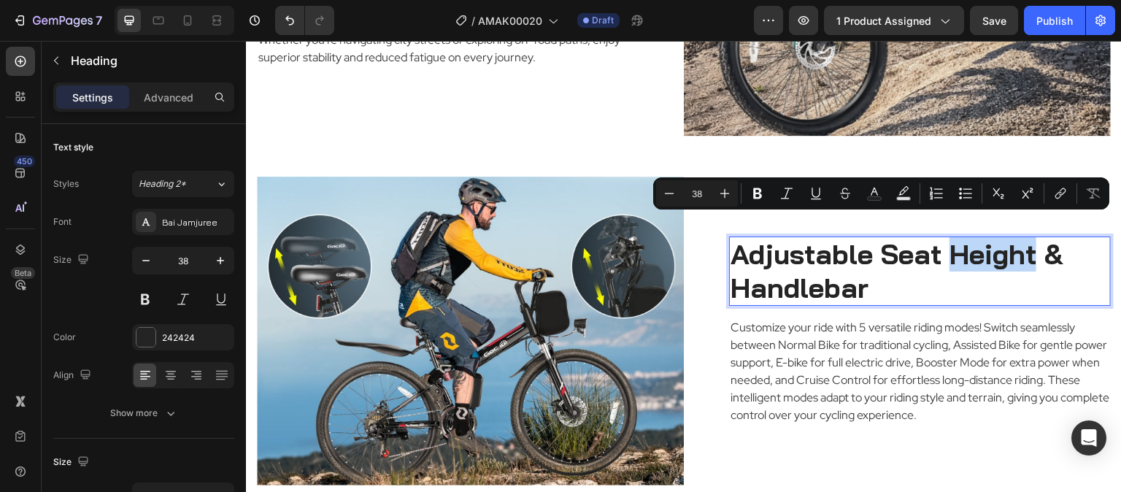
copy p "Height"
click at [890, 263] on p "Adjustable Seat Height & Handlebar" at bounding box center [919, 271] width 379 height 66
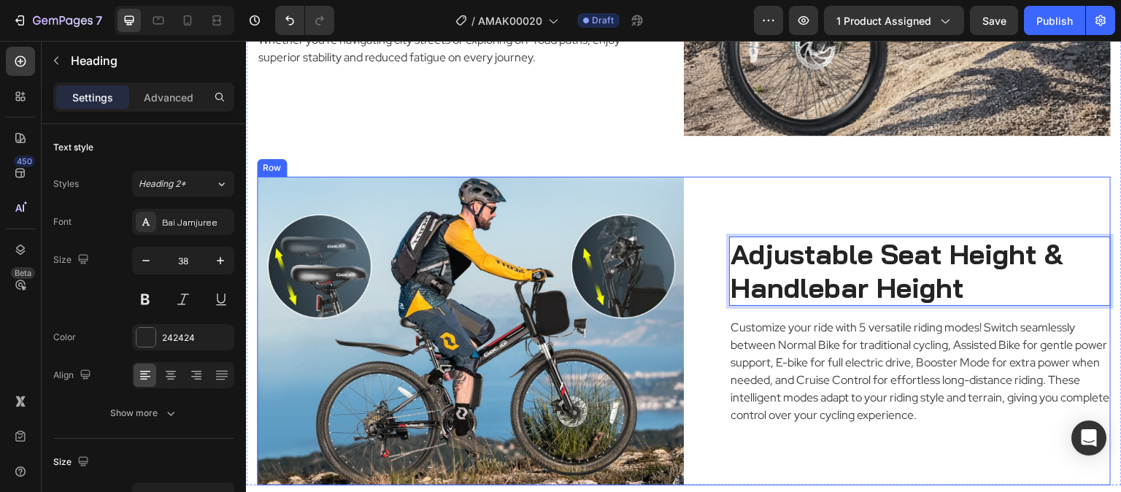
click at [971, 177] on div "Adjustable Seat Height & Handlebar Height Heading 16 Customize your ride with 5…" at bounding box center [897, 331] width 427 height 309
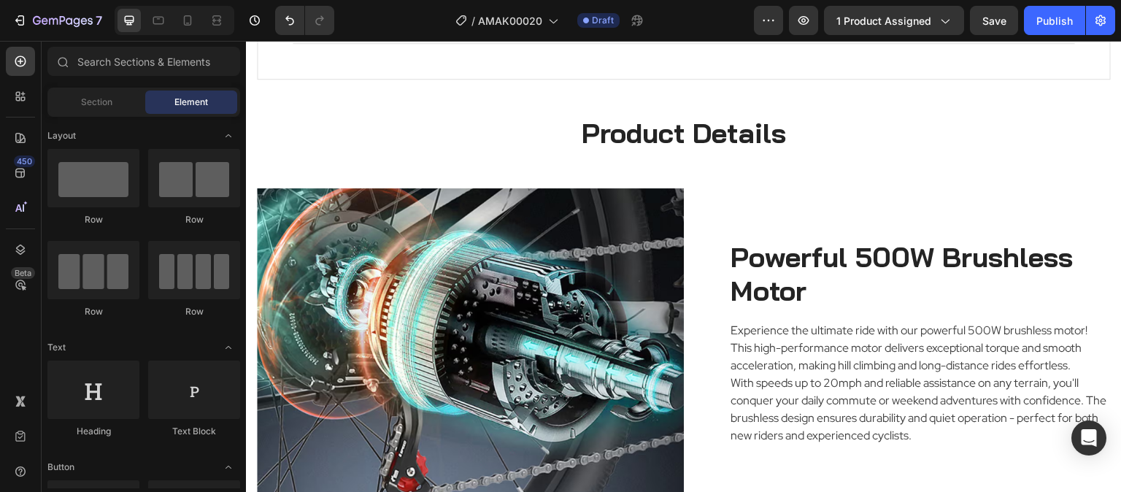
scroll to position [1386, 0]
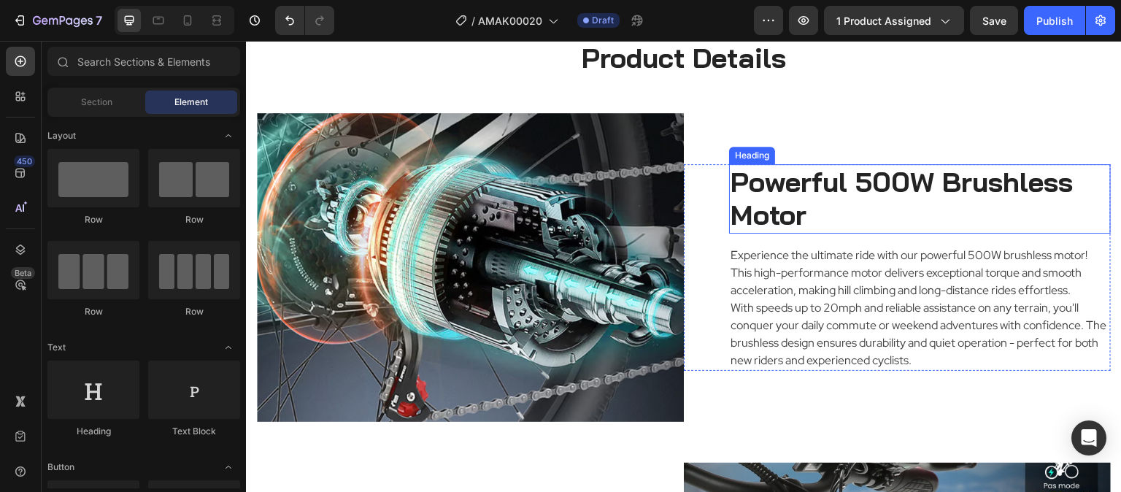
click at [898, 212] on h2 "Powerful 500W Brushless Motor" at bounding box center [920, 198] width 382 height 69
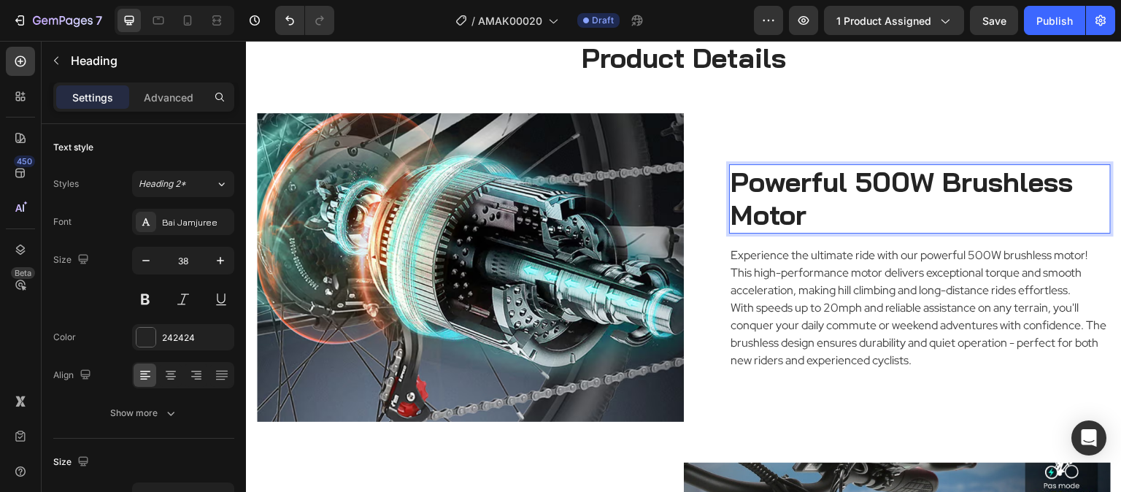
click at [898, 212] on h2 "Powerful 500W Brushless Motor" at bounding box center [920, 198] width 382 height 69
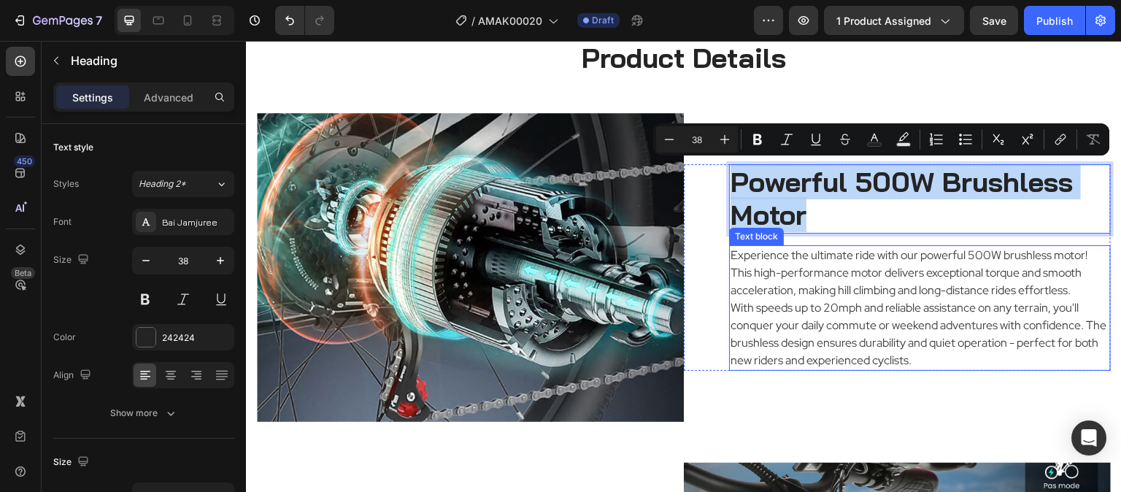
copy p "Powerful 500W Brushless Motor"
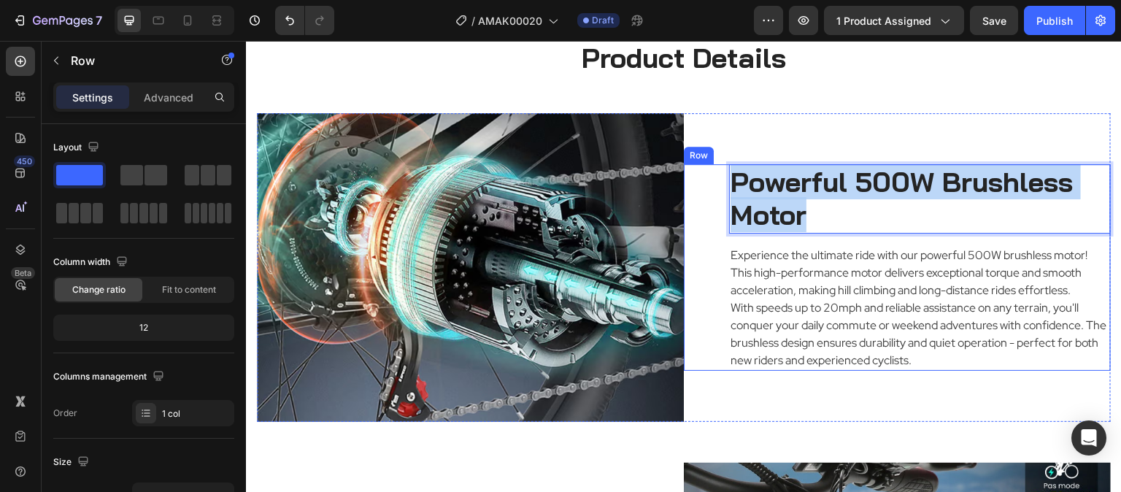
click at [900, 241] on div "Powerful 500W Brushless Motor Heading 16 Experience the ultimate ride with our …" at bounding box center [920, 267] width 382 height 207
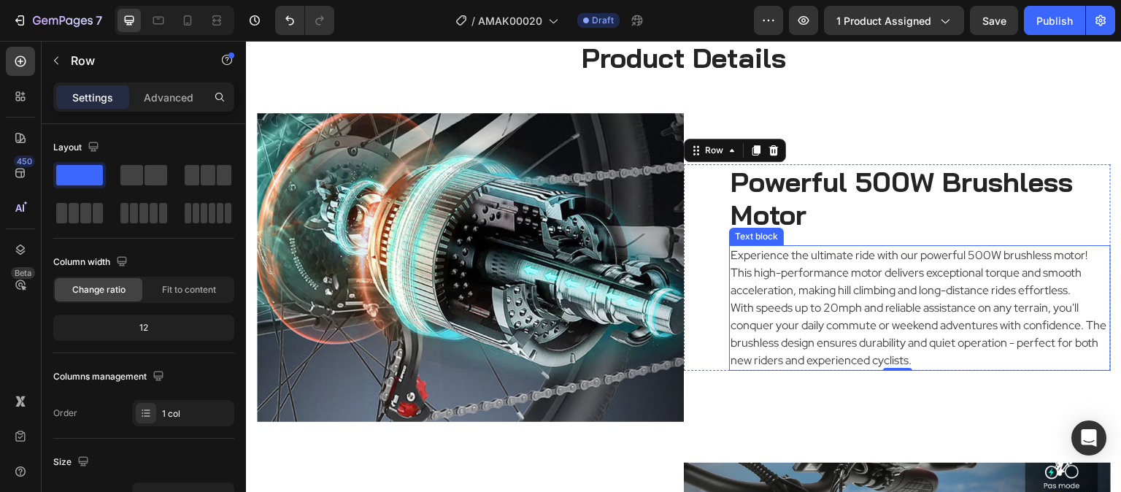
click at [863, 320] on p "With speeds up to 20mph and reliable assistance on any terrain, you'll conquer …" at bounding box center [919, 334] width 379 height 70
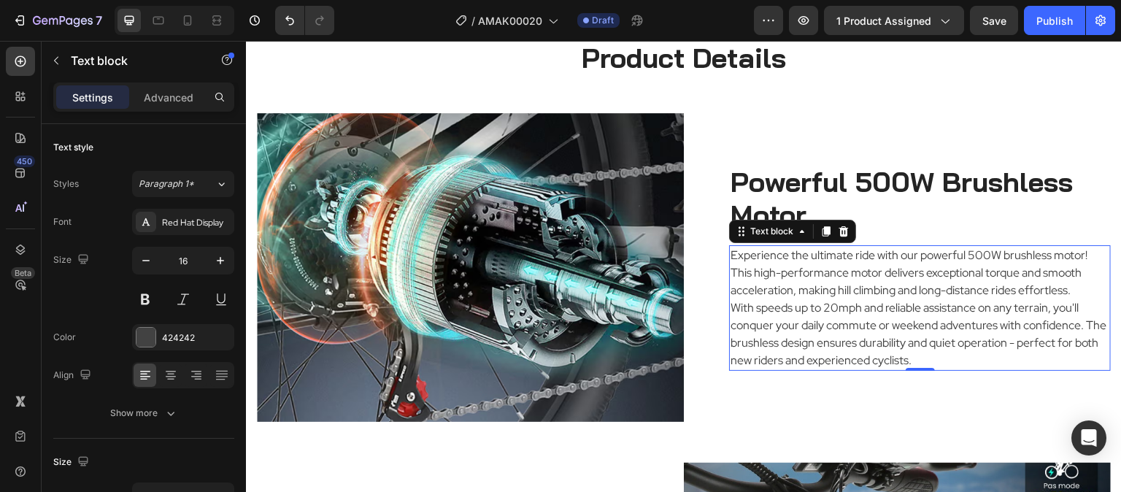
click at [863, 320] on p "With speeds up to 20mph and reliable assistance on any terrain, you'll conquer …" at bounding box center [919, 334] width 379 height 70
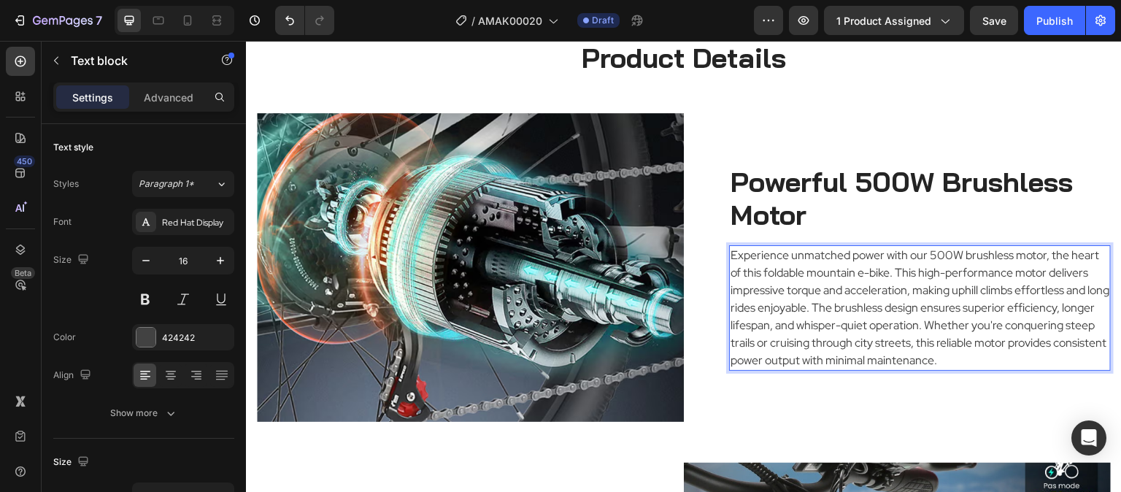
click at [834, 310] on p "Experience unmatched power with our 500W brushless motor, the heart of this fol…" at bounding box center [919, 308] width 379 height 123
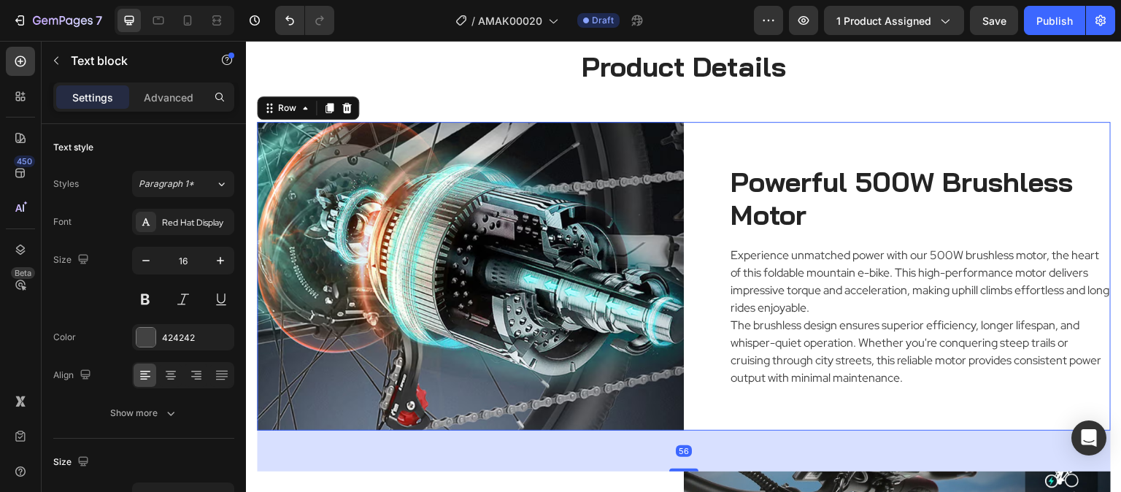
click at [942, 405] on div "Powerful 500W Brushless Motor Heading Experience unmatched power with our 500W …" at bounding box center [897, 276] width 427 height 309
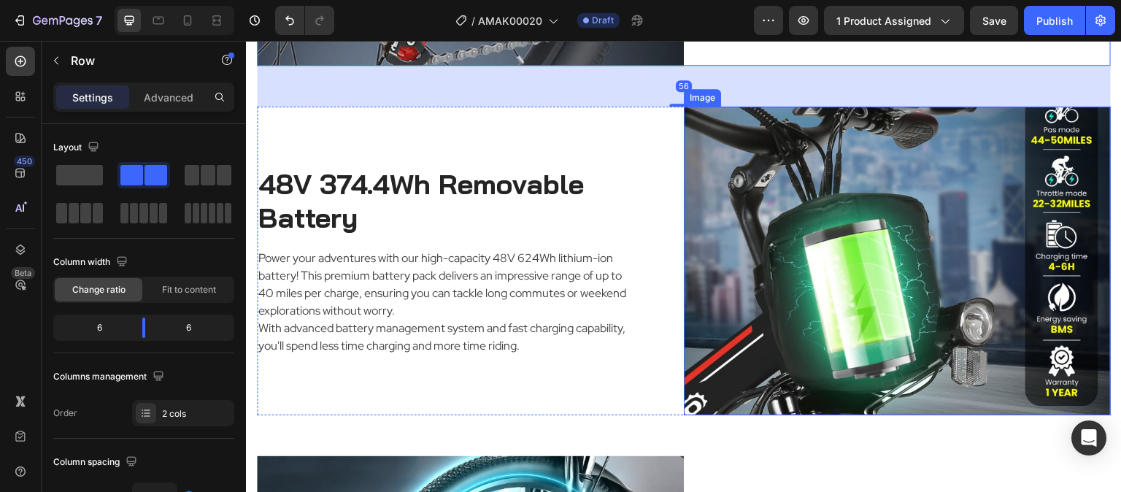
scroll to position [1743, 0]
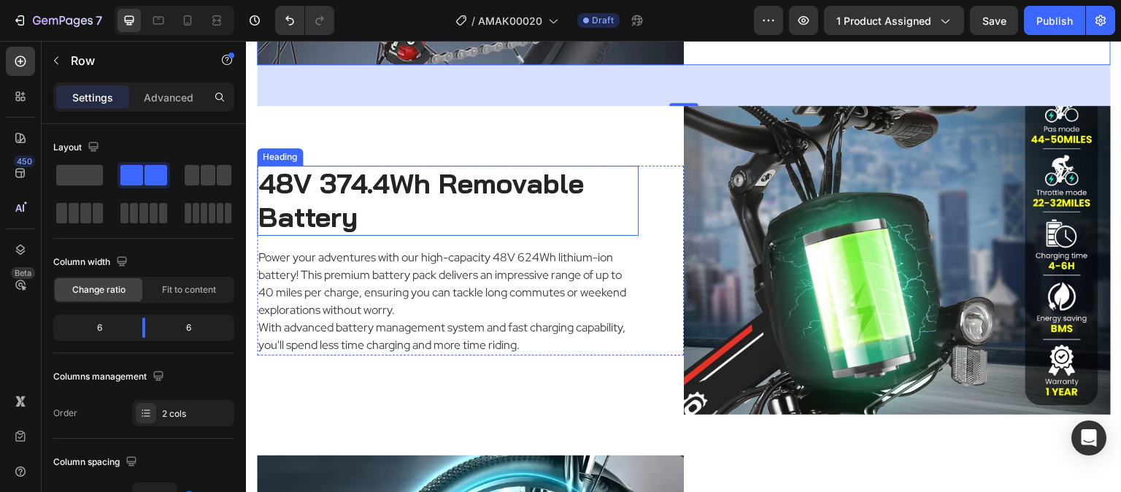
click at [450, 208] on h2 "48V 374.4Wh Removable Battery" at bounding box center [448, 200] width 382 height 69
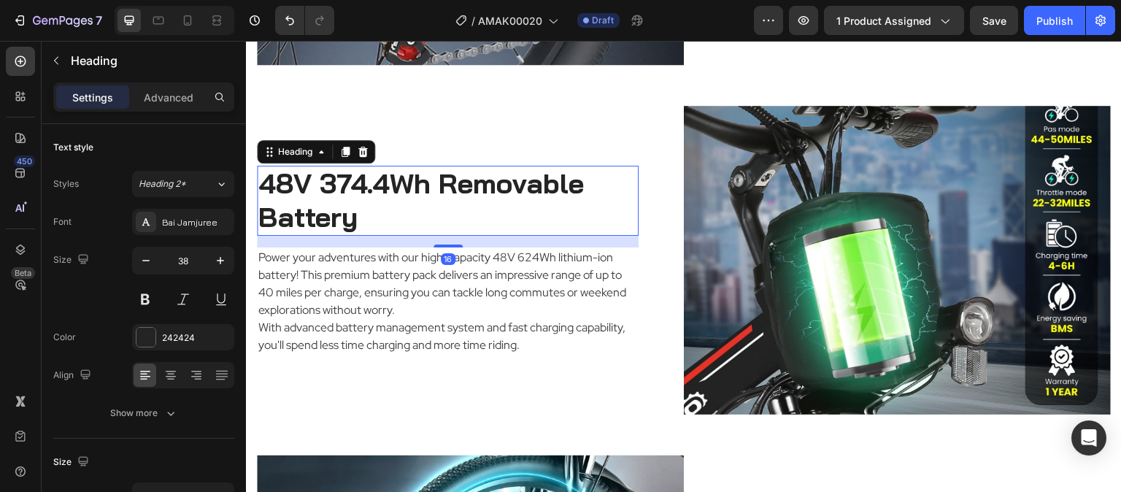
click at [450, 208] on h2 "48V 374.4Wh Removable Battery" at bounding box center [448, 200] width 382 height 69
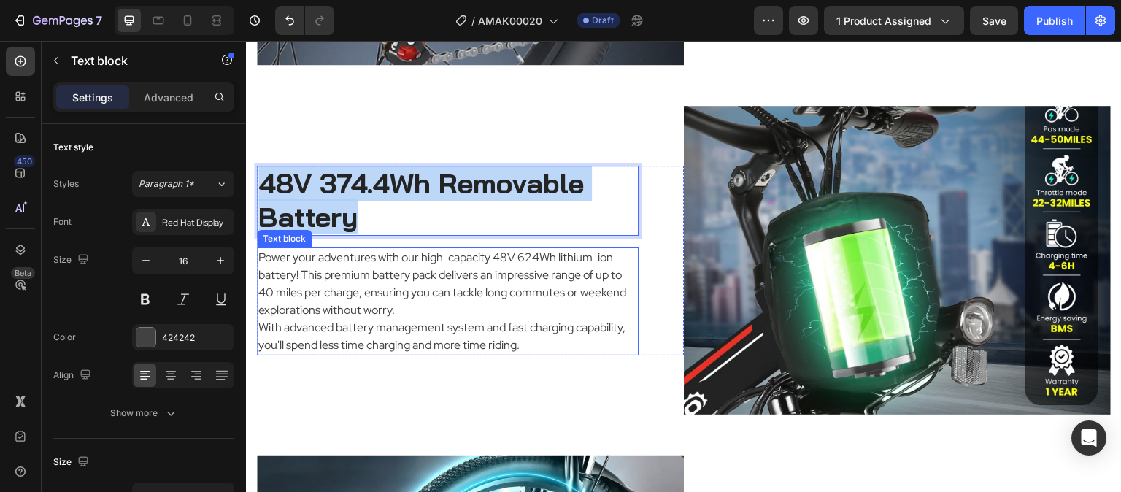
click at [522, 277] on p "Power your adventures with our high-capacity 48V 624Wh lithium-ion battery! Thi…" at bounding box center [447, 284] width 379 height 70
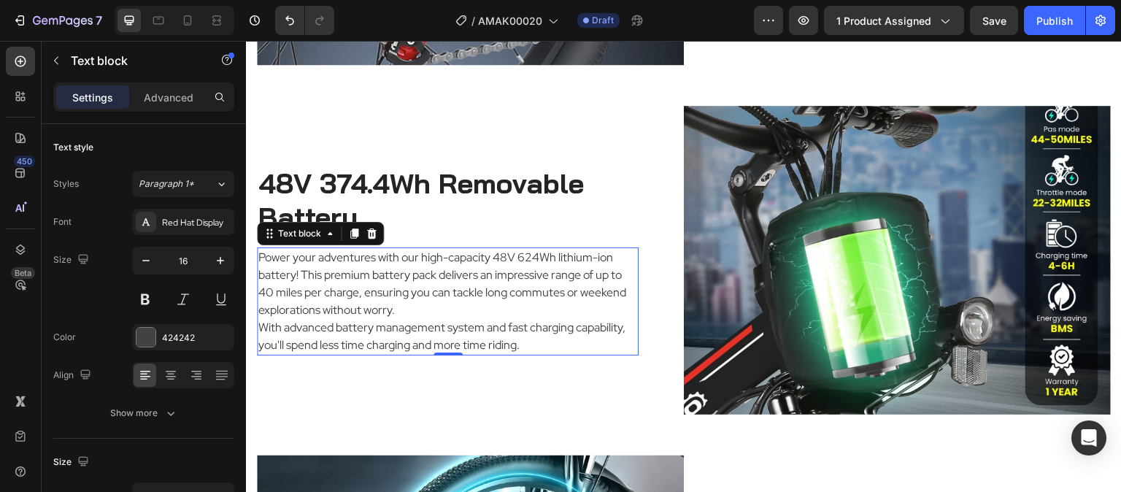
click at [522, 277] on p "Power your adventures with our high-capacity 48V 624Wh lithium-ion battery! Thi…" at bounding box center [447, 284] width 379 height 70
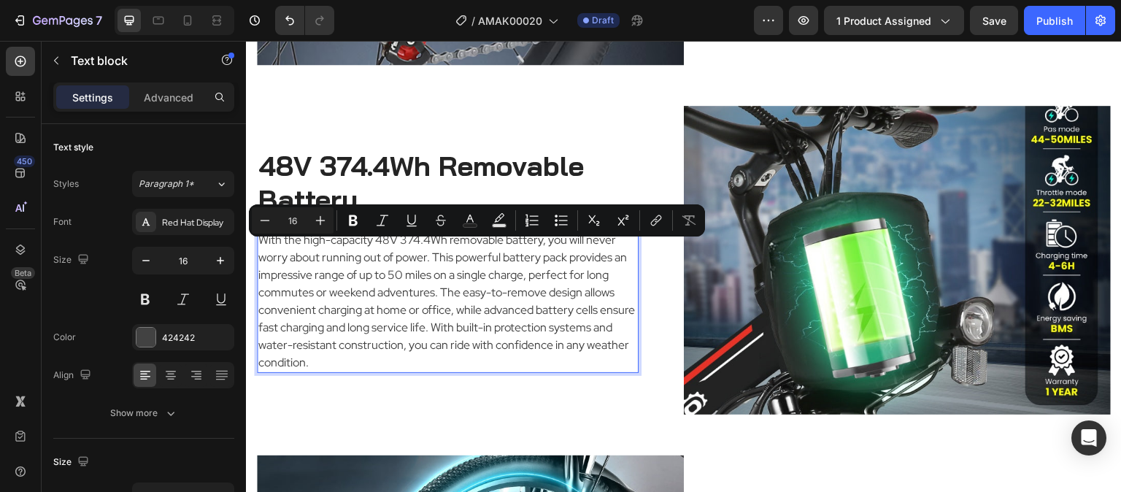
scroll to position [1725, 0]
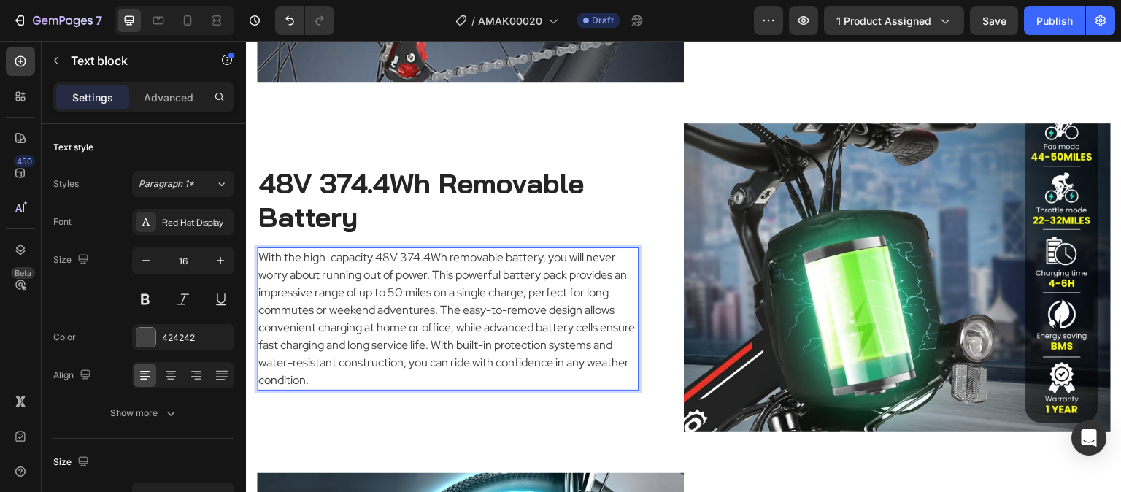
click at [444, 306] on p "With the high-capacity 48V 374.4Wh removable battery, you will never worry abou…" at bounding box center [447, 319] width 379 height 140
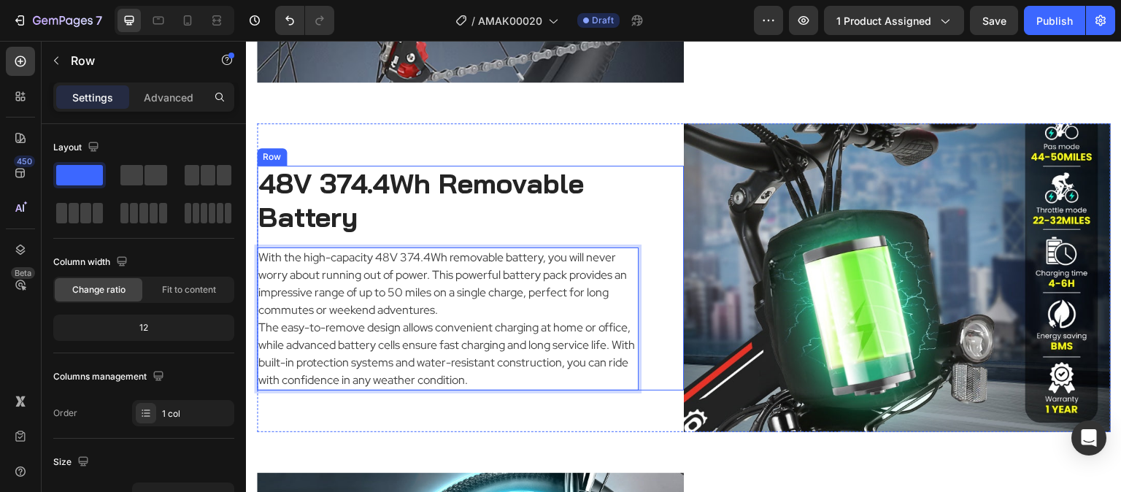
click at [649, 166] on div "48V 374.4Wh Removable Battery Heading With the high-capacity 48V 374.4Wh remova…" at bounding box center [470, 278] width 427 height 224
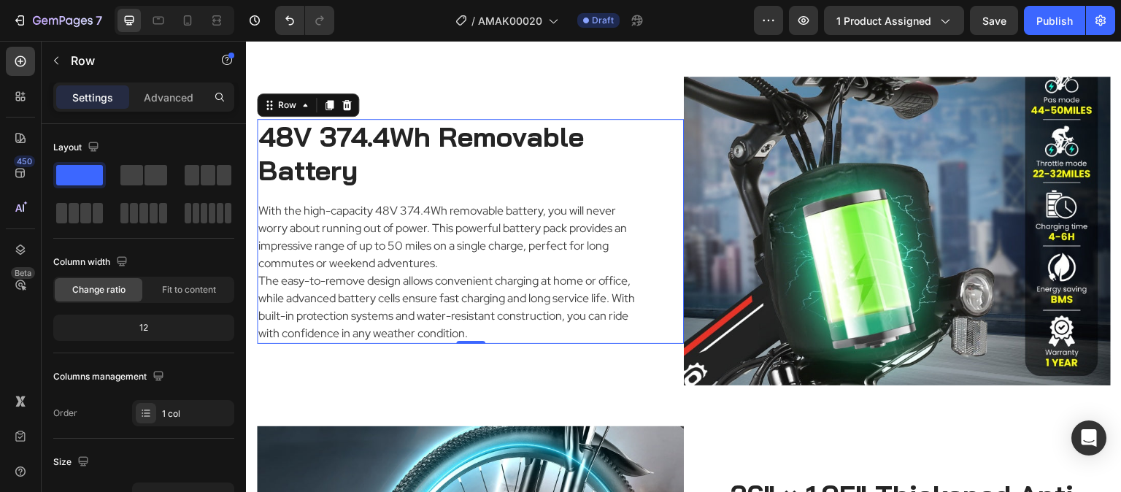
scroll to position [1798, 0]
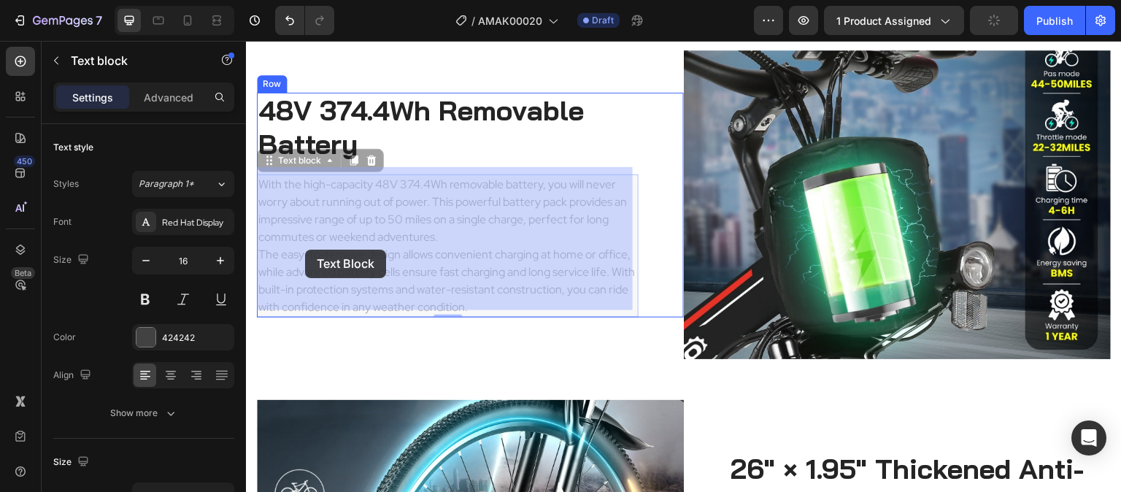
drag, startPoint x: 364, startPoint y: 251, endPoint x: 305, endPoint y: 249, distance: 59.1
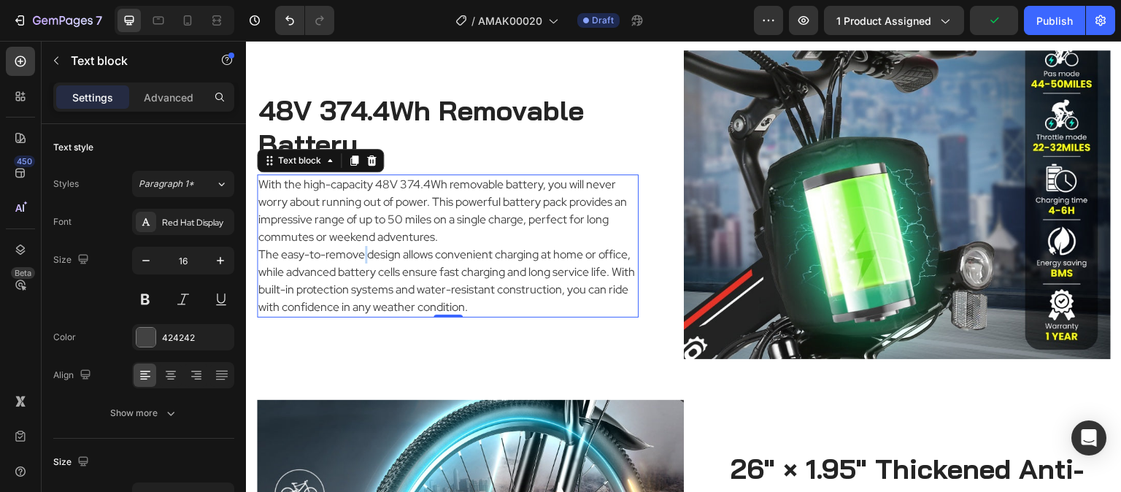
click at [364, 250] on p "The easy-to-remove design allows convenient charging at home or office, while a…" at bounding box center [447, 281] width 379 height 70
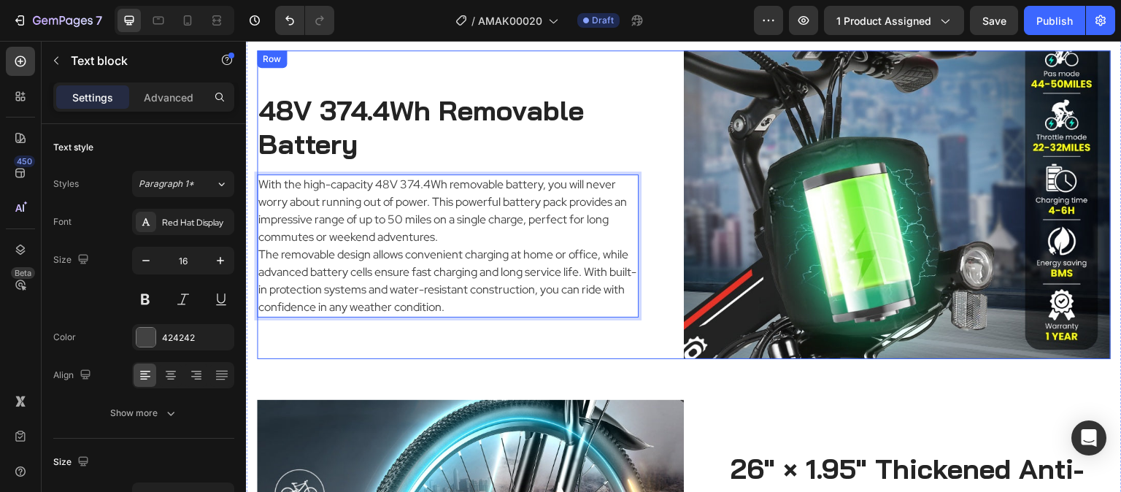
click at [623, 350] on div "48V 374.4Wh Removable Battery Heading With the high-capacity 48V 374.4Wh remova…" at bounding box center [684, 204] width 854 height 309
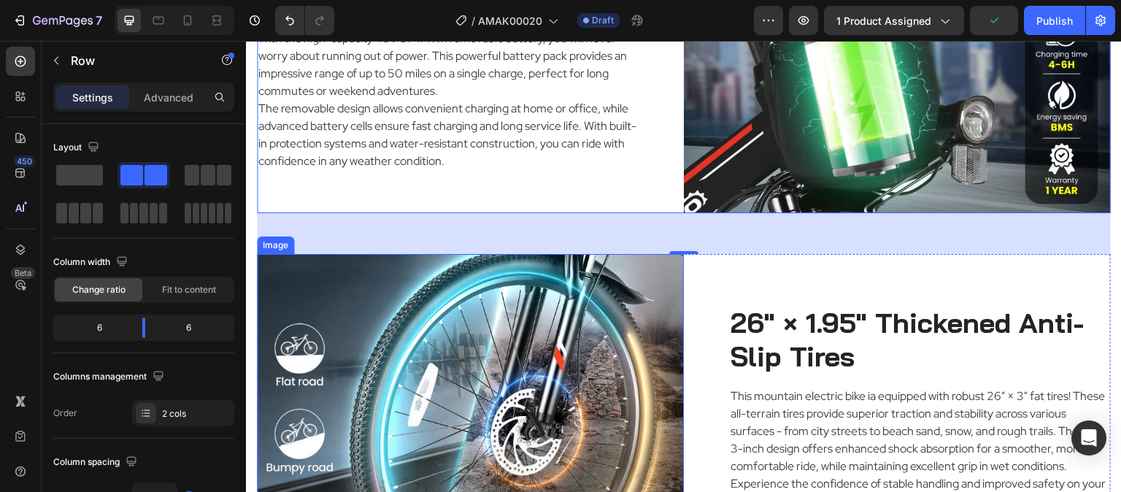
scroll to position [2017, 0]
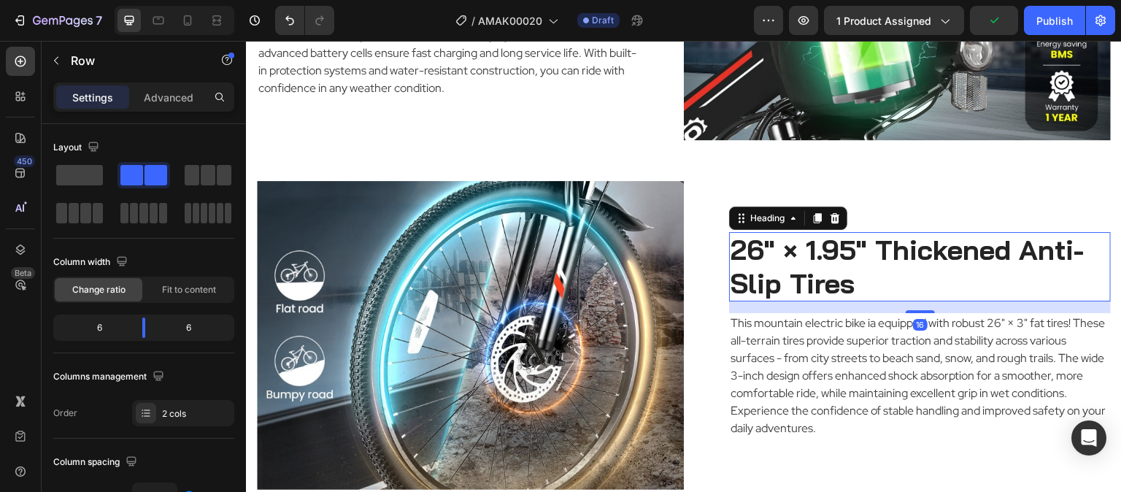
click at [916, 271] on h2 "26" × 1.95" Thickened Anti-Slip Tires" at bounding box center [920, 266] width 382 height 69
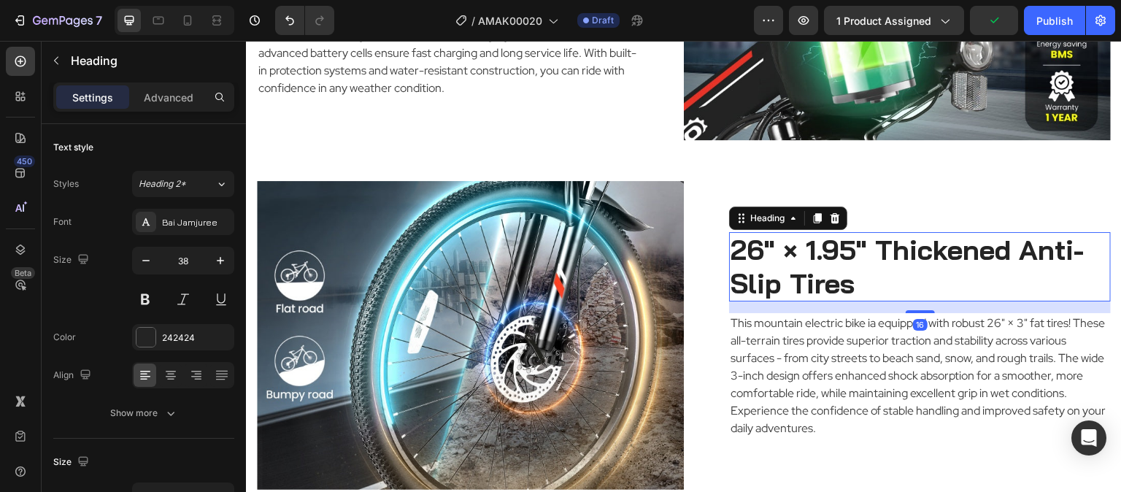
click at [915, 272] on h2 "26" × 1.95" Thickened Anti-Slip Tires" at bounding box center [920, 266] width 382 height 69
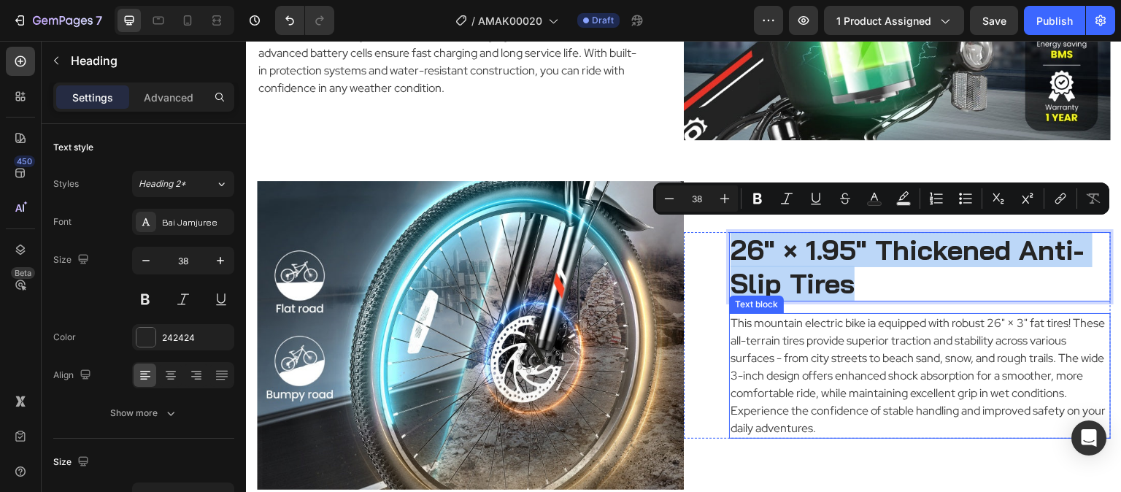
click at [907, 331] on p "This mountain electric bike ia equipped with robust 26" × 3" fat tires! These a…" at bounding box center [919, 376] width 379 height 123
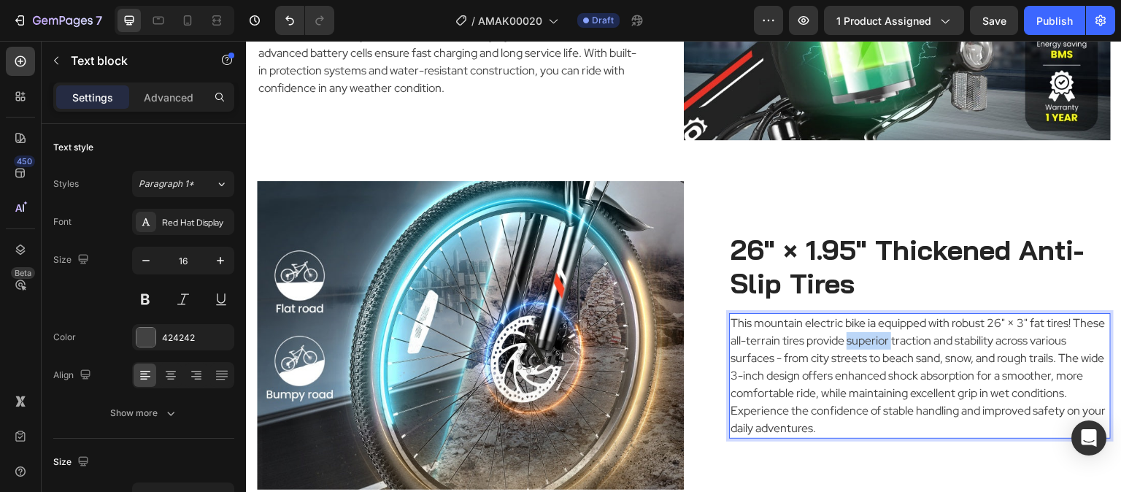
click at [907, 331] on p "This mountain electric bike ia equipped with robust 26" × 3" fat tires! These a…" at bounding box center [919, 376] width 379 height 123
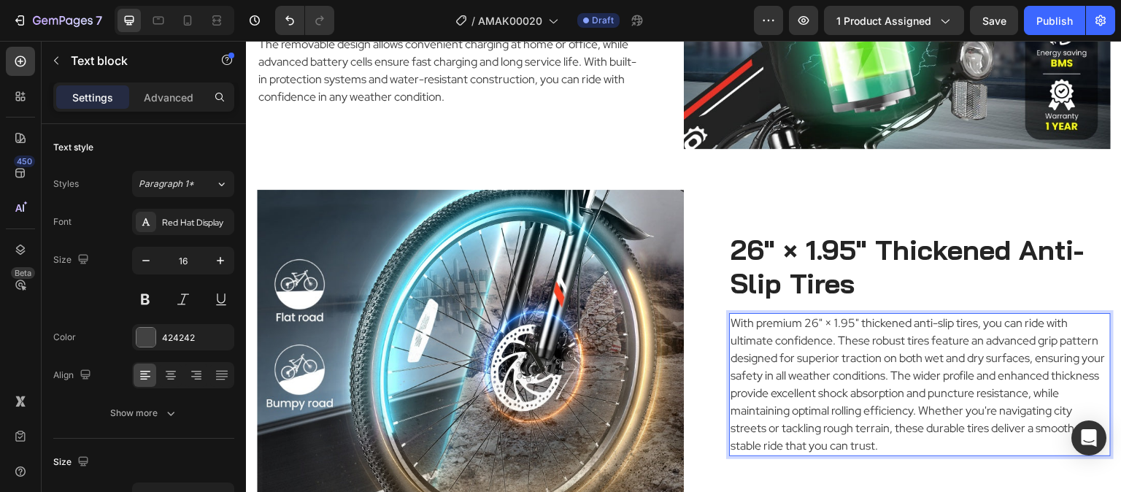
click at [914, 371] on p "With premium 26" × 1.95" thickened anti-slip tires, you can ride with ultimate …" at bounding box center [919, 385] width 379 height 140
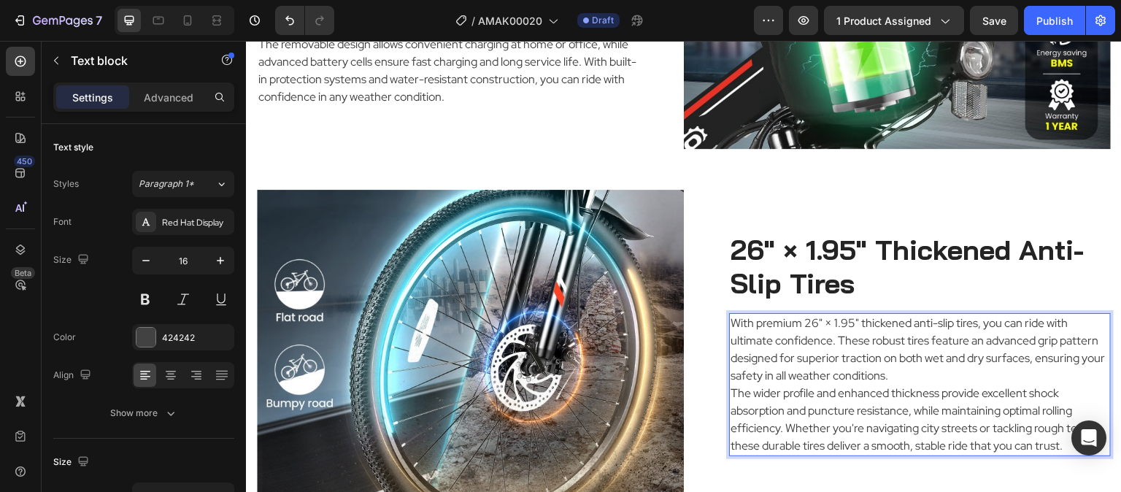
scroll to position [1999, 0]
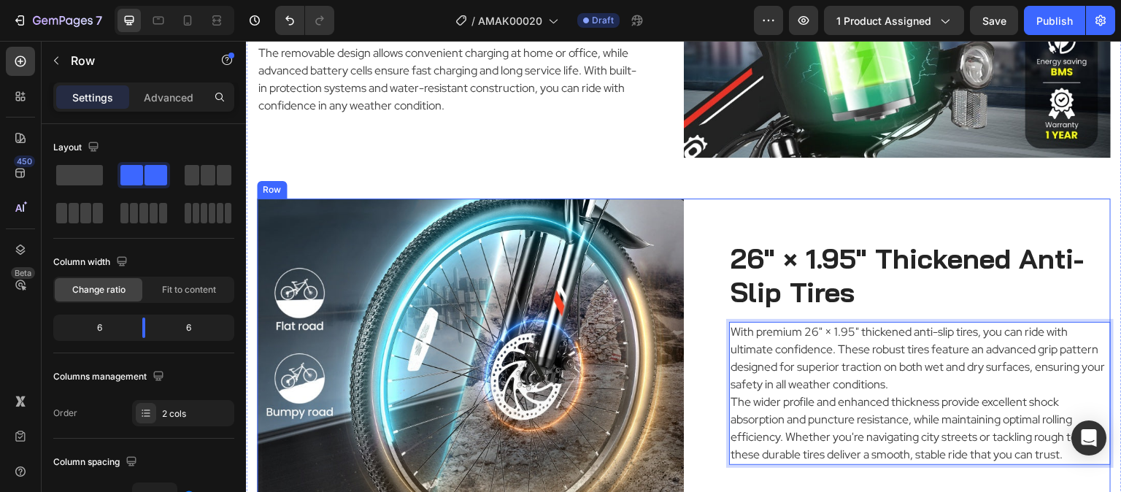
click at [973, 200] on div "26" × 1.95" Thickened Anti-Slip Tires Heading With premium 26" × 1.95" thickene…" at bounding box center [897, 352] width 427 height 309
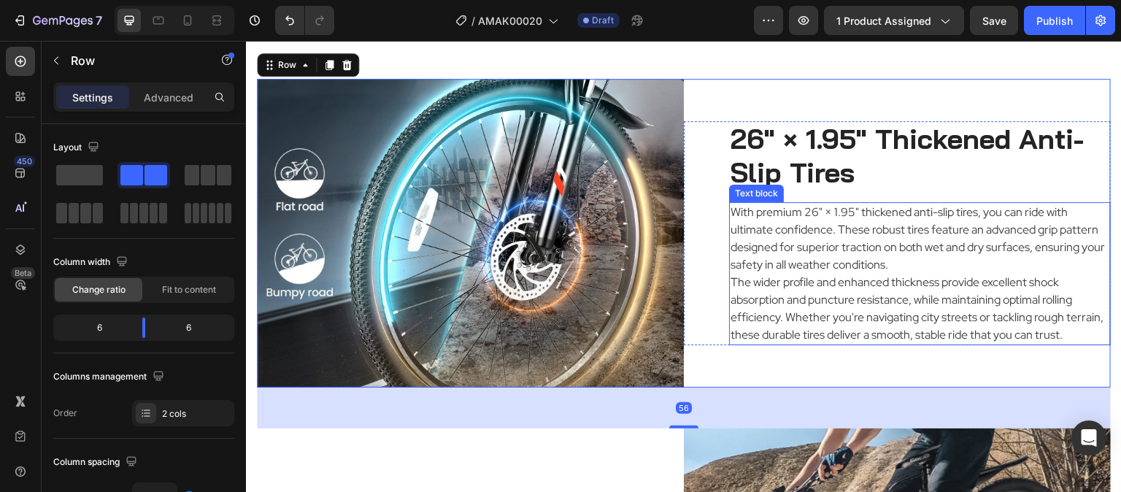
scroll to position [2145, 0]
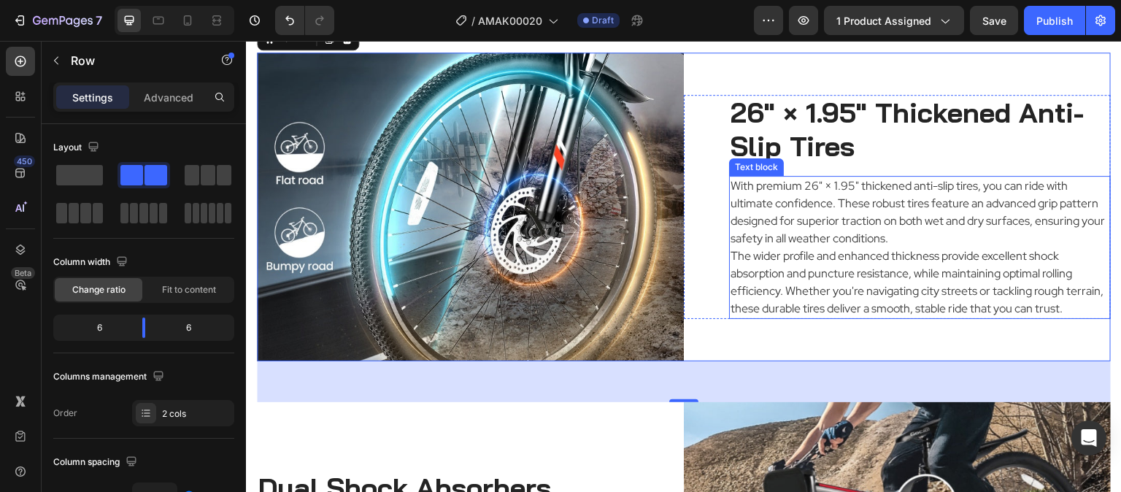
click at [849, 298] on p "The wider profile and enhanced thickness provide excellent shock absorption and…" at bounding box center [919, 282] width 379 height 70
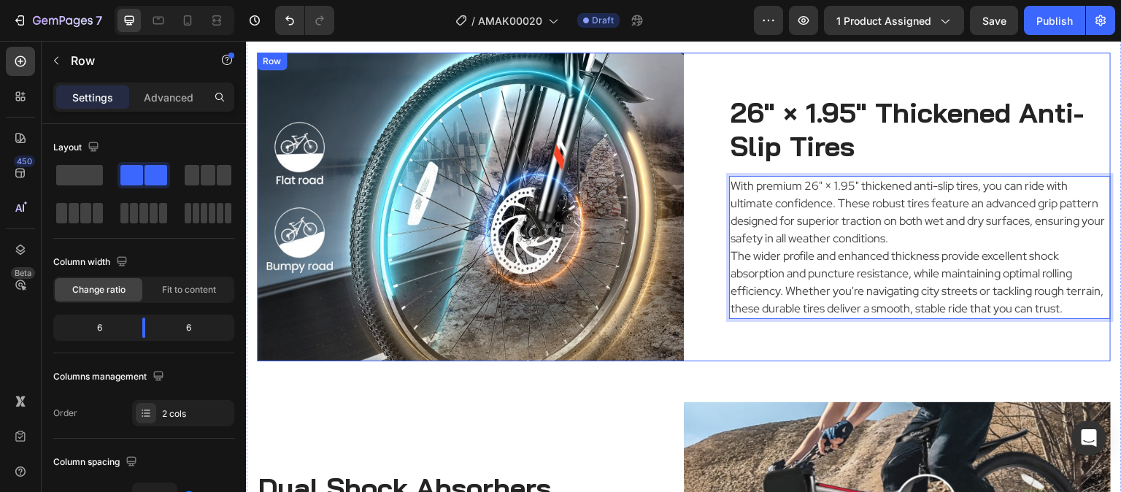
click at [838, 344] on div "26" × 1.95" Thickened Anti-Slip Tires Heading With premium 26" × 1.95" thickene…" at bounding box center [897, 207] width 427 height 309
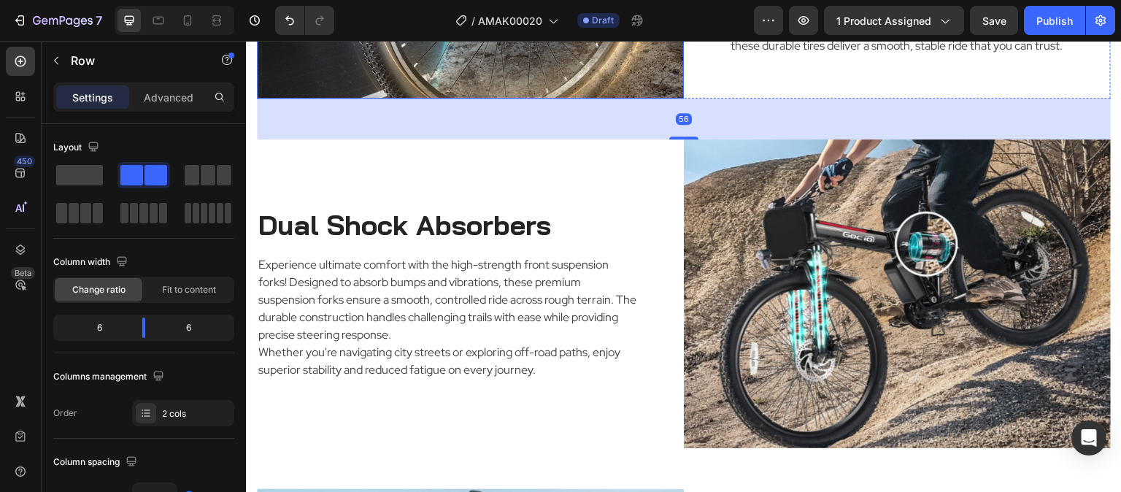
scroll to position [2510, 0]
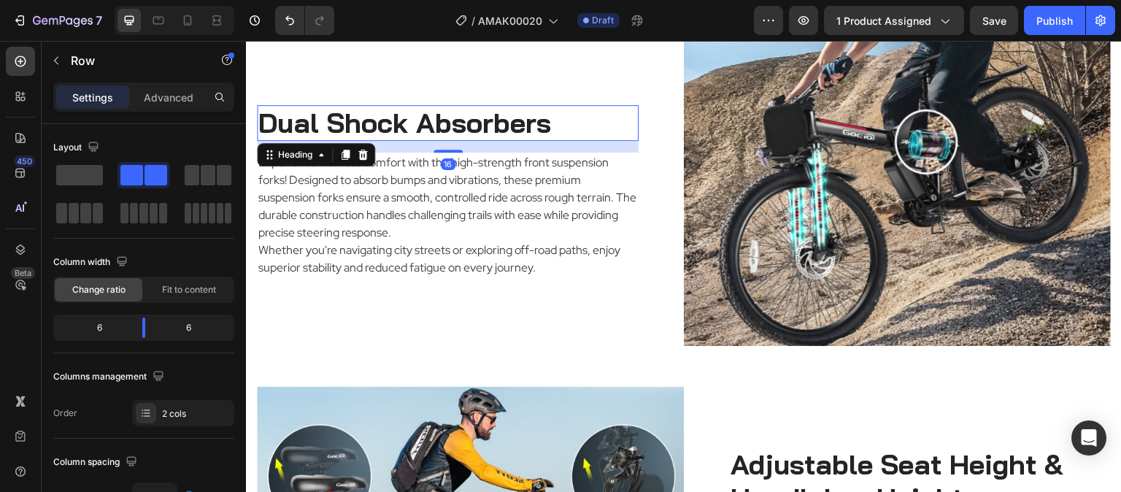
click at [574, 117] on h2 "Dual Shock Absorbers" at bounding box center [448, 123] width 382 height 36
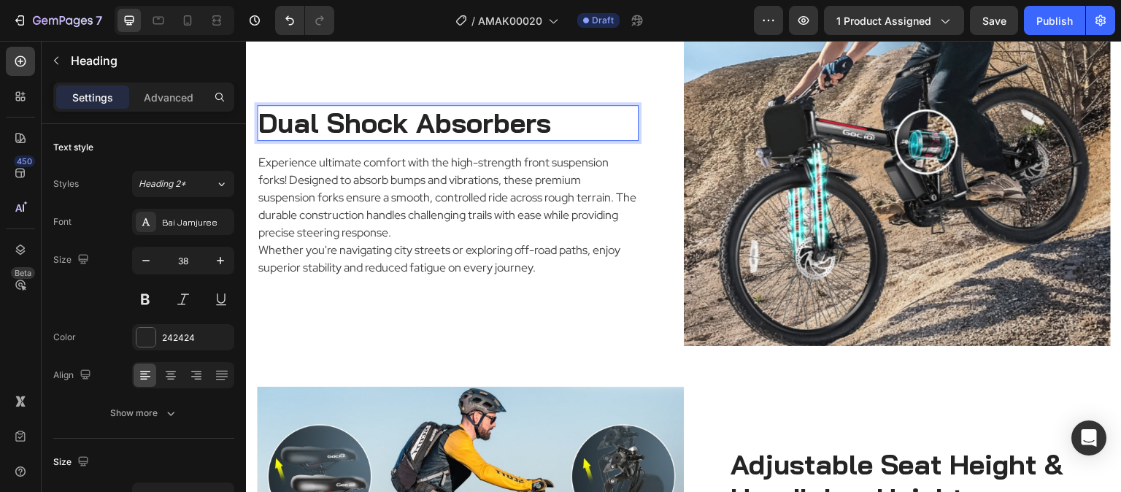
click at [574, 117] on h2 "Dual Shock Absorbers" at bounding box center [448, 123] width 382 height 36
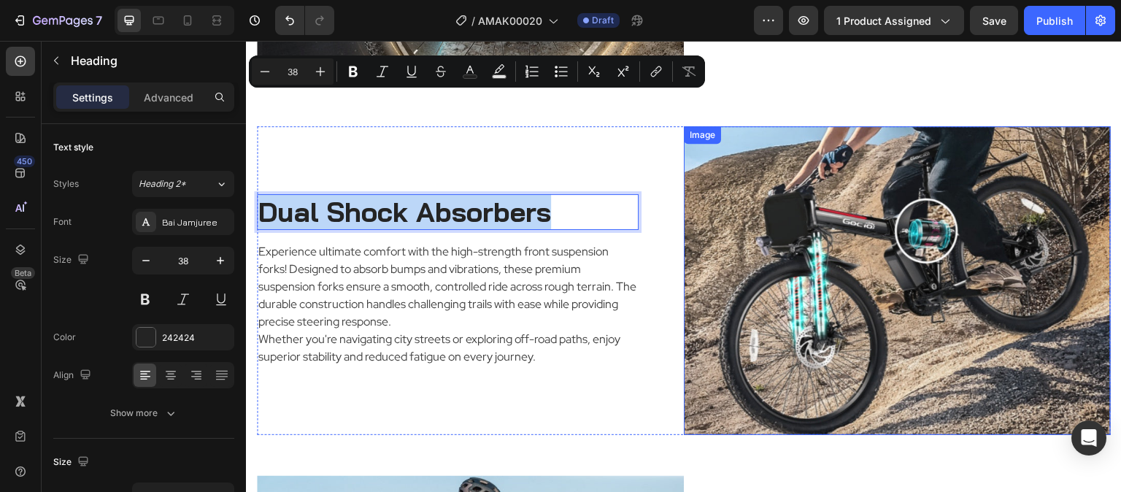
scroll to position [2364, 0]
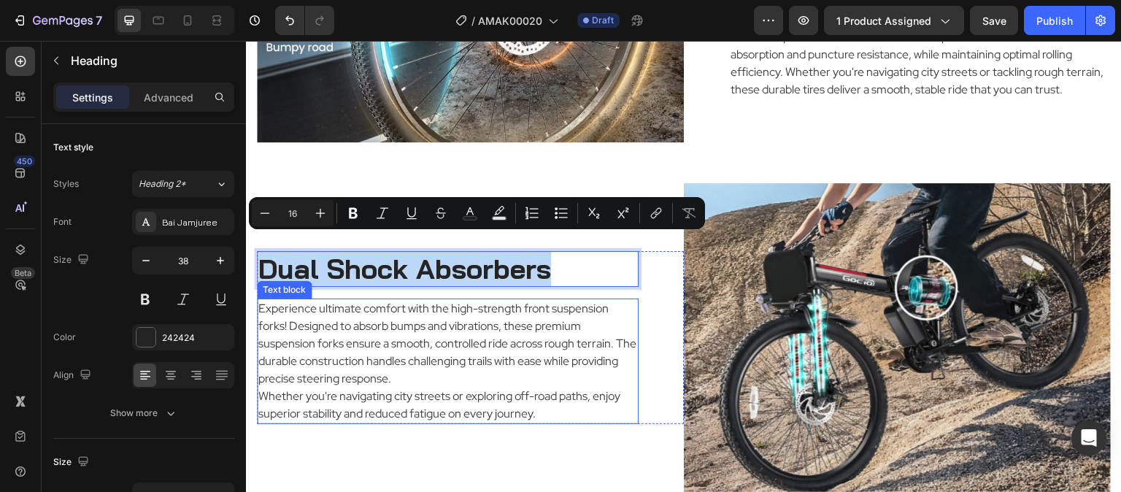
click at [540, 352] on p "Experience ultimate comfort with the high-strength front suspension forks! Desi…" at bounding box center [447, 344] width 379 height 88
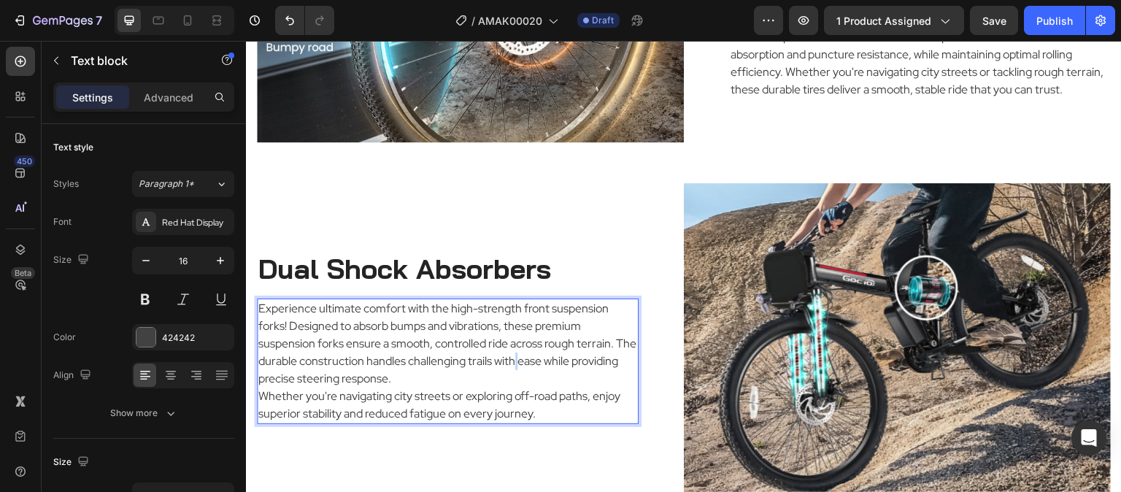
click at [540, 352] on p "Experience ultimate comfort with the high-strength front suspension forks! Desi…" at bounding box center [447, 344] width 379 height 88
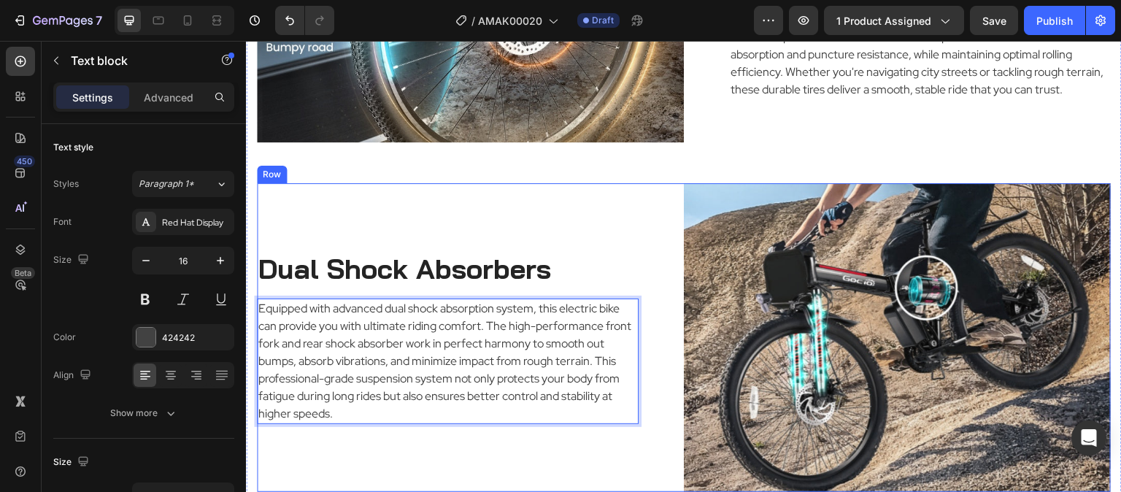
drag, startPoint x: 515, startPoint y: 456, endPoint x: 355, endPoint y: 471, distance: 161.2
click at [515, 458] on div "Dual Shock Absorbers Heading Equipped with advanced dual shock absorption syste…" at bounding box center [470, 337] width 427 height 309
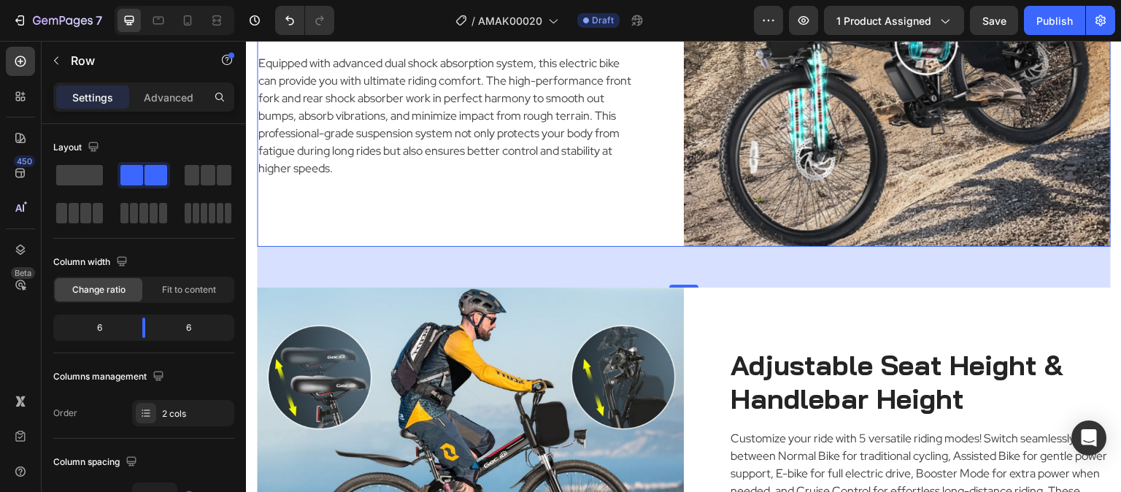
scroll to position [2729, 0]
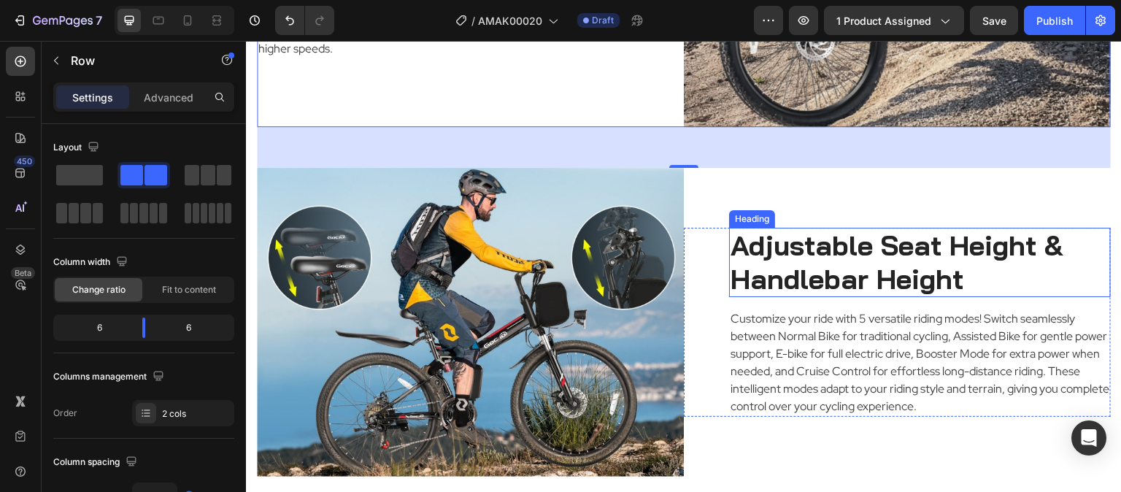
click at [1007, 265] on h2 "Adjustable Seat Height & Handlebar Height" at bounding box center [920, 262] width 382 height 69
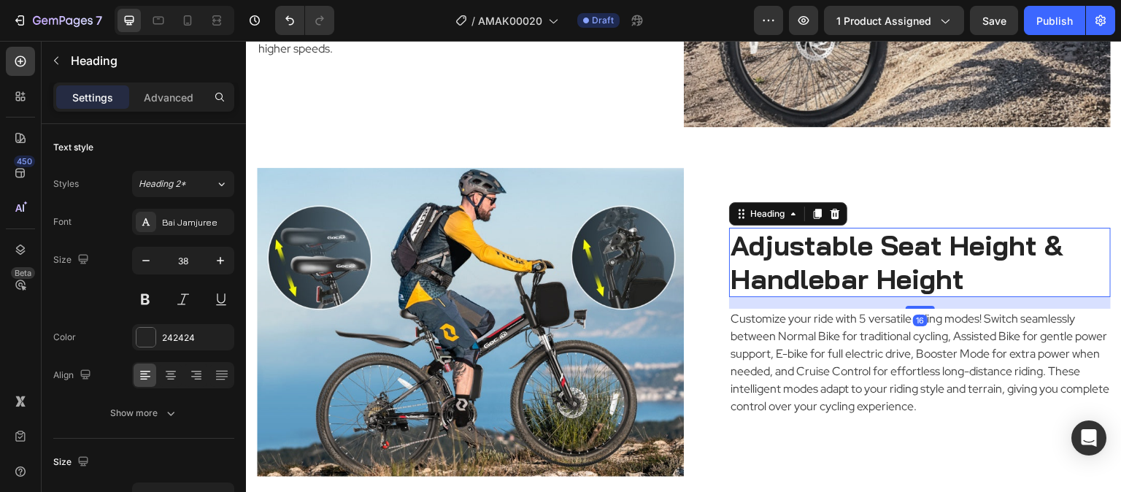
click at [1007, 265] on h2 "Adjustable Seat Height & Handlebar Height" at bounding box center [920, 262] width 382 height 69
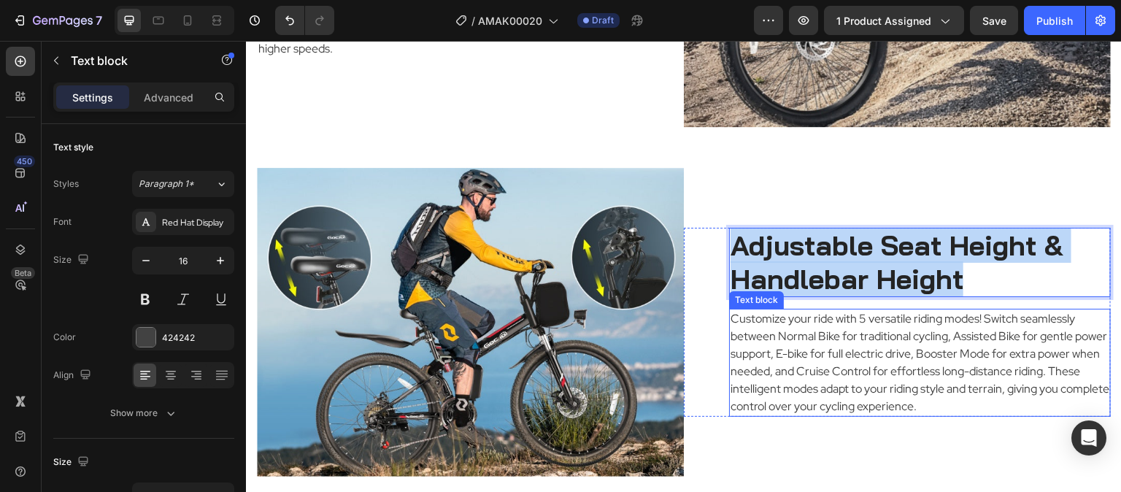
click at [807, 321] on p "Customize your ride with 5 versatile riding modes! Switch seamlessly between No…" at bounding box center [919, 362] width 379 height 105
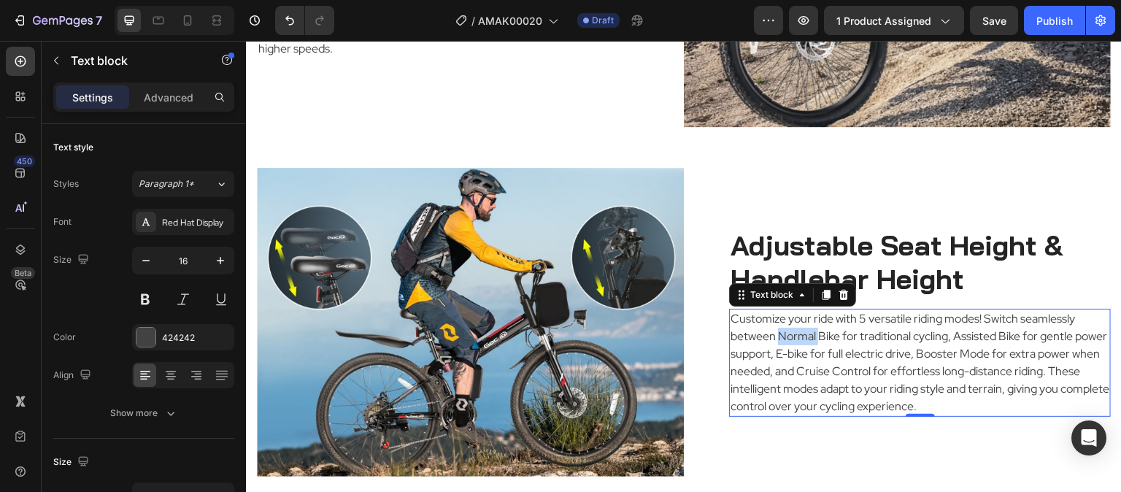
click at [807, 321] on p "Customize your ride with 5 versatile riding modes! Switch seamlessly between No…" at bounding box center [919, 362] width 379 height 105
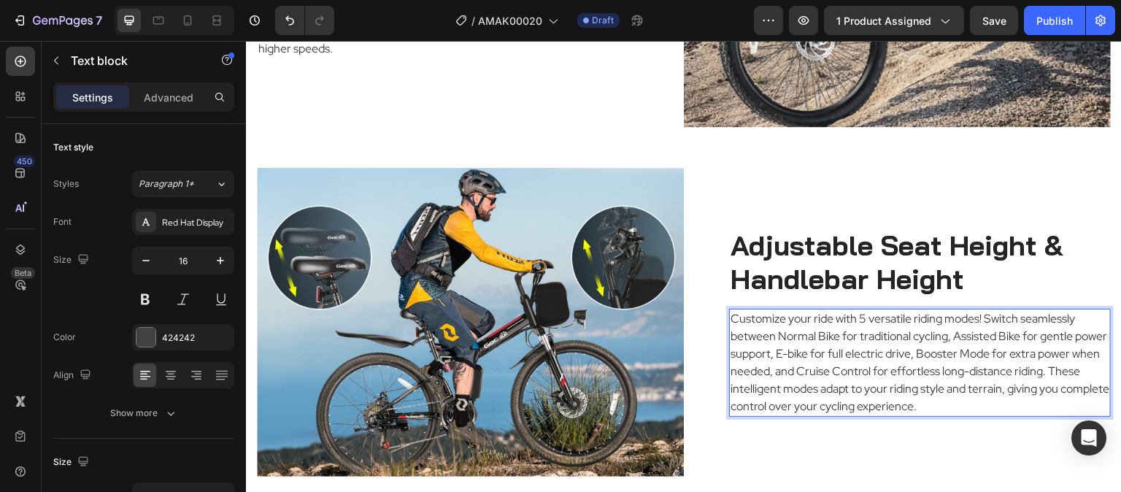
scroll to position [2712, 0]
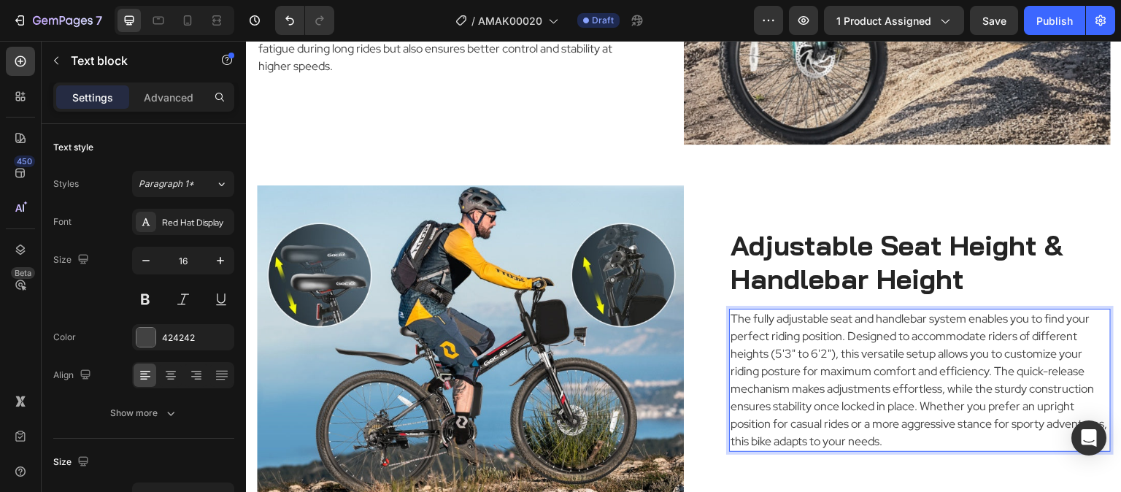
drag, startPoint x: 831, startPoint y: 334, endPoint x: 777, endPoint y: 335, distance: 54.0
click at [773, 336] on p "The fully adjustable seat and handlebar system enables you to find your perfect…" at bounding box center [919, 380] width 379 height 140
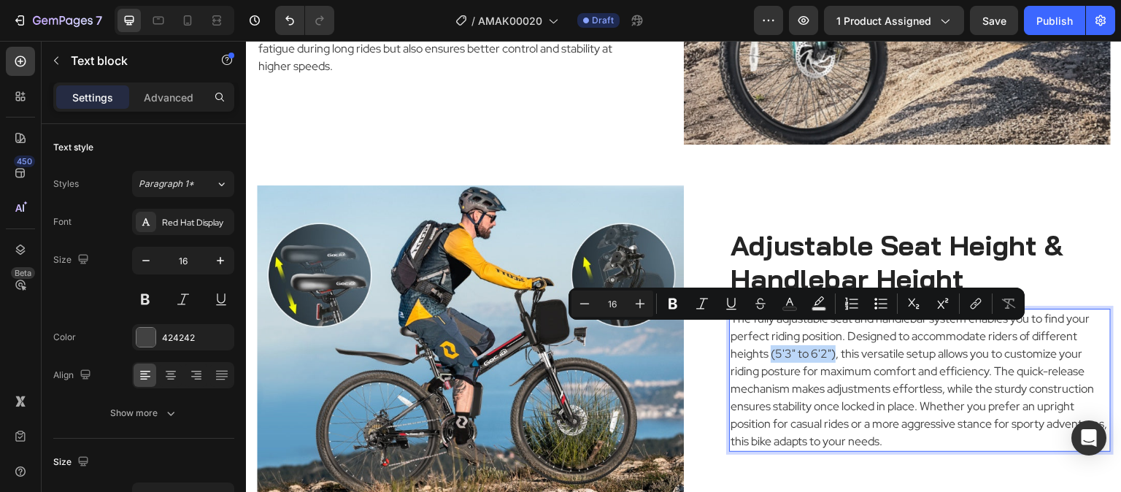
drag, startPoint x: 830, startPoint y: 334, endPoint x: 765, endPoint y: 338, distance: 65.0
click at [765, 338] on p "The fully adjustable seat and handlebar system enables you to find your perfect…" at bounding box center [919, 380] width 379 height 140
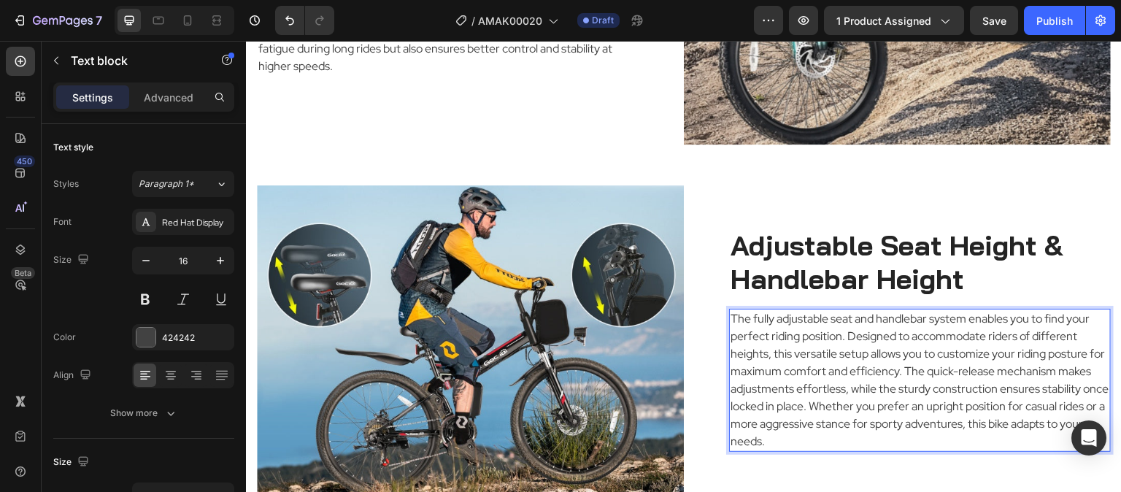
click at [918, 353] on p "The fully adjustable seat and handlebar system enables you to find your perfect…" at bounding box center [919, 380] width 379 height 140
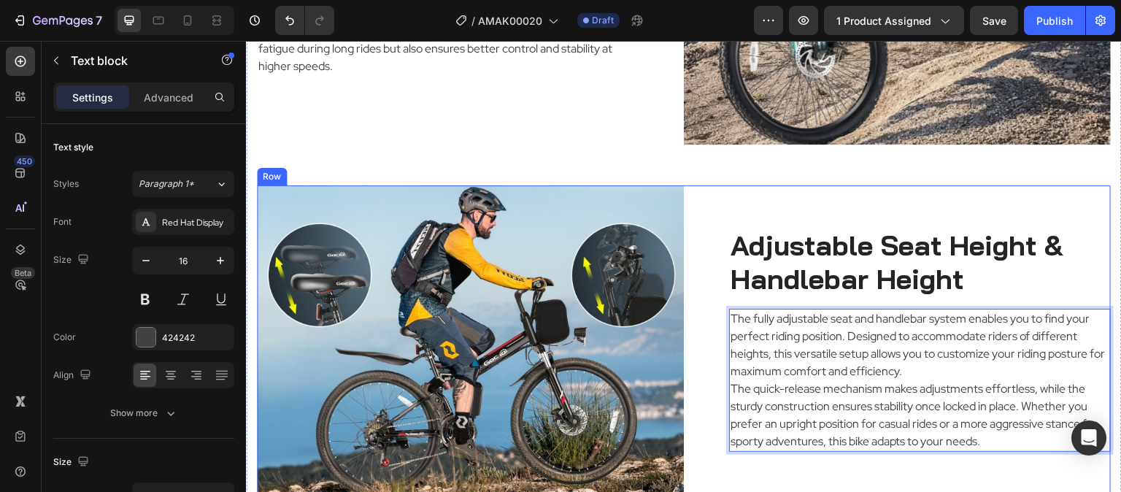
click at [1033, 185] on div "Adjustable Seat Height & Handlebar Height Heading The fully adjustable seat and…" at bounding box center [897, 339] width 427 height 309
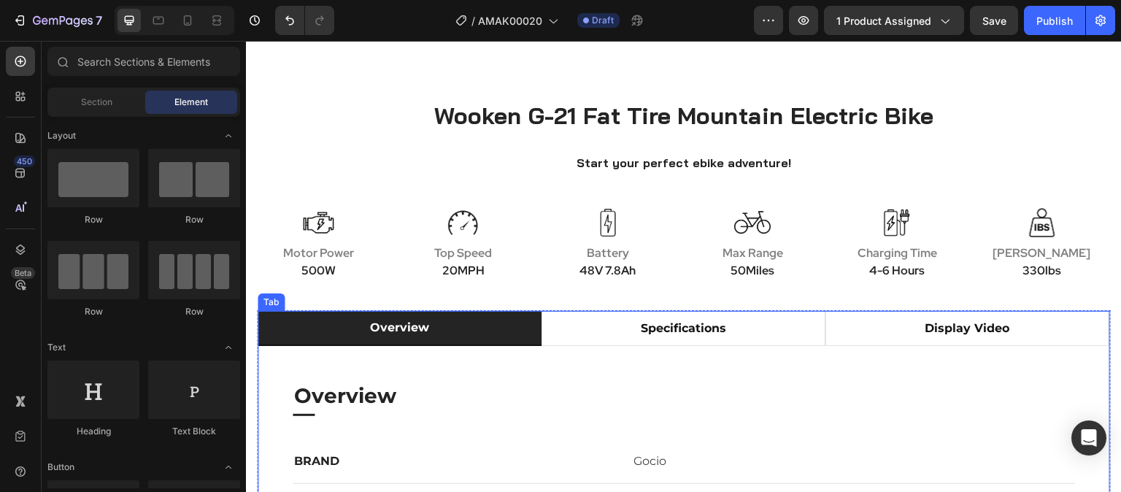
scroll to position [657, 0]
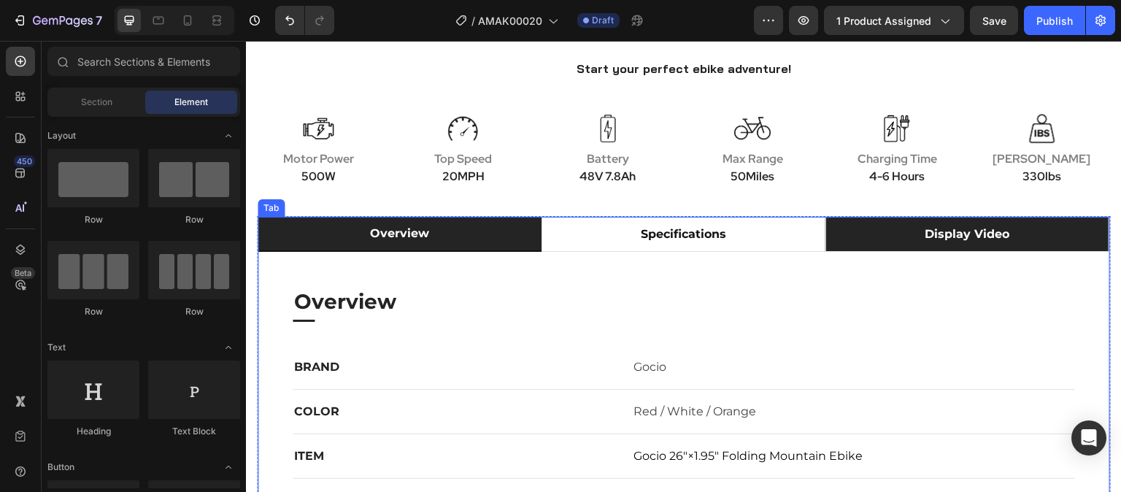
click at [1038, 234] on li "display video" at bounding box center [967, 234] width 284 height 35
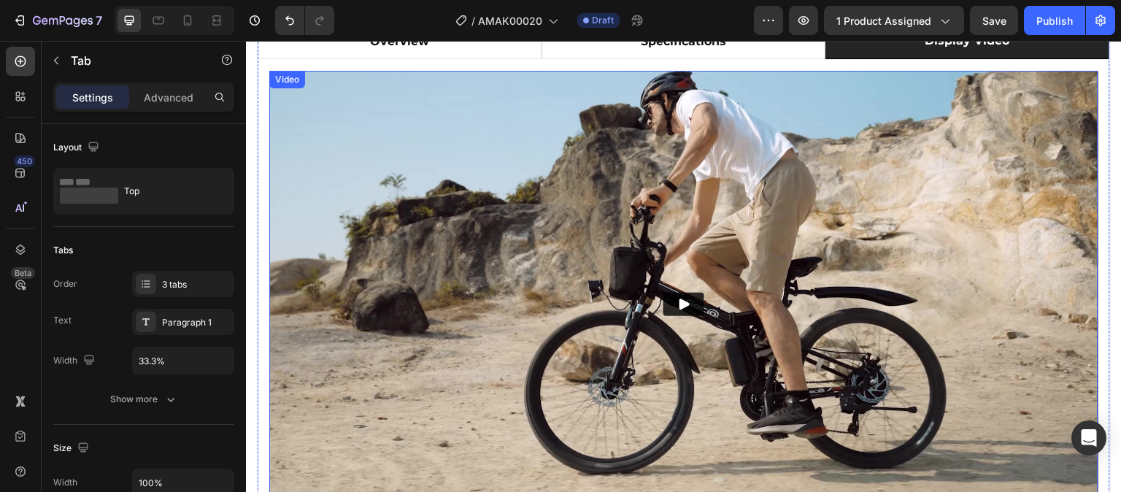
scroll to position [876, 0]
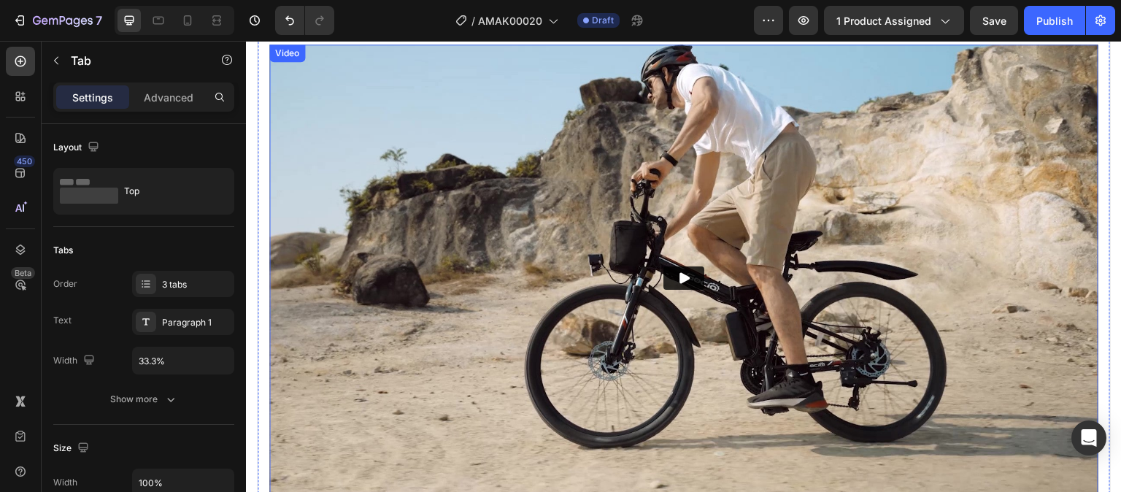
click at [677, 279] on icon "Play" at bounding box center [683, 278] width 15 height 15
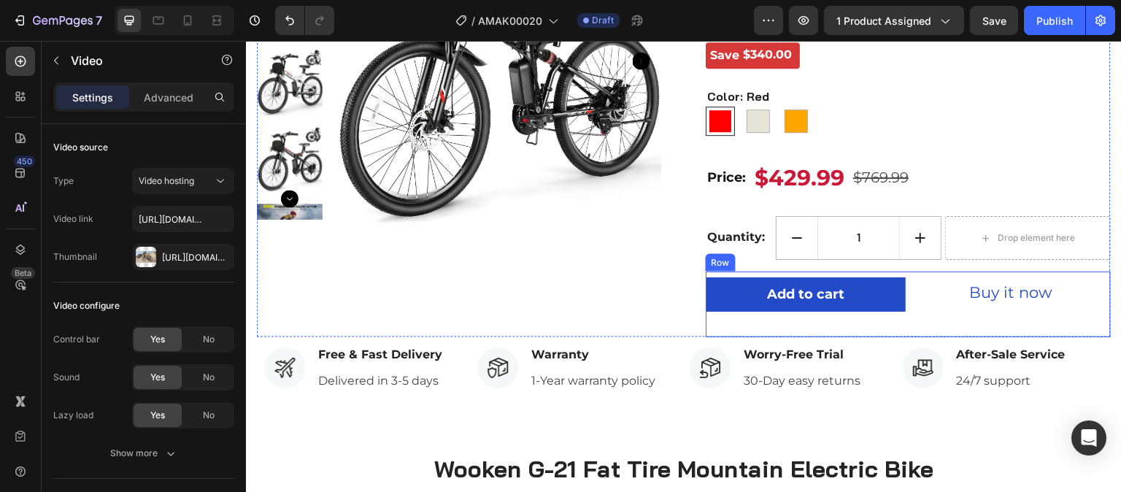
scroll to position [0, 0]
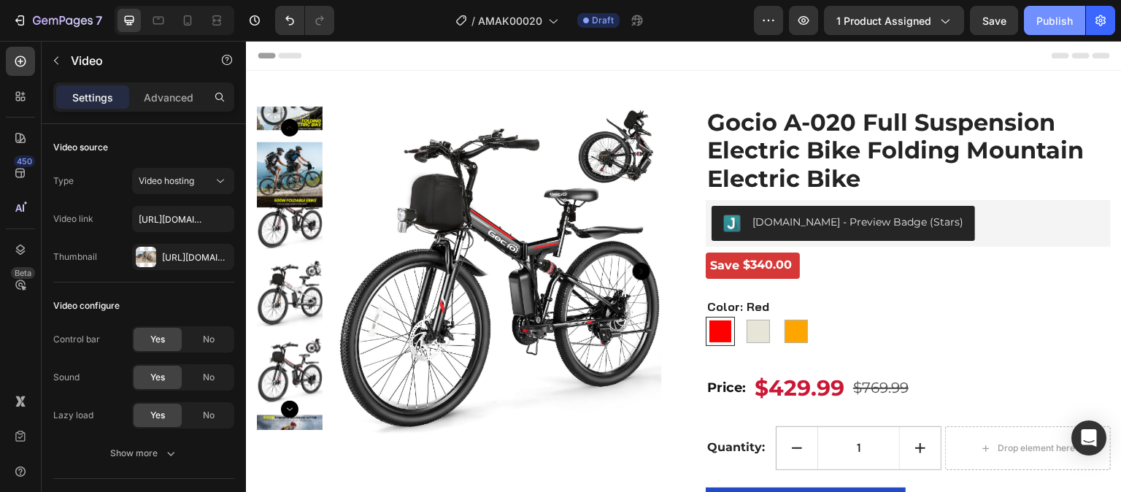
click at [1059, 26] on div "Publish" at bounding box center [1054, 20] width 36 height 15
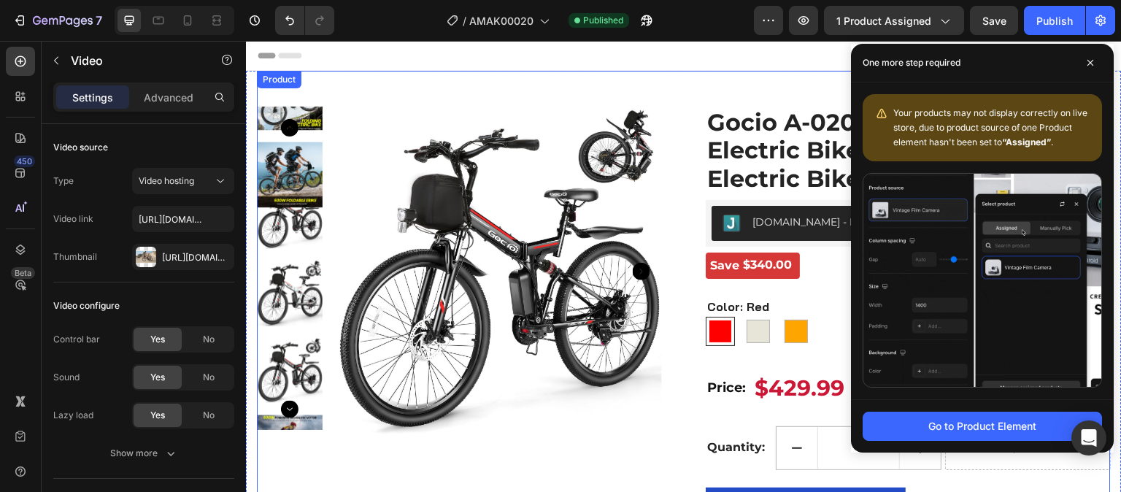
click at [412, 88] on div "Product Images Gocio A-020 Full Suspension Electric Bike Folding Mountain Elect…" at bounding box center [684, 309] width 854 height 477
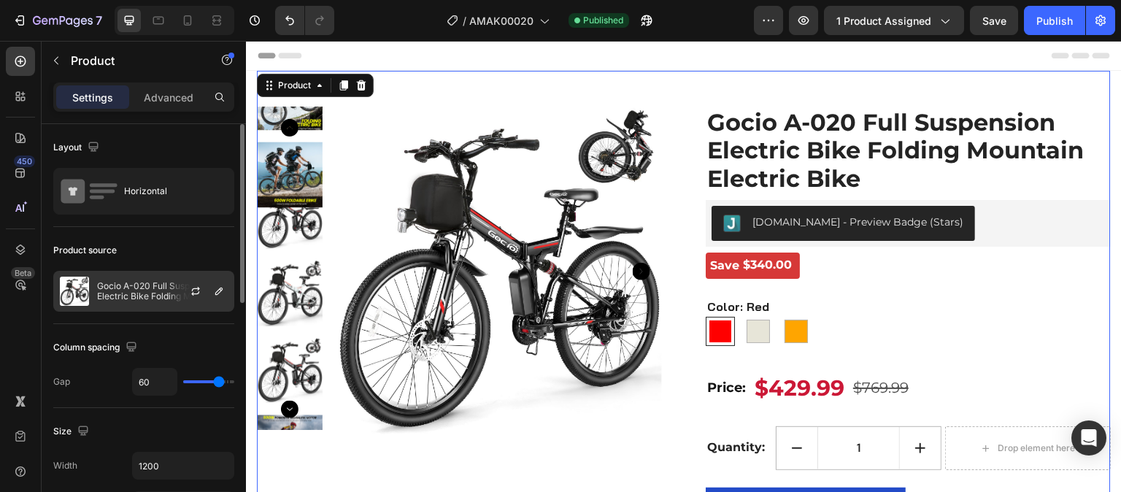
click at [209, 290] on div at bounding box center [201, 290] width 64 height 39
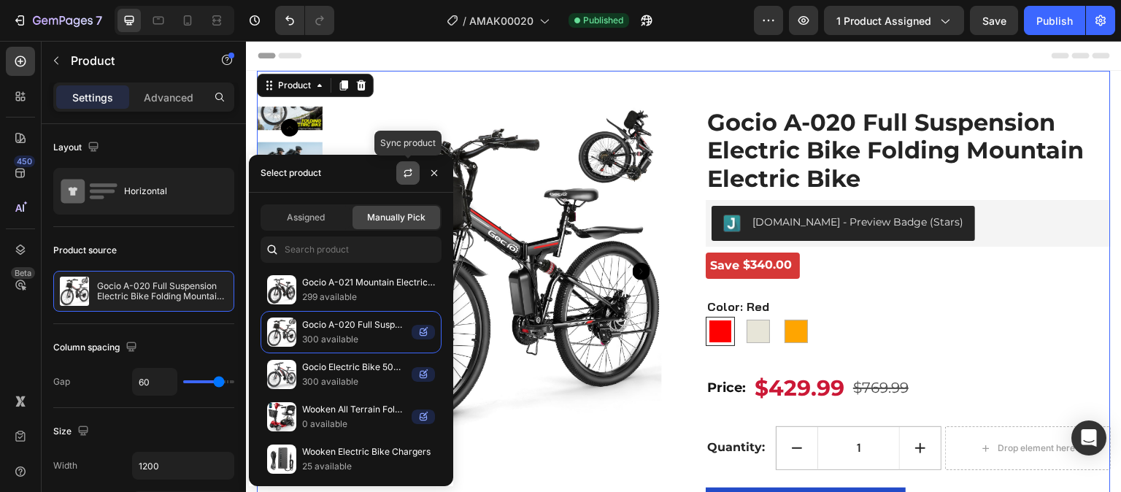
click at [408, 173] on icon "button" at bounding box center [408, 173] width 12 height 12
click at [336, 217] on div "Assigned" at bounding box center [306, 217] width 88 height 23
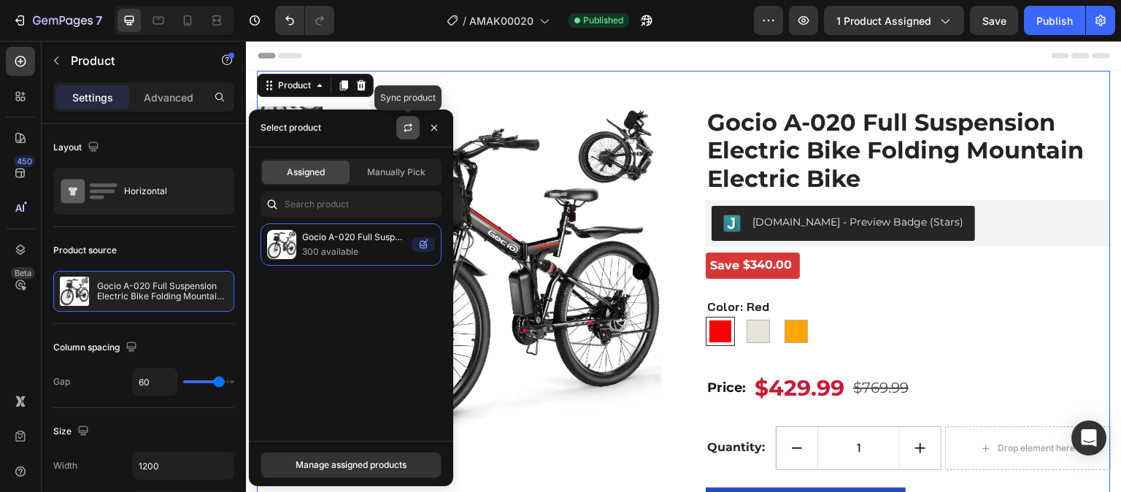
click at [408, 130] on icon "button" at bounding box center [408, 130] width 8 height 4
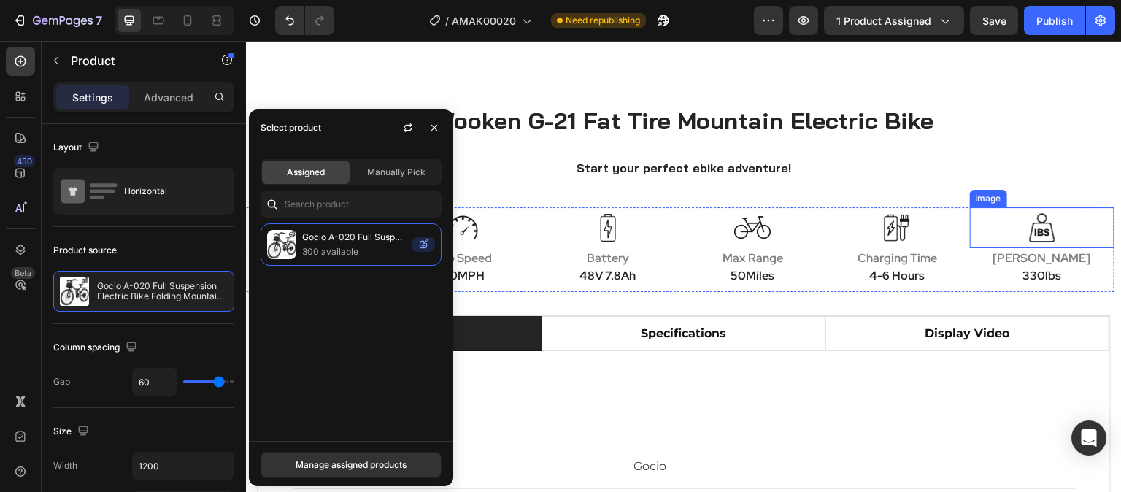
scroll to position [584, 0]
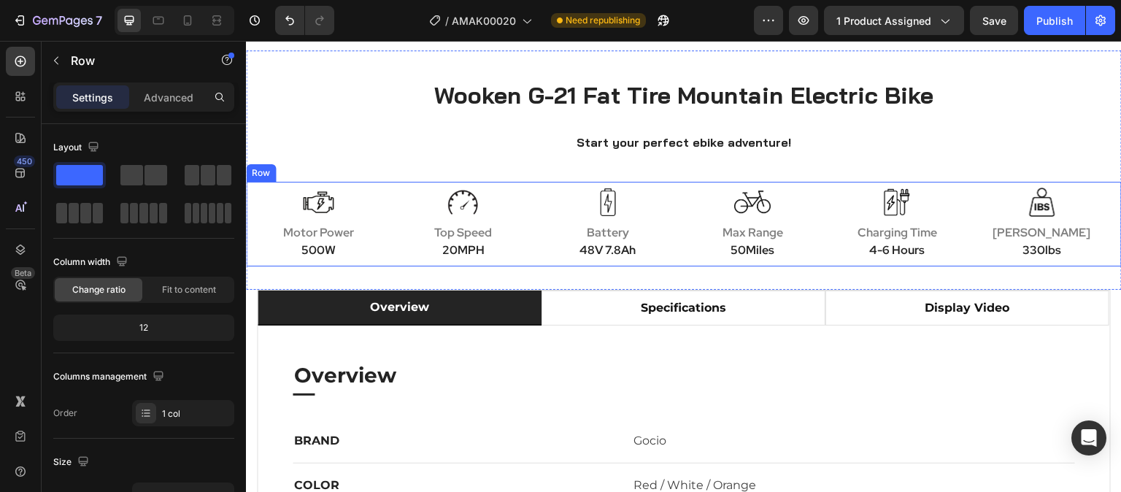
click at [1103, 247] on div "Image Motor Power 500W Text block Image Top Speed 20MPH Text block Image Batter…" at bounding box center [684, 224] width 876 height 85
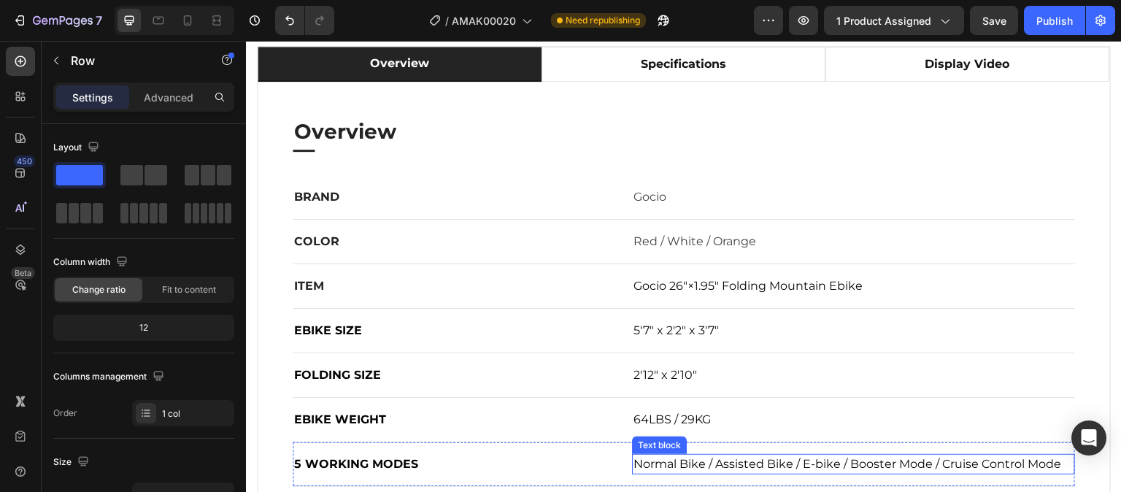
scroll to position [803, 0]
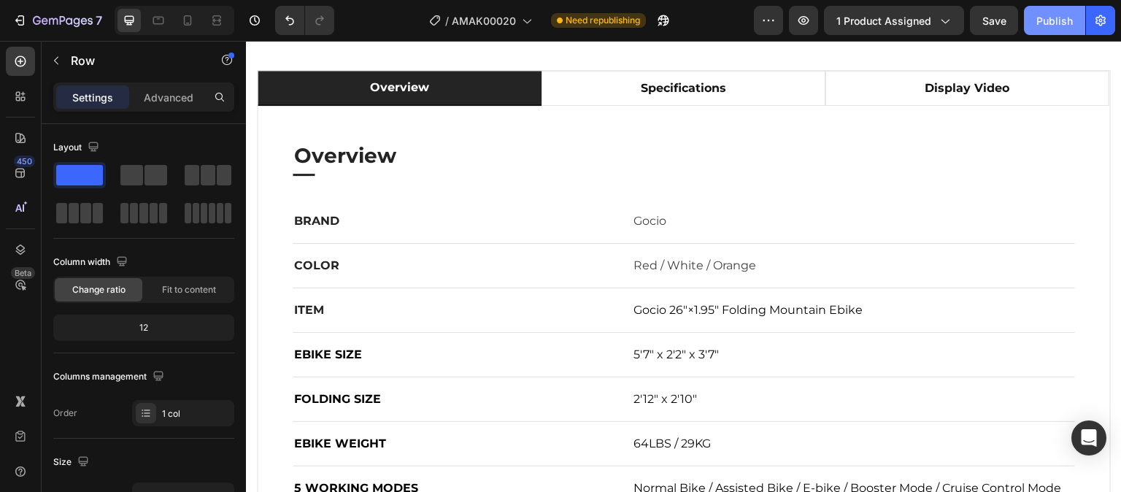
click at [1042, 26] on div "Publish" at bounding box center [1054, 20] width 36 height 15
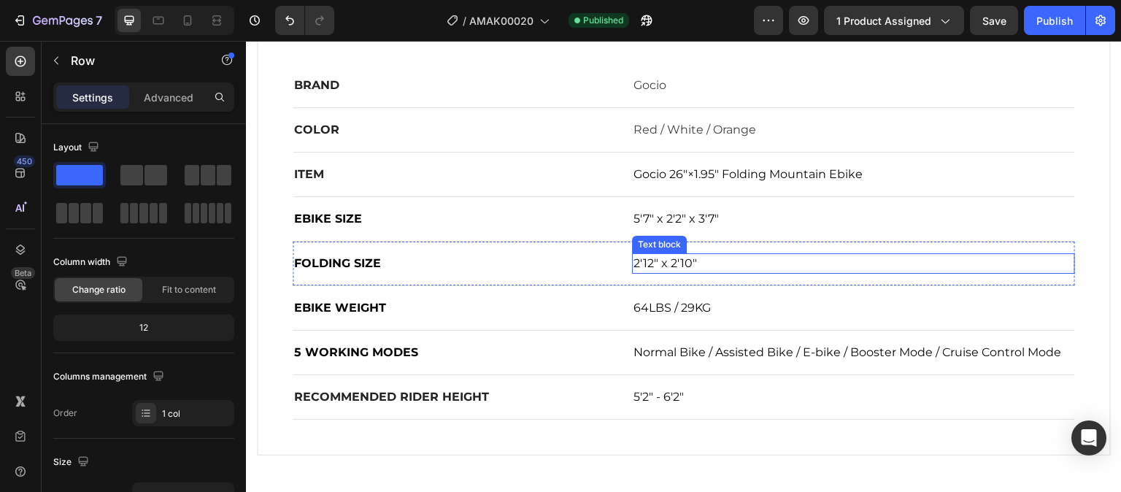
scroll to position [949, 0]
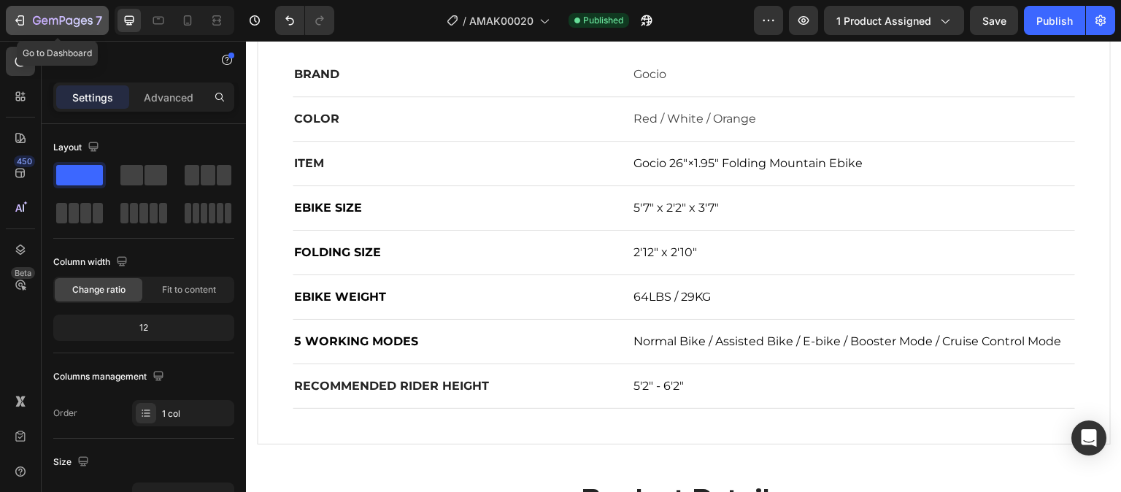
click at [28, 24] on div "7" at bounding box center [57, 21] width 90 height 18
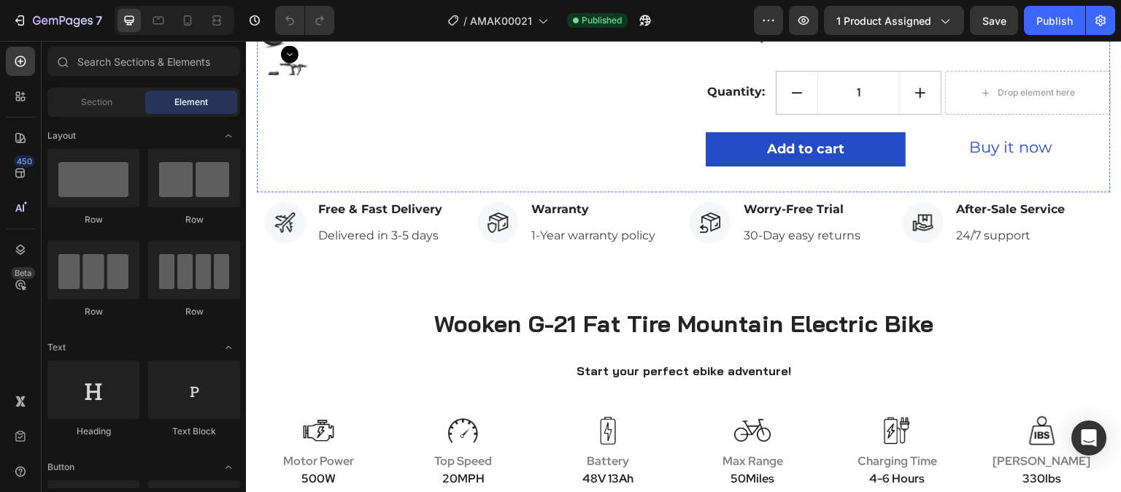
scroll to position [365, 0]
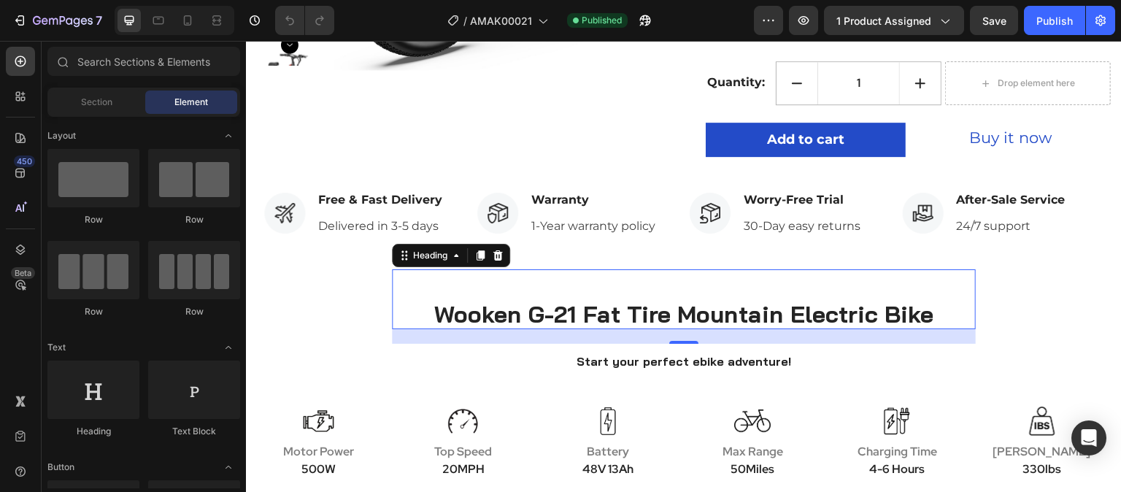
click at [542, 317] on h2 "Wooken G-21 Fat Tire Mountain Electric Bike" at bounding box center [684, 313] width 584 height 31
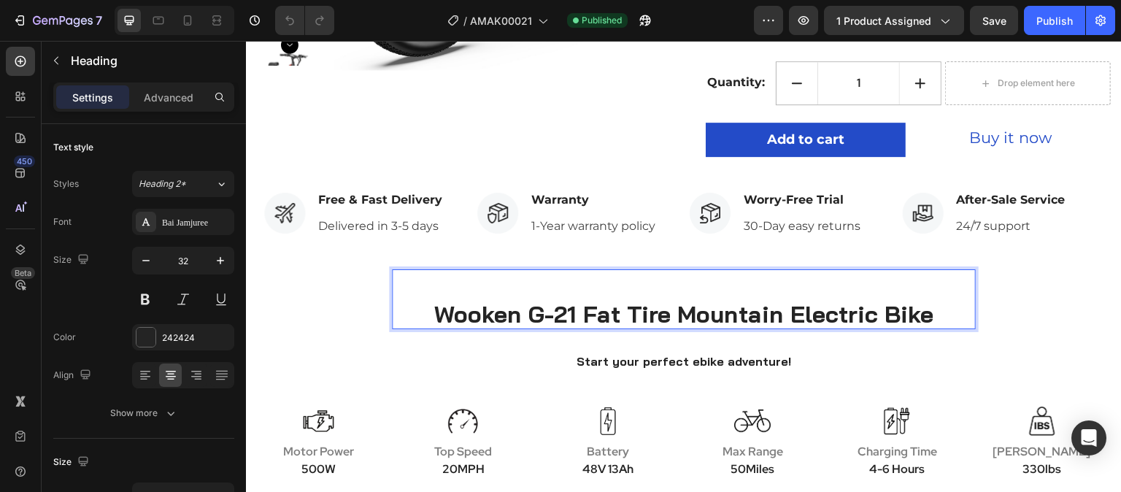
click at [541, 317] on h2 "Wooken G-21 Fat Tire Mountain Electric Bike" at bounding box center [684, 313] width 584 height 31
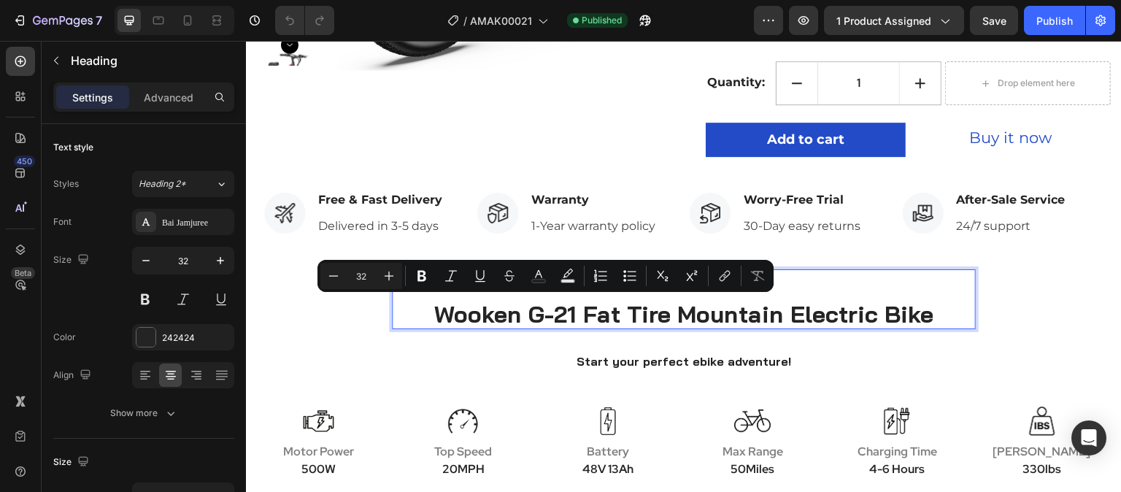
drag, startPoint x: 541, startPoint y: 318, endPoint x: 522, endPoint y: 316, distance: 19.1
click at [541, 318] on p "Wooken G-21 Fat Tire Mountain Electric Bike" at bounding box center [683, 314] width 581 height 28
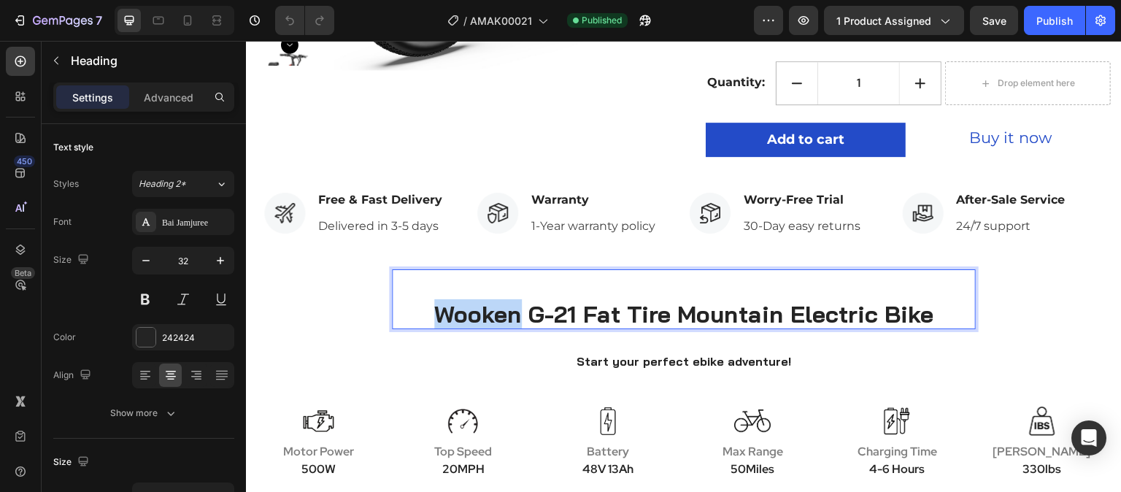
drag, startPoint x: 517, startPoint y: 317, endPoint x: 430, endPoint y: 316, distance: 86.8
click at [430, 316] on p "Wooken G-21 Fat Tire Mountain Electric Bike" at bounding box center [683, 314] width 581 height 28
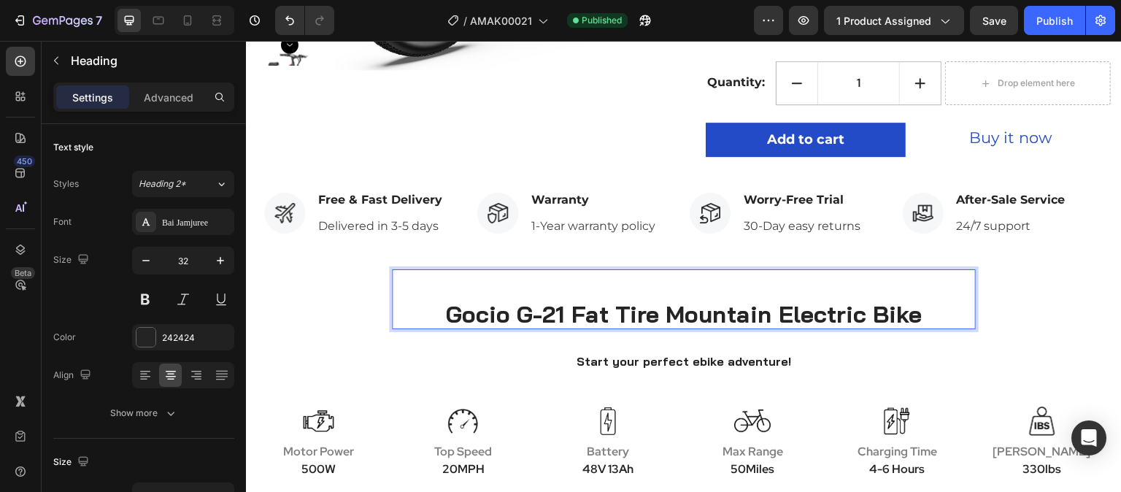
click at [531, 323] on p "Gocio G-21 Fat Tire Mountain Electric Bike" at bounding box center [683, 314] width 581 height 28
click at [538, 322] on p "Gocio A-21 Fat Tire Mountain Electric Bike" at bounding box center [683, 314] width 581 height 28
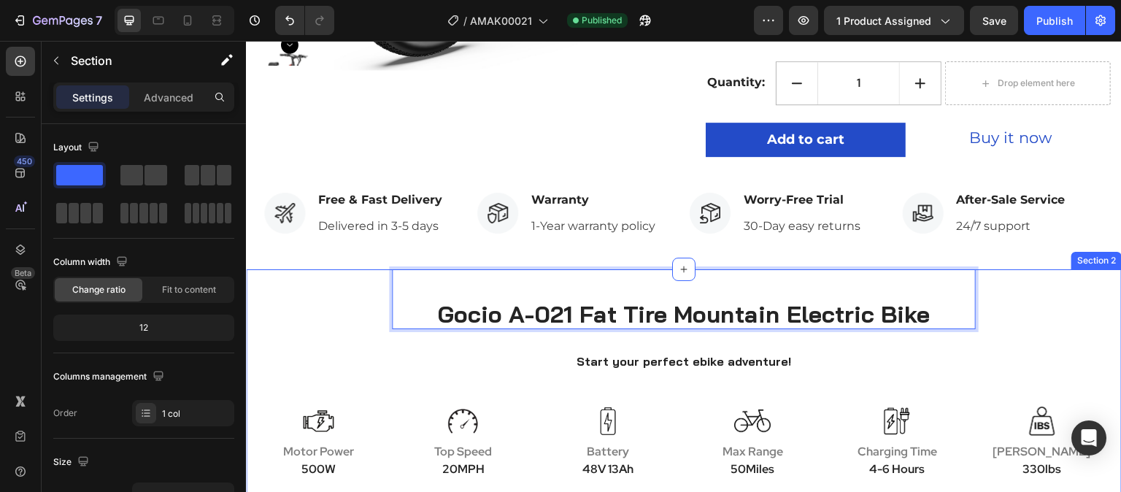
click at [981, 302] on div "Gocio A-021 Fat Tire Mountain Electric Bike Heading 20 Start your perfect ebike…" at bounding box center [684, 377] width 876 height 216
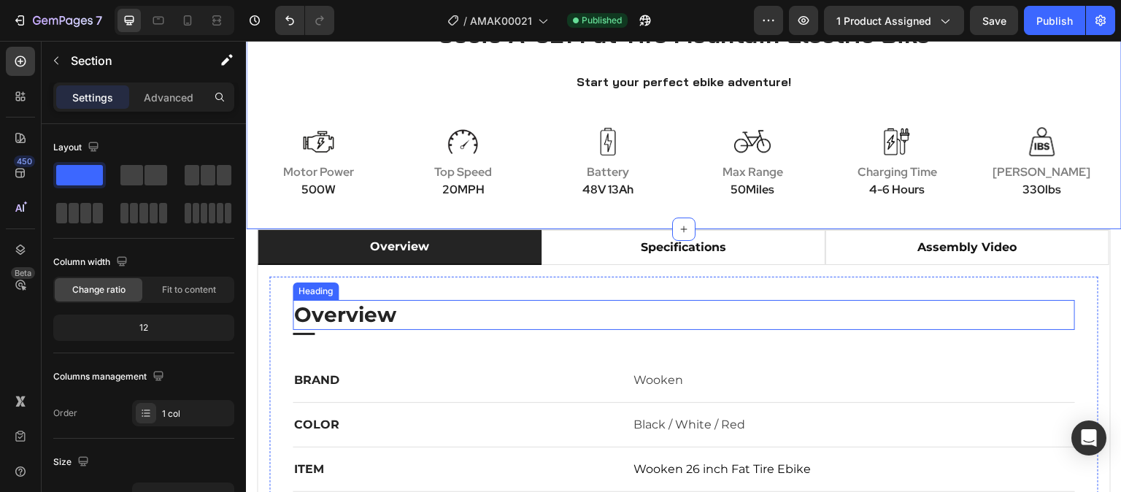
scroll to position [730, 0]
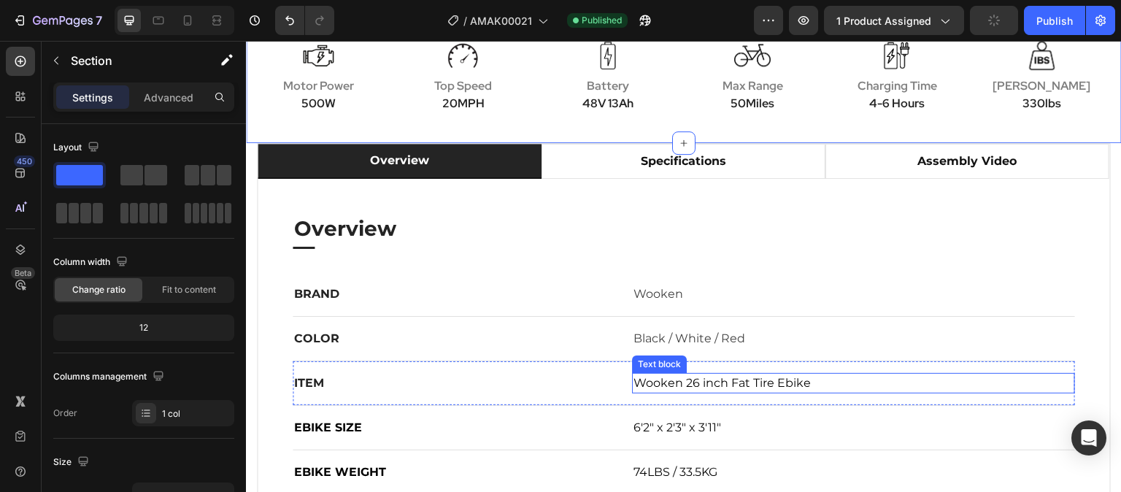
click at [655, 385] on span "Wooken 26 inch Fat Tire Ebike" at bounding box center [721, 383] width 177 height 14
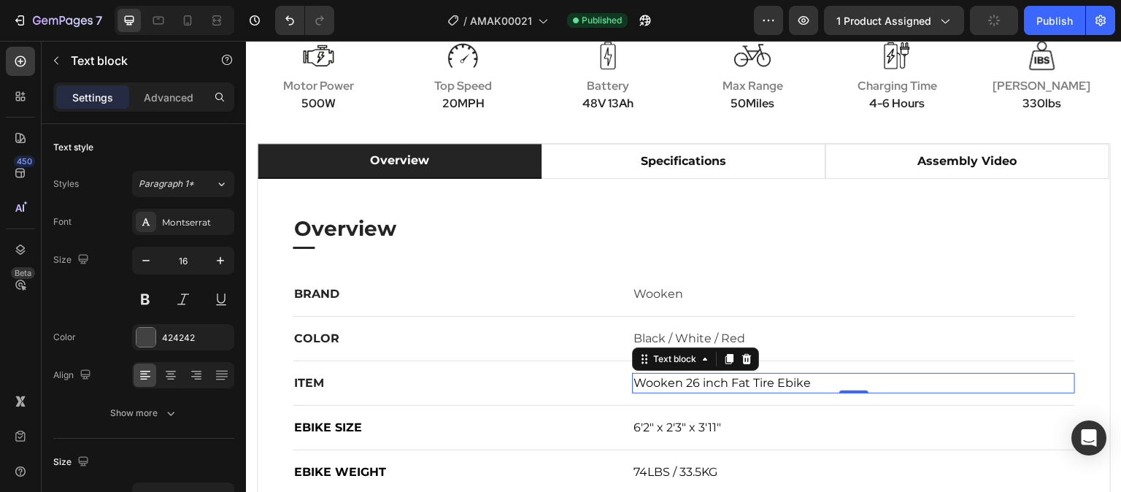
click at [655, 385] on span "Wooken 26 inch Fat Tire Ebike" at bounding box center [721, 383] width 177 height 14
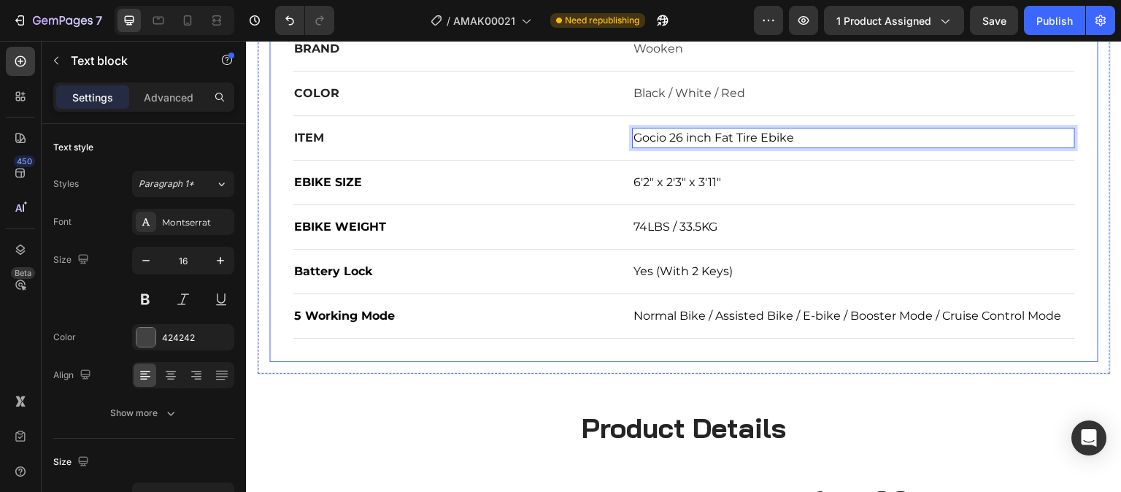
scroll to position [949, 0]
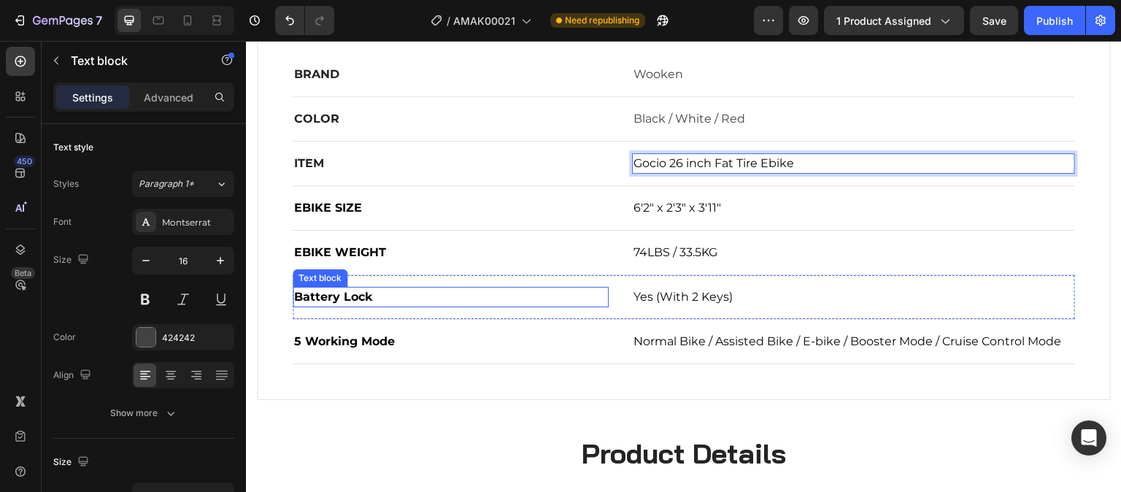
click at [346, 296] on span "Battery Lock" at bounding box center [333, 297] width 78 height 14
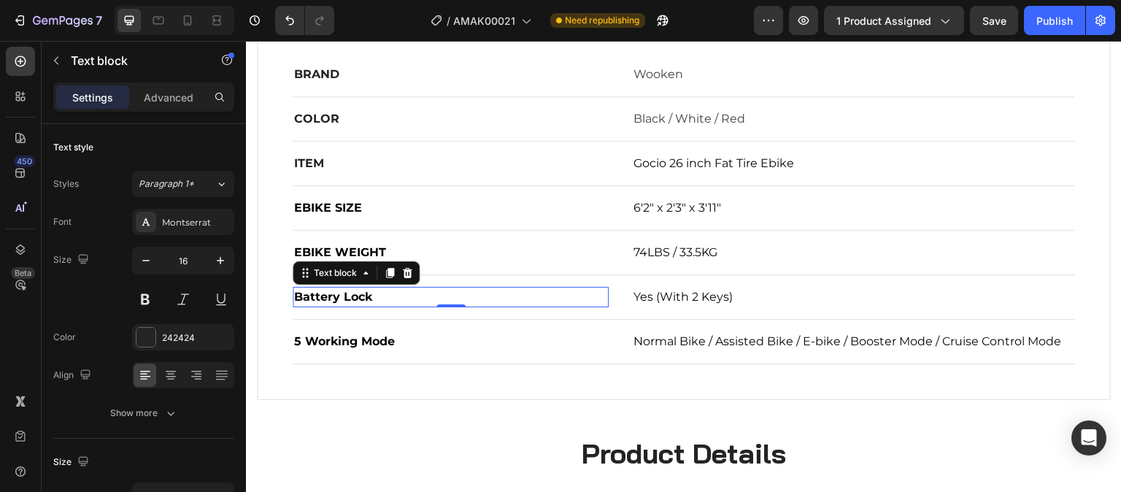
click at [346, 296] on span "Battery Lock" at bounding box center [333, 297] width 78 height 14
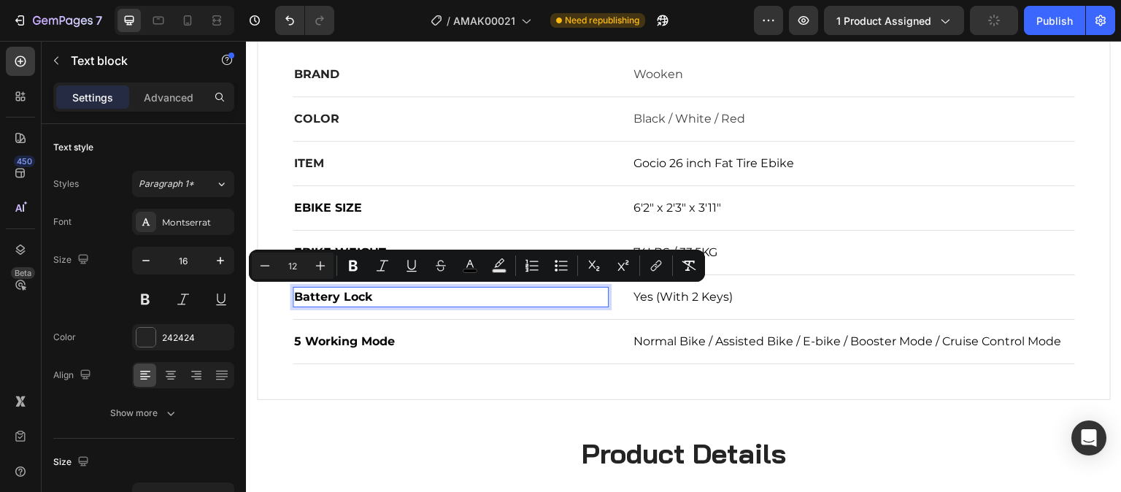
click at [336, 298] on span "Battery Lock" at bounding box center [333, 297] width 78 height 14
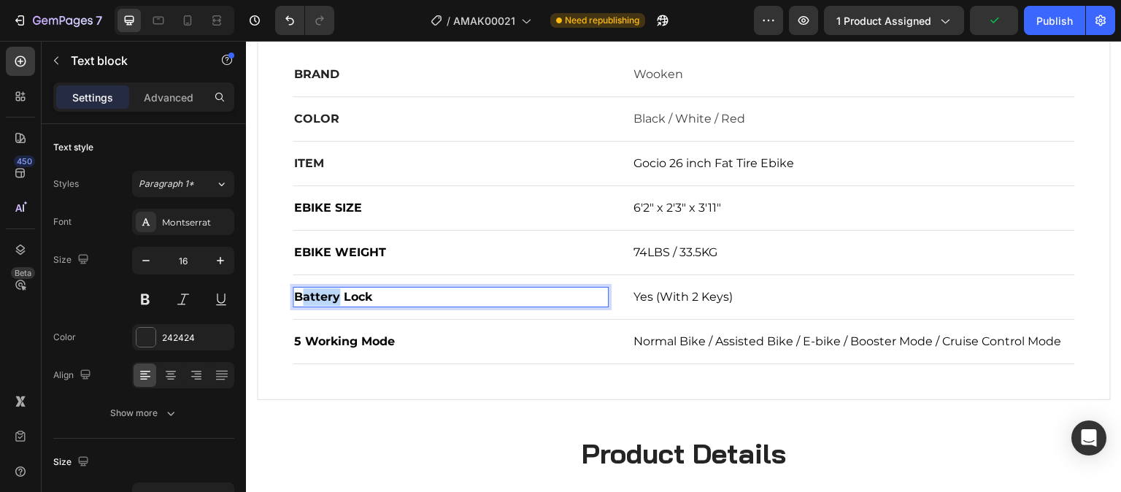
drag, startPoint x: 339, startPoint y: 299, endPoint x: 304, endPoint y: 299, distance: 35.0
click at [304, 299] on span "Battery Lock" at bounding box center [333, 297] width 78 height 14
click at [382, 298] on p "BATTERY Lock" at bounding box center [450, 297] width 313 height 18
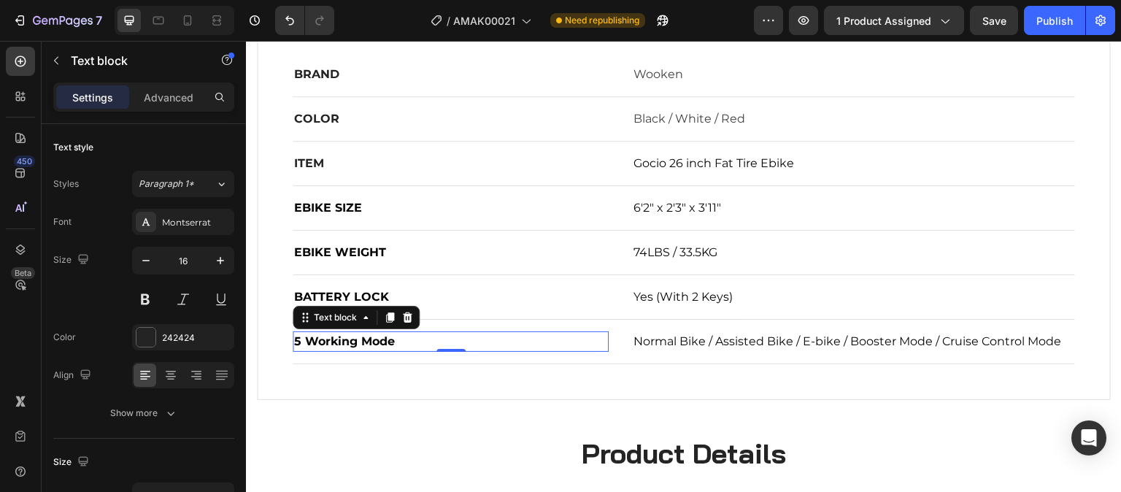
click at [365, 346] on span "5 Working Mode" at bounding box center [344, 341] width 101 height 14
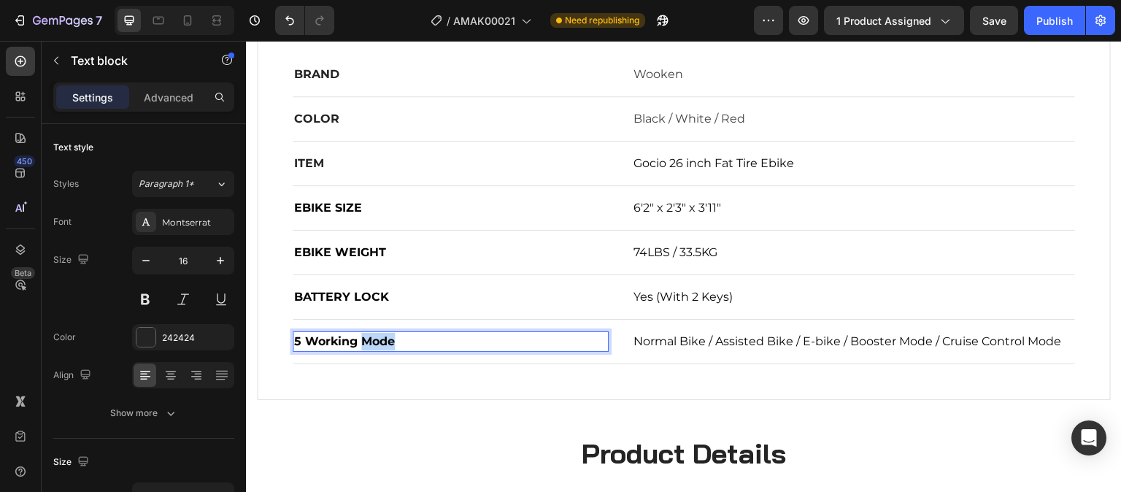
click at [365, 346] on span "5 Working Mode" at bounding box center [344, 341] width 101 height 14
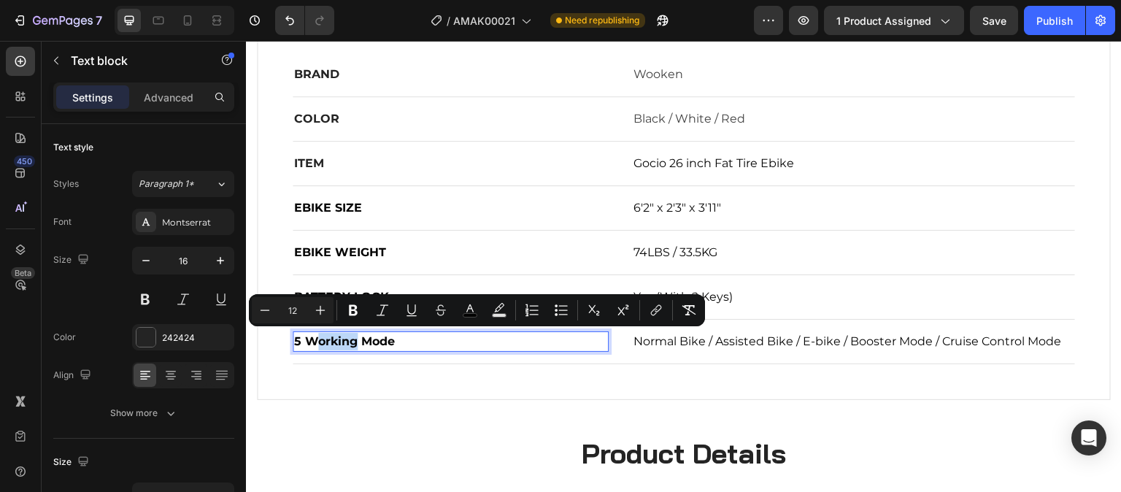
drag, startPoint x: 315, startPoint y: 344, endPoint x: 354, endPoint y: 343, distance: 38.7
click at [354, 343] on span "5 Working Mode" at bounding box center [344, 341] width 101 height 14
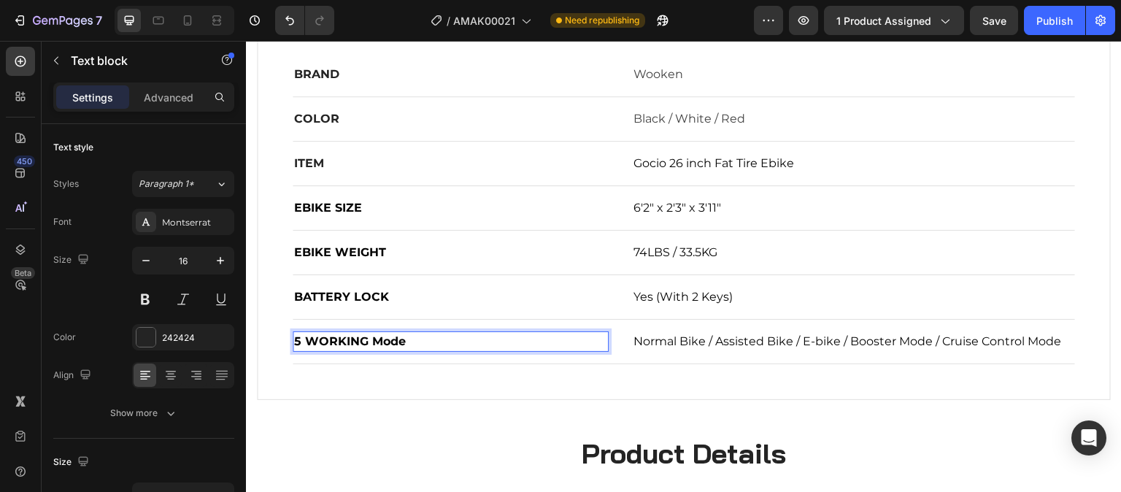
click at [409, 342] on p "5 WORKING Mode" at bounding box center [450, 342] width 313 height 18
click at [567, 395] on div "Overview Heading Title Line BRAND Text block Wooken Text block Row COLOR Text b…" at bounding box center [684, 179] width 852 height 439
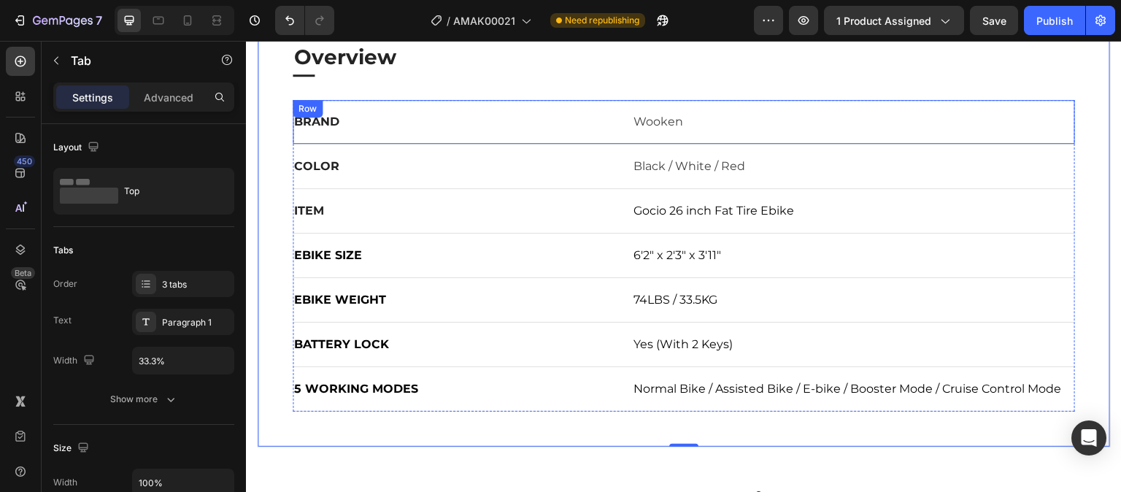
scroll to position [876, 0]
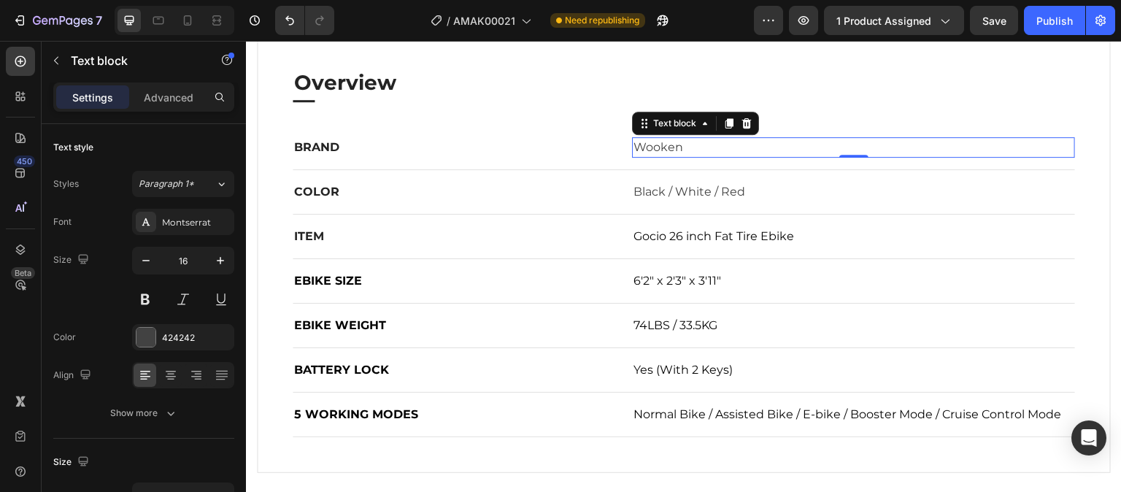
click at [668, 148] on p "Wooken" at bounding box center [853, 148] width 440 height 18
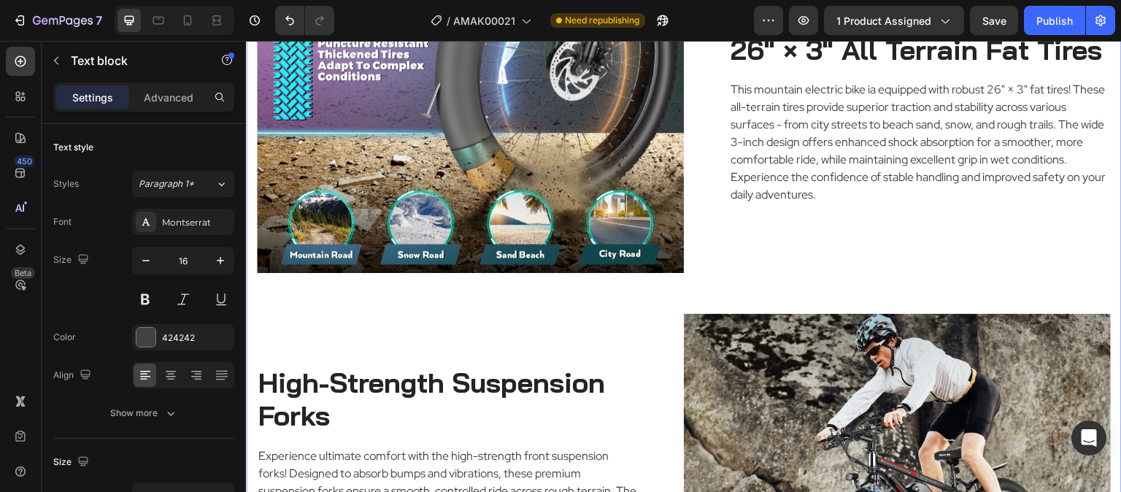
scroll to position [1970, 0]
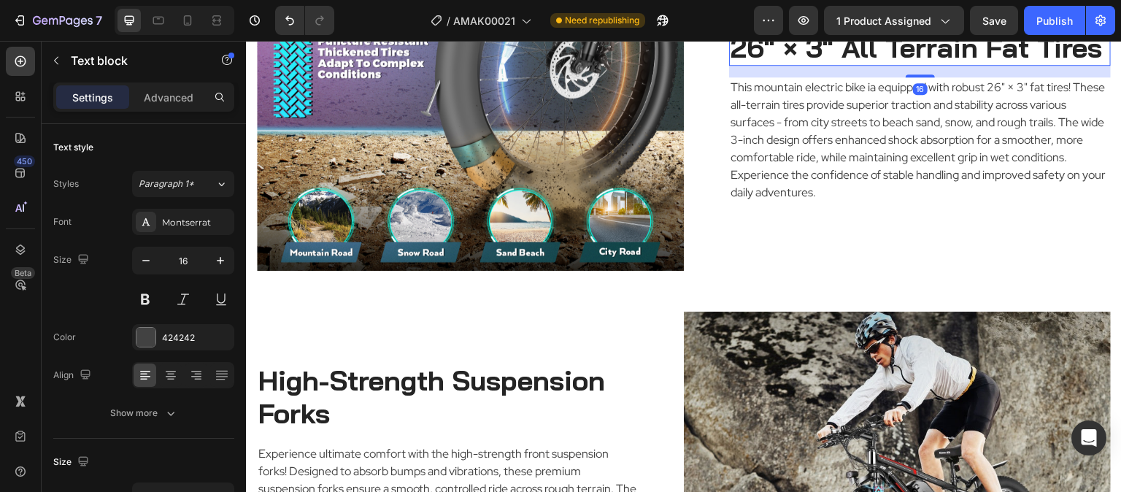
click at [817, 66] on h2 "26" × 3" All Terrain Fat Tires" at bounding box center [920, 48] width 382 height 36
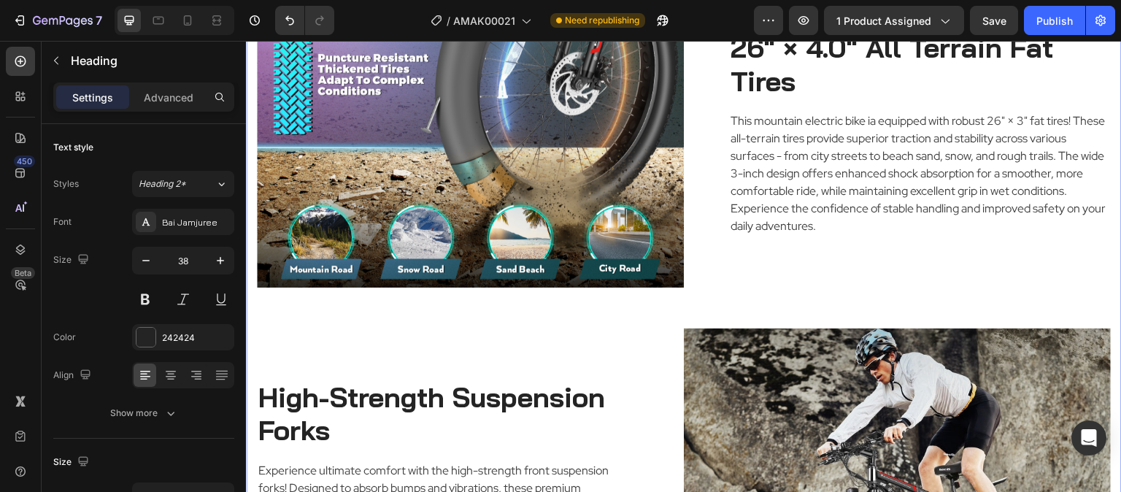
click at [966, 173] on div "Image Powerful 500W Brushless Motor Heading Experience the ultimate ride with o…" at bounding box center [684, 168] width 854 height 1332
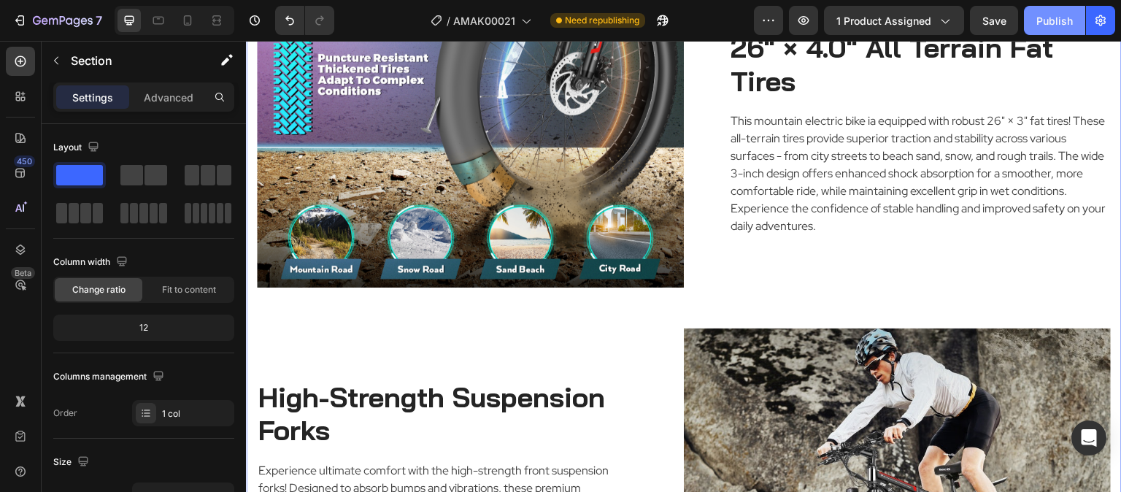
click at [1066, 24] on div "Publish" at bounding box center [1054, 20] width 36 height 15
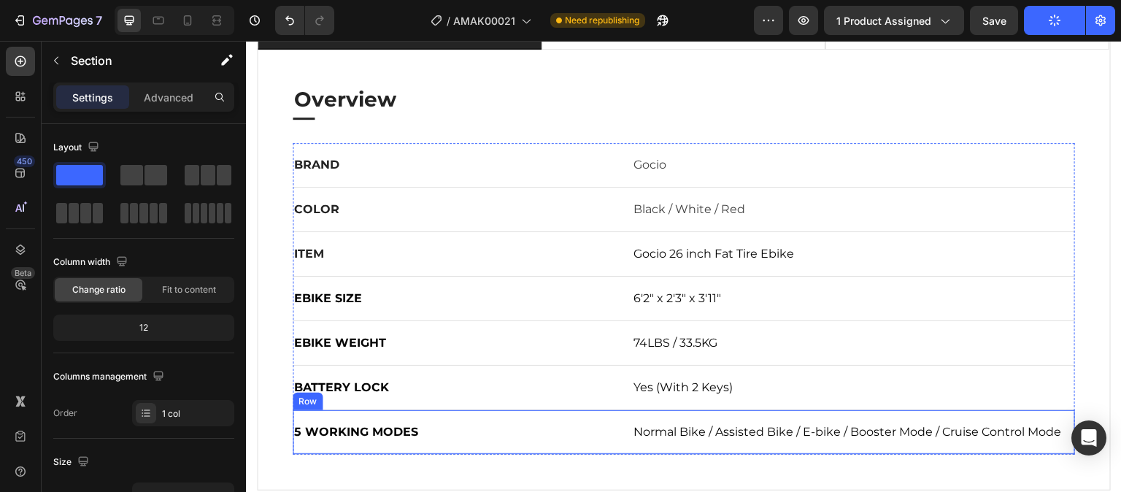
scroll to position [745, 0]
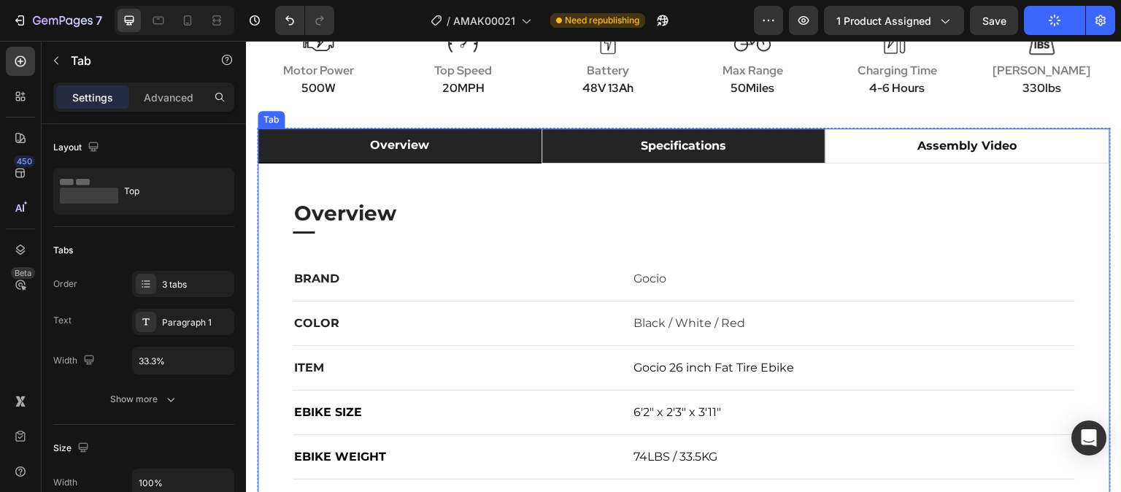
click at [749, 143] on li "specifications" at bounding box center [683, 145] width 284 height 35
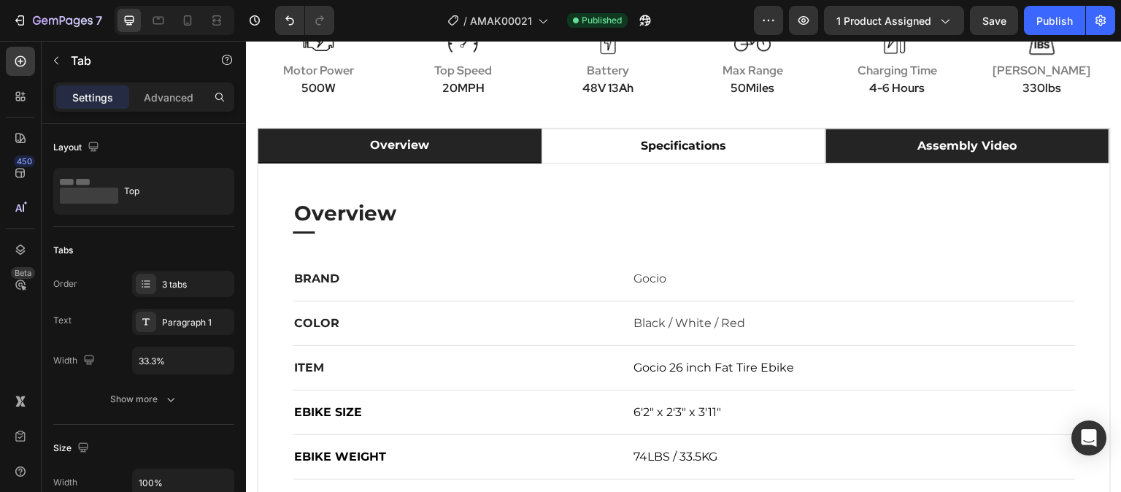
click at [879, 152] on li "assembly video" at bounding box center [967, 145] width 284 height 35
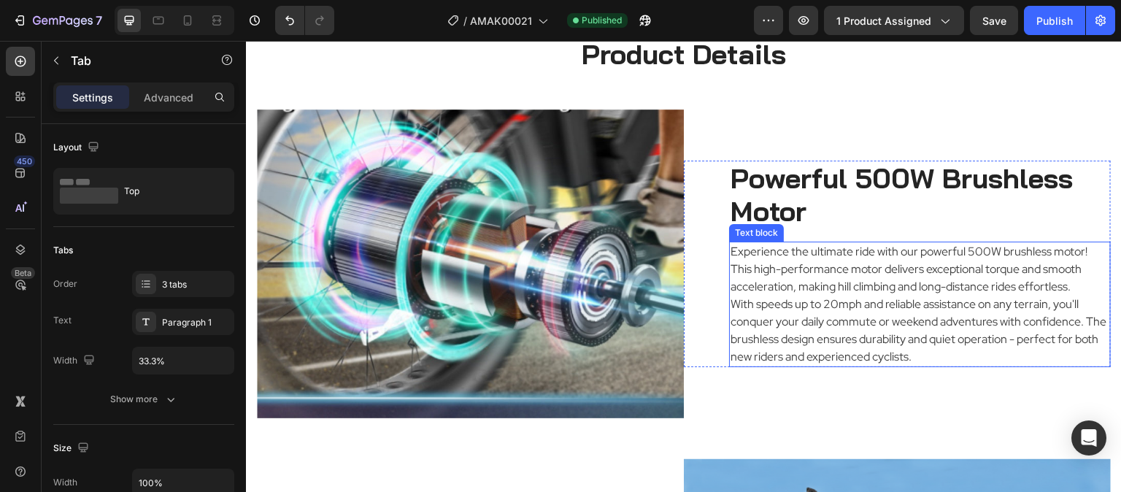
scroll to position [1621, 0]
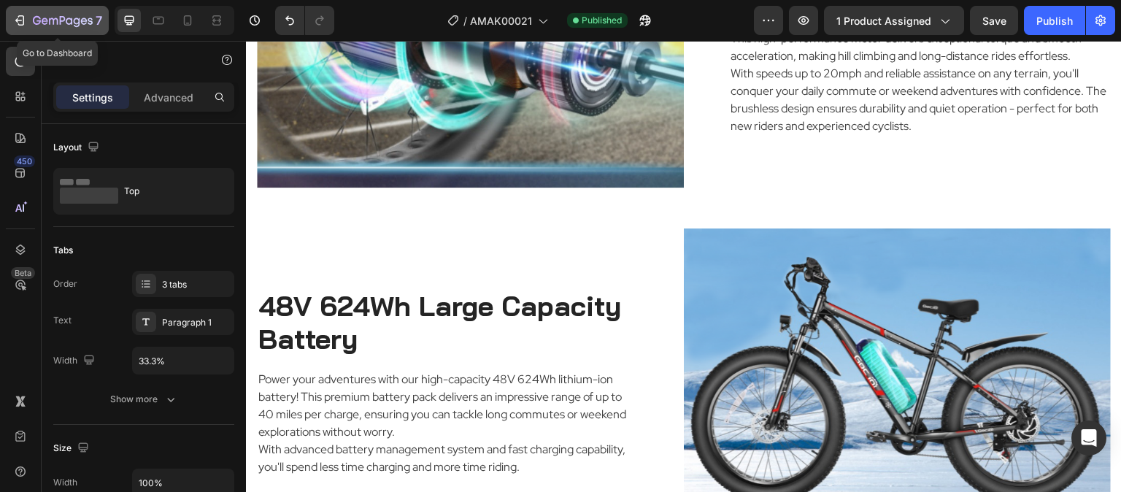
click at [13, 14] on icon "button" at bounding box center [19, 20] width 15 height 15
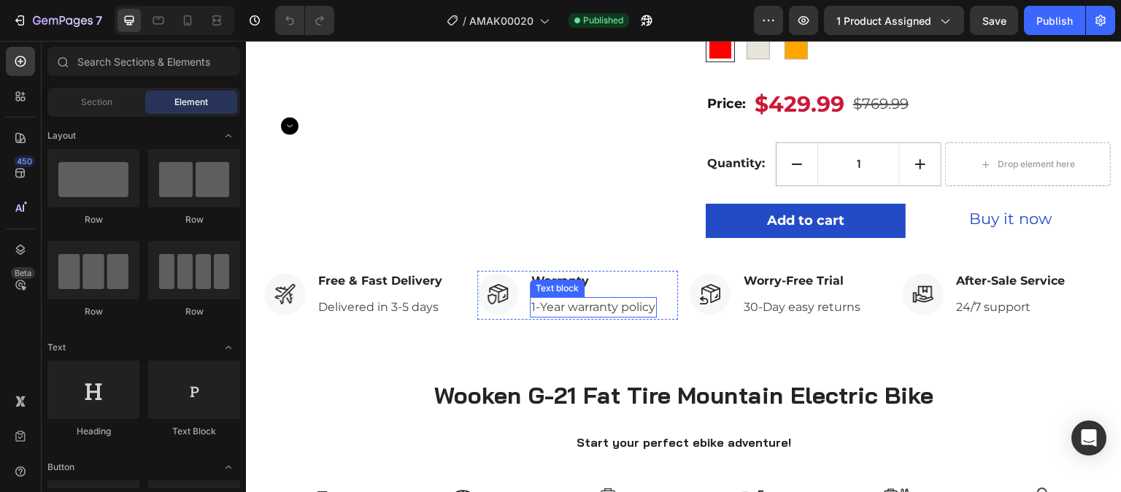
scroll to position [511, 0]
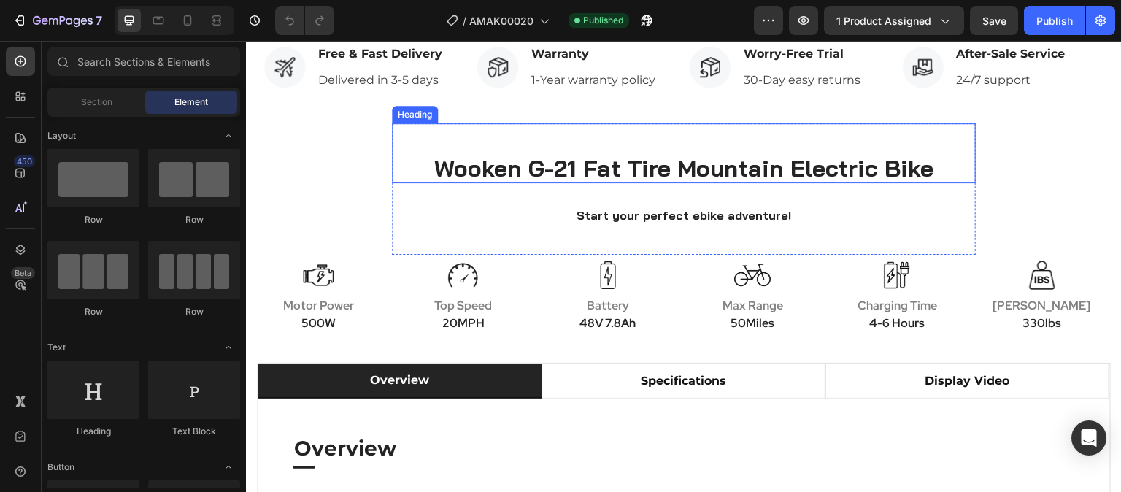
click at [564, 172] on h2 "Wooken G-21 Fat Tire Mountain Electric Bike" at bounding box center [684, 168] width 584 height 31
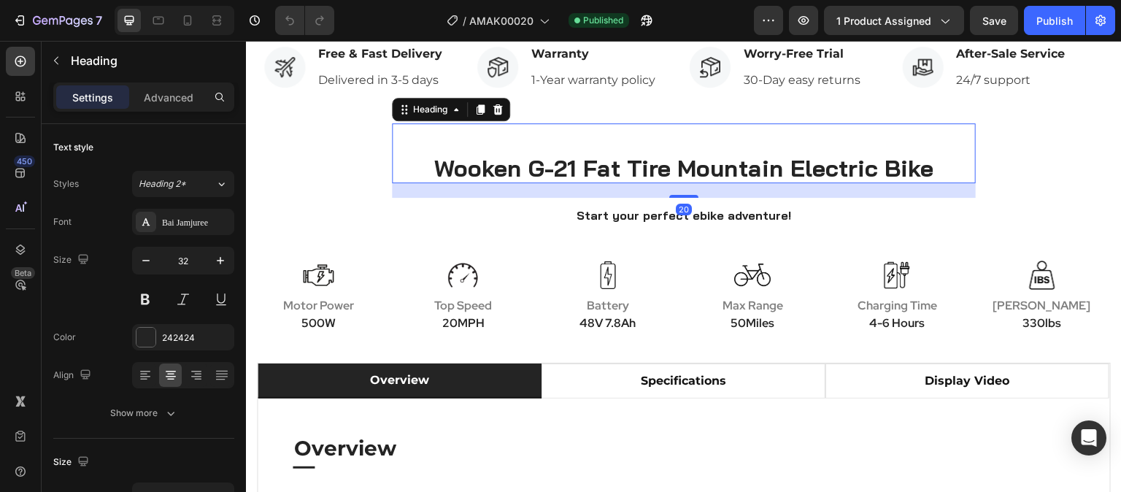
click at [564, 172] on h2 "Wooken G-21 Fat Tire Mountain Electric Bike" at bounding box center [684, 168] width 584 height 31
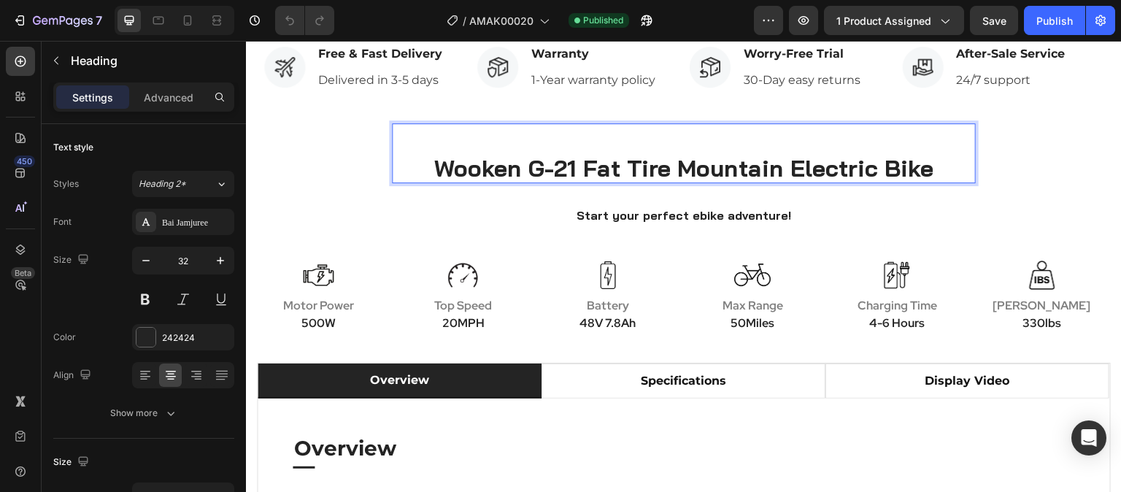
click at [455, 171] on p "Wooken G-21 Fat Tire Mountain Electric Bike" at bounding box center [683, 168] width 581 height 28
click at [1042, 25] on div "Publish" at bounding box center [1054, 20] width 36 height 15
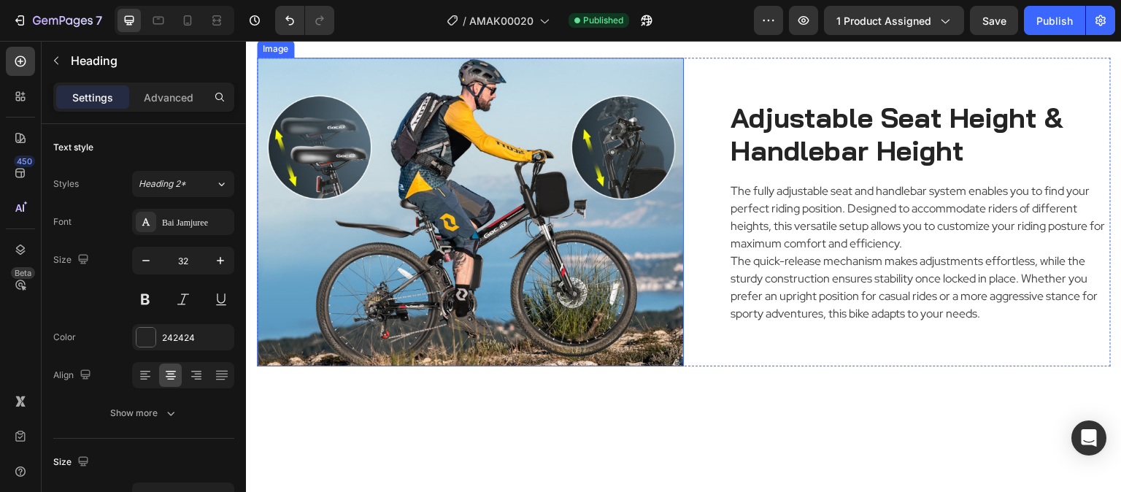
scroll to position [2335, 0]
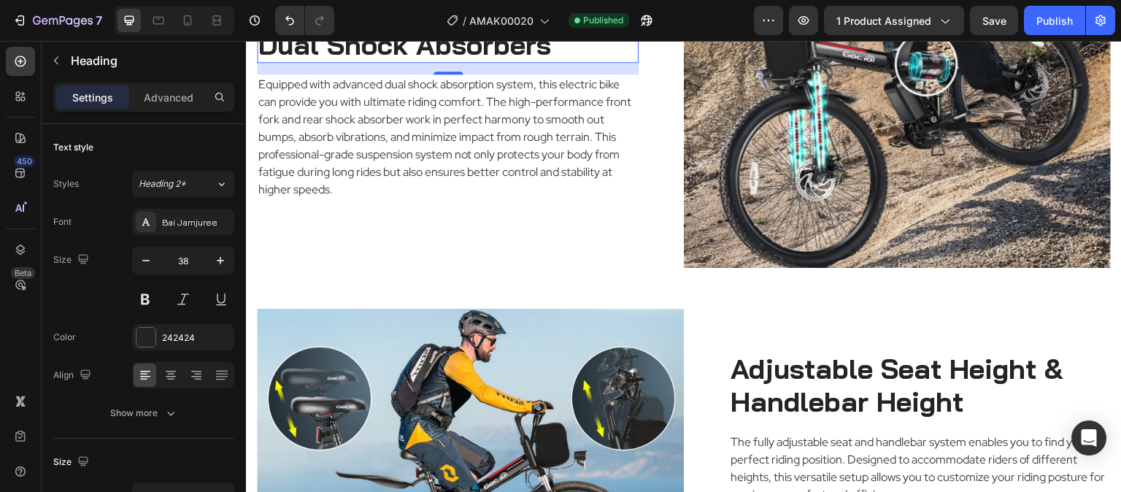
click at [263, 63] on h2 "Dual Shock Absorbers" at bounding box center [448, 45] width 382 height 36
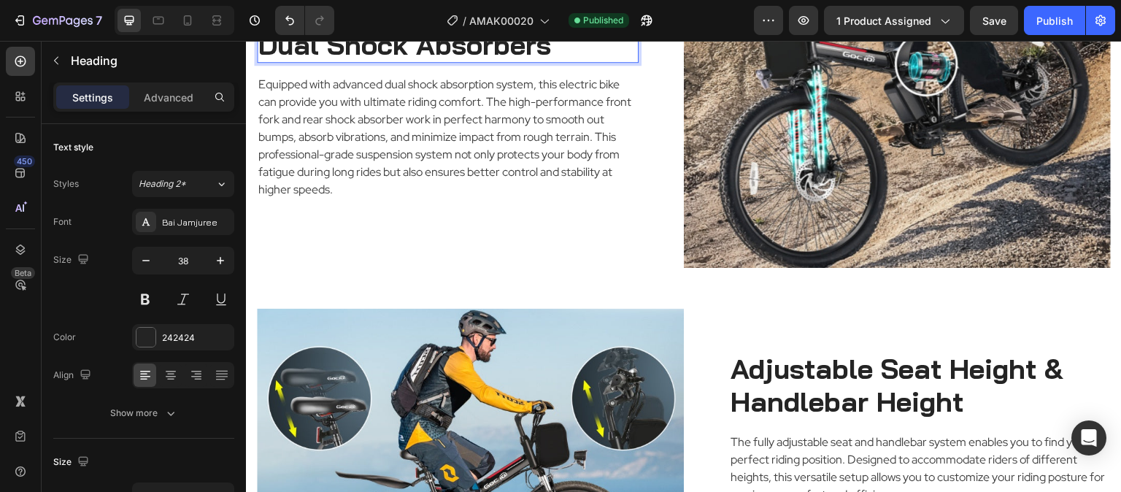
click at [263, 63] on h2 "Dual Shock Absorbers" at bounding box center [448, 45] width 382 height 36
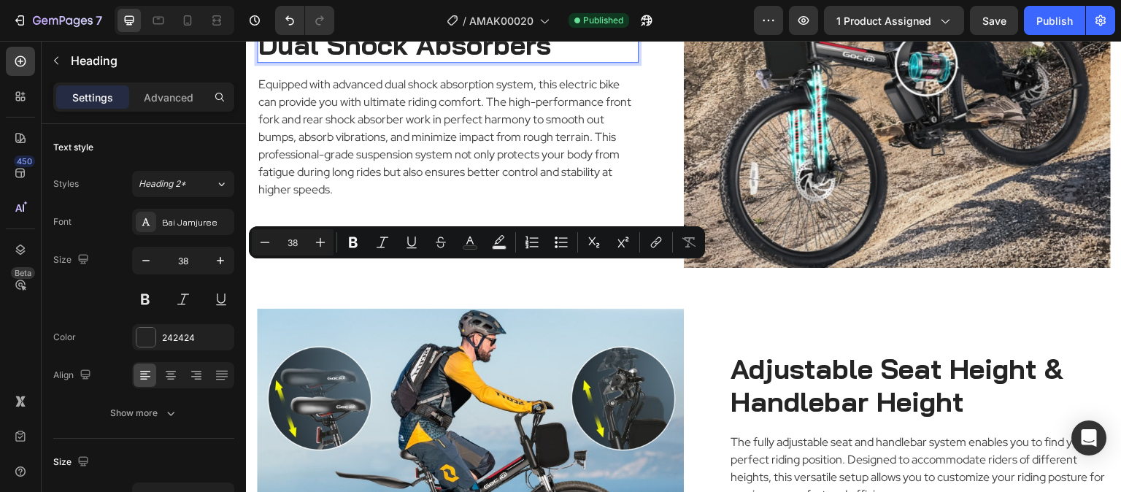
click at [261, 62] on p "Dual Shock Absorbers" at bounding box center [447, 45] width 379 height 34
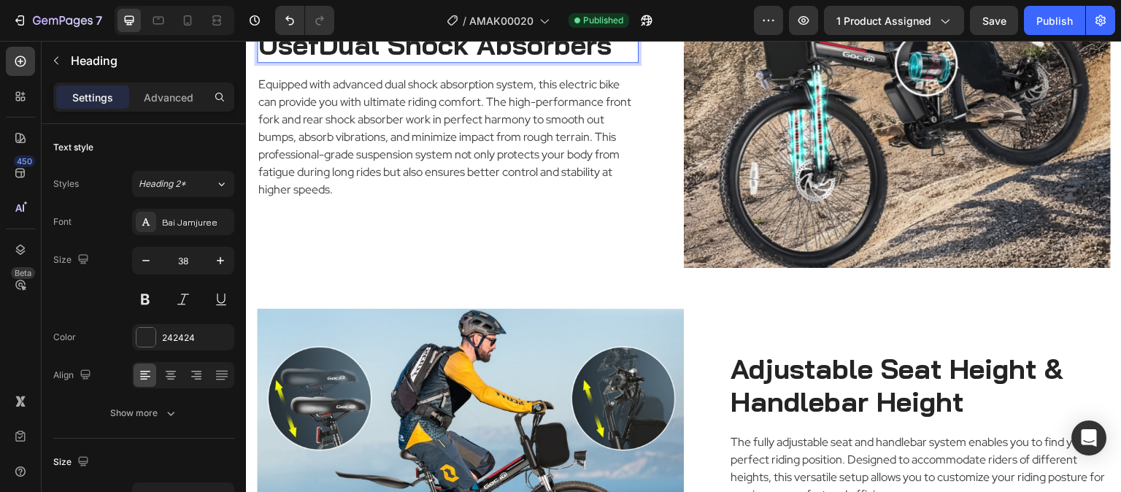
scroll to position [2318, 0]
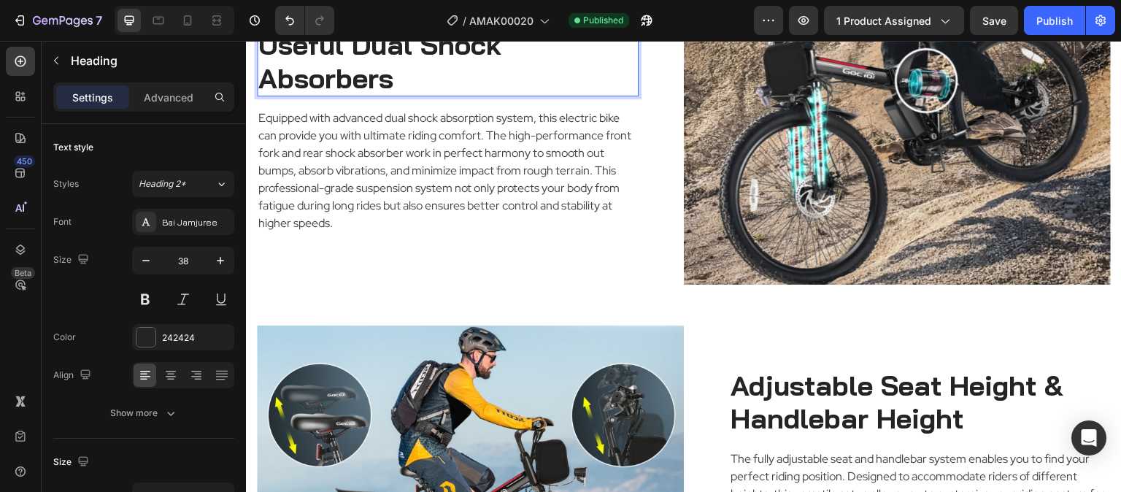
click at [400, 95] on p "Useful Dual Shock Absorbers" at bounding box center [447, 61] width 379 height 66
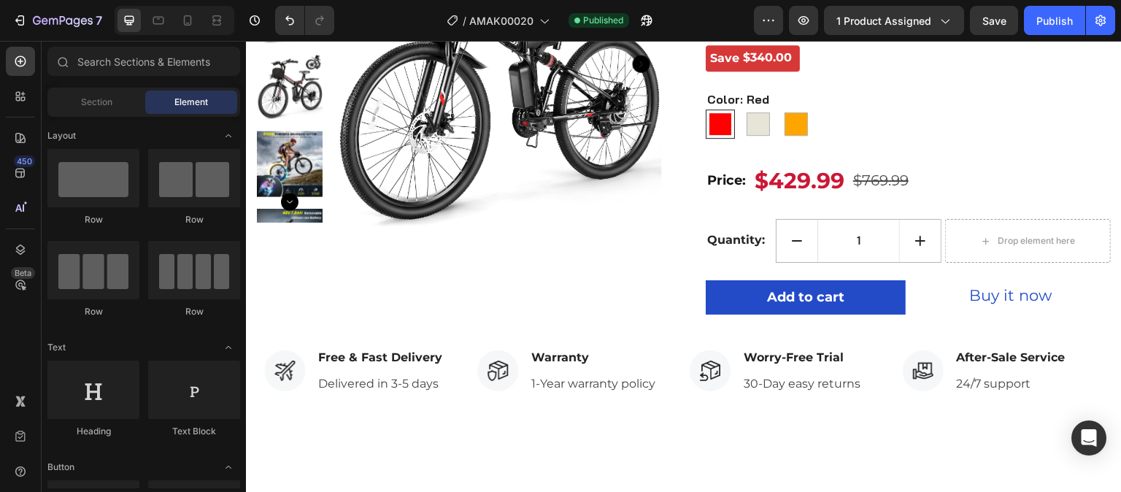
scroll to position [0, 0]
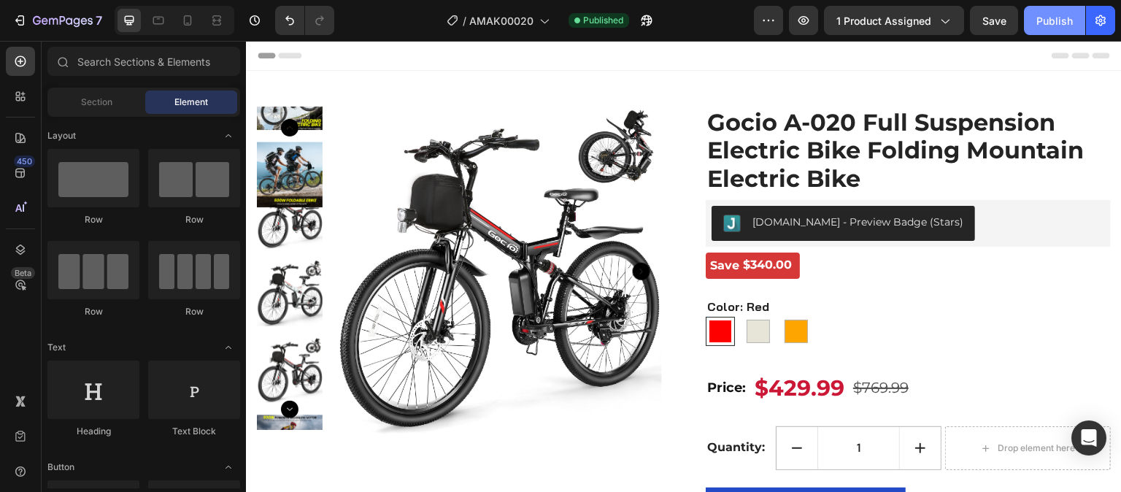
click at [1055, 20] on div "Publish" at bounding box center [1054, 20] width 36 height 15
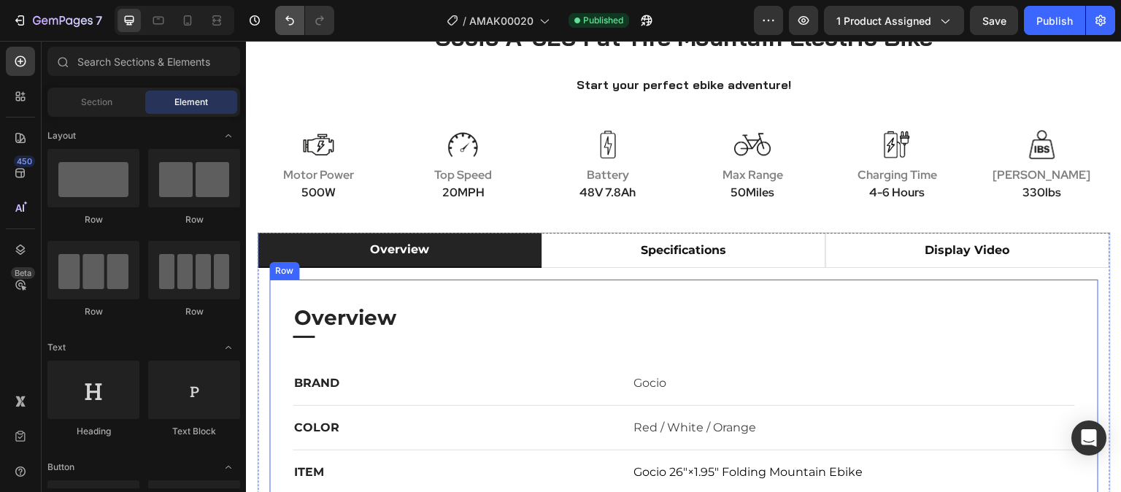
scroll to position [292, 0]
